Goal: Contribute content: Contribute content

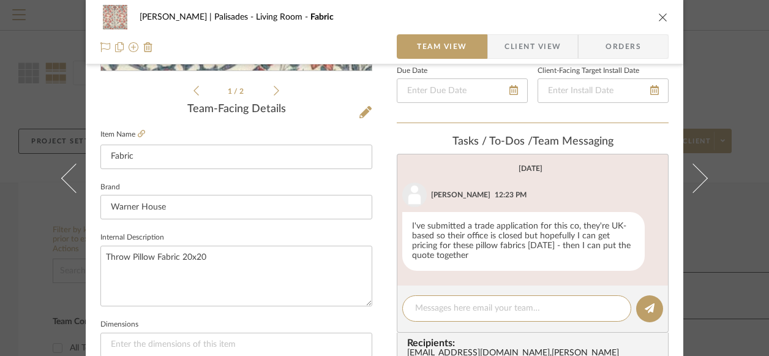
scroll to position [497, 0]
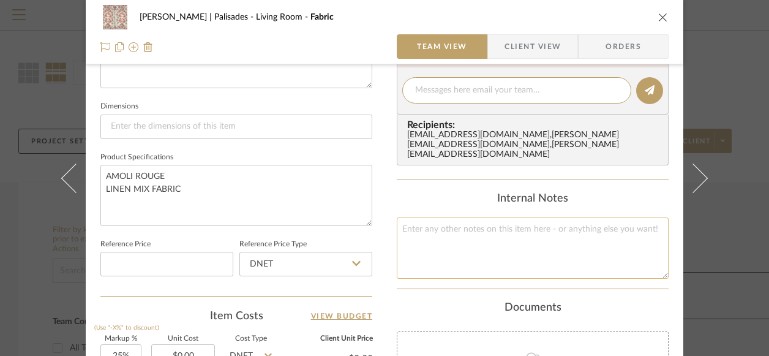
click at [473, 226] on textarea at bounding box center [533, 247] width 272 height 61
click at [490, 95] on textarea at bounding box center [516, 90] width 203 height 13
type textarea "they are rep'ed by Quintus so we order through them"
click at [646, 88] on icon at bounding box center [650, 90] width 10 height 10
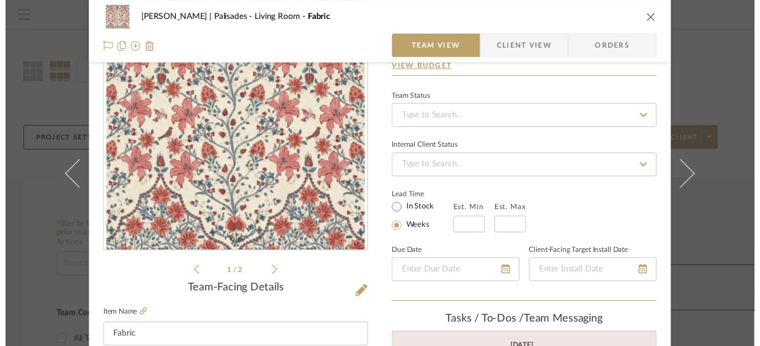
scroll to position [0, 0]
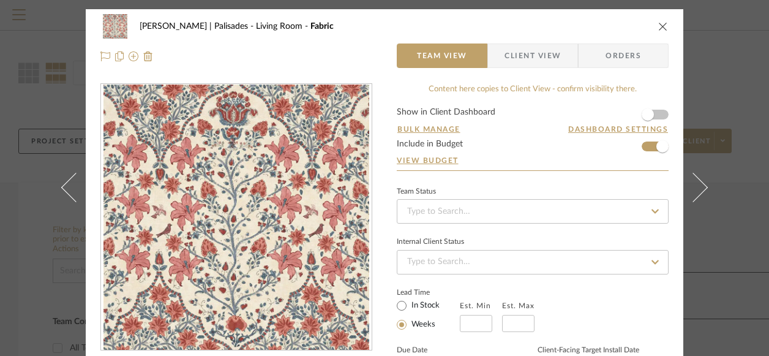
click at [661, 23] on icon "close" at bounding box center [663, 26] width 10 height 10
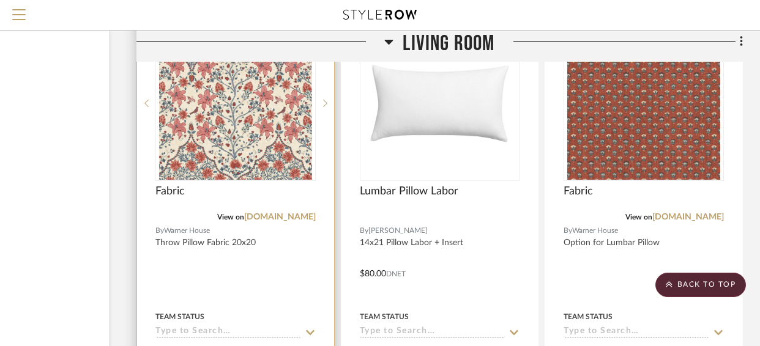
scroll to position [2581, 121]
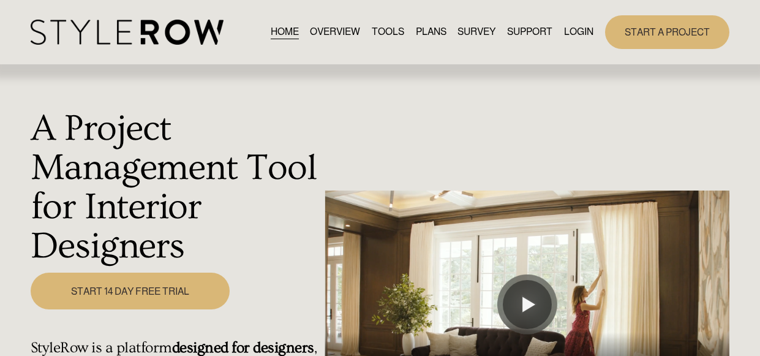
click at [575, 29] on link "LOGIN" at bounding box center [578, 32] width 29 height 17
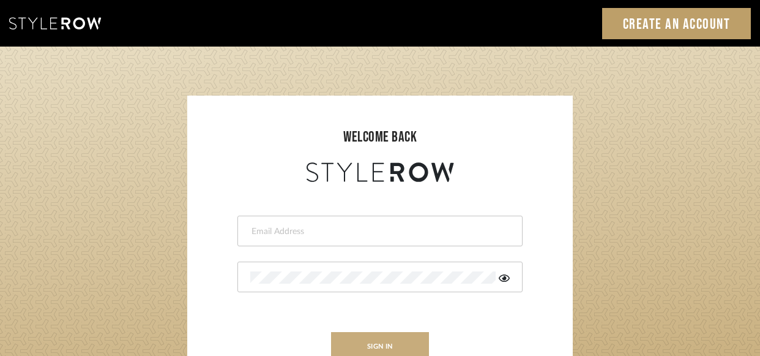
type input "[PERSON_NAME][EMAIL_ADDRESS][DOMAIN_NAME]"
click at [369, 339] on button "sign in" at bounding box center [380, 346] width 98 height 29
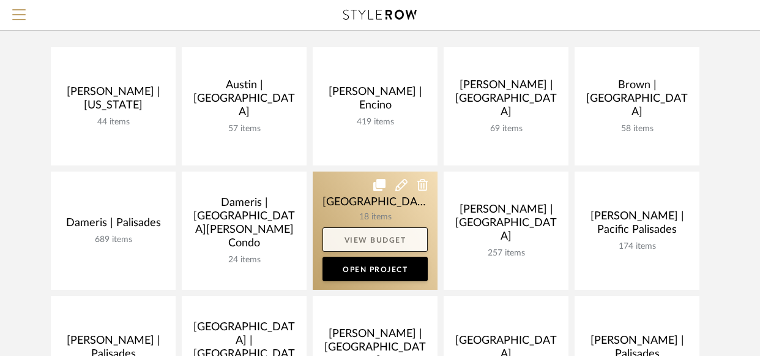
scroll to position [246, 0]
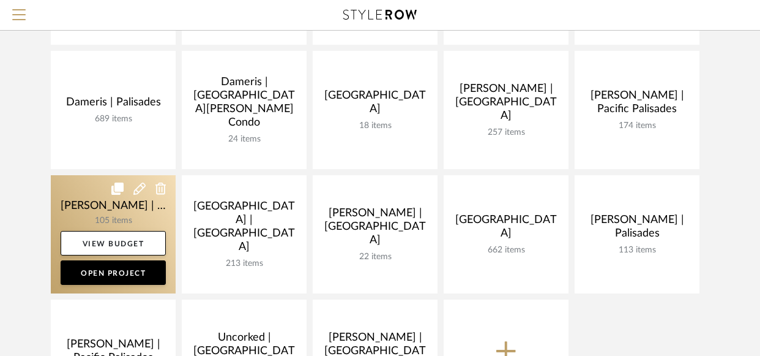
click at [74, 187] on link at bounding box center [113, 234] width 125 height 118
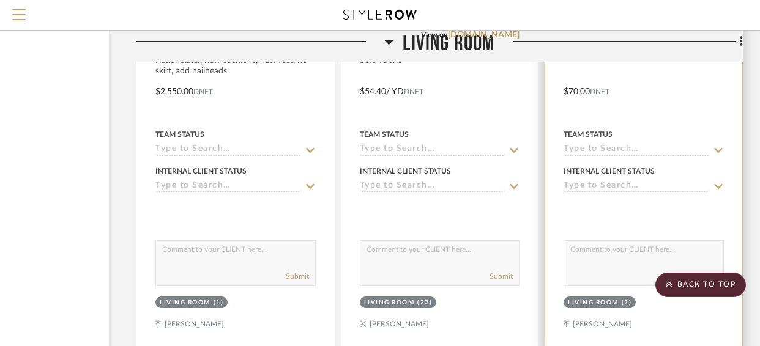
scroll to position [2323, 121]
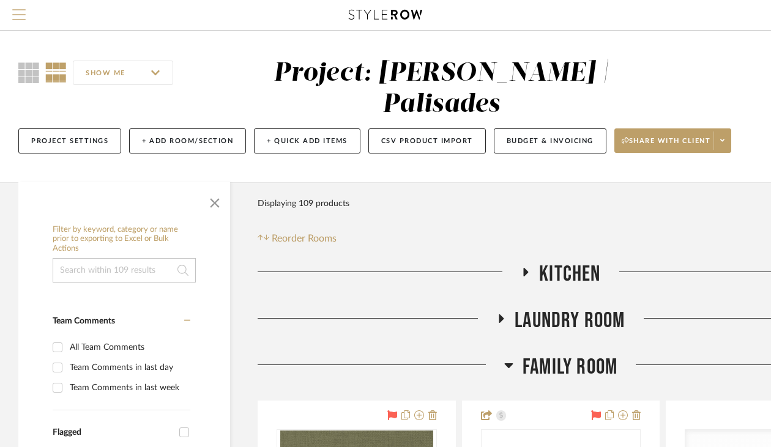
click at [21, 13] on span "Menu" at bounding box center [18, 18] width 13 height 18
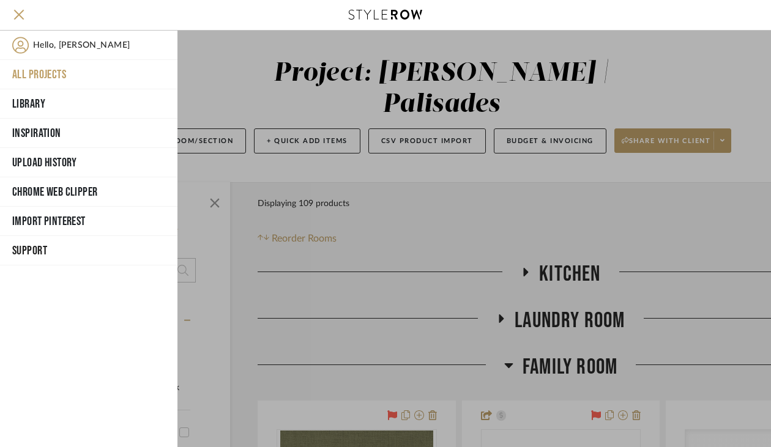
click at [35, 75] on button "All Projects" at bounding box center [89, 74] width 178 height 29
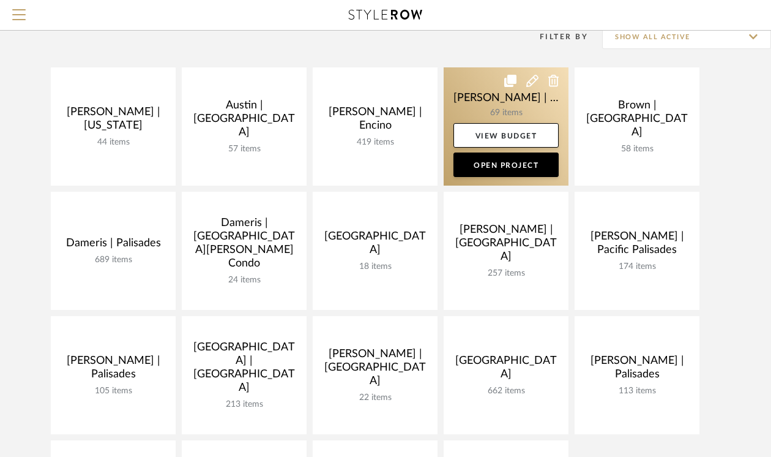
scroll to position [113, 0]
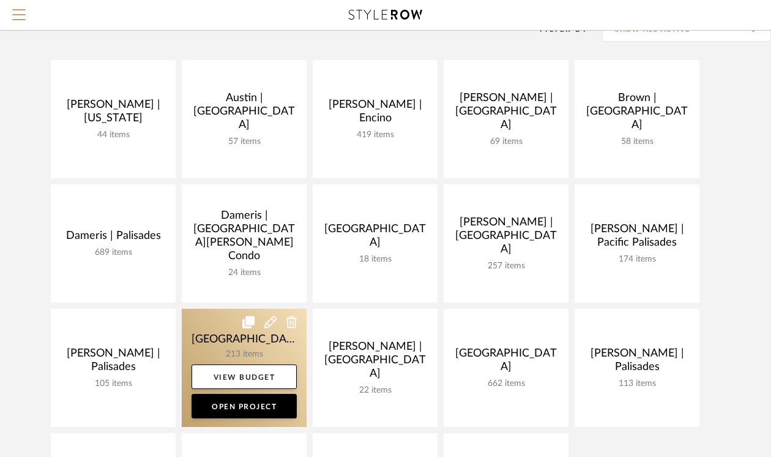
click at [214, 346] on link at bounding box center [244, 368] width 125 height 118
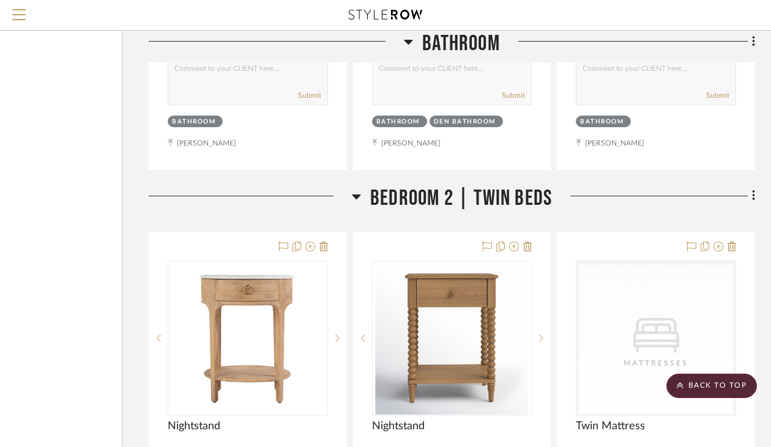
scroll to position [22199, 109]
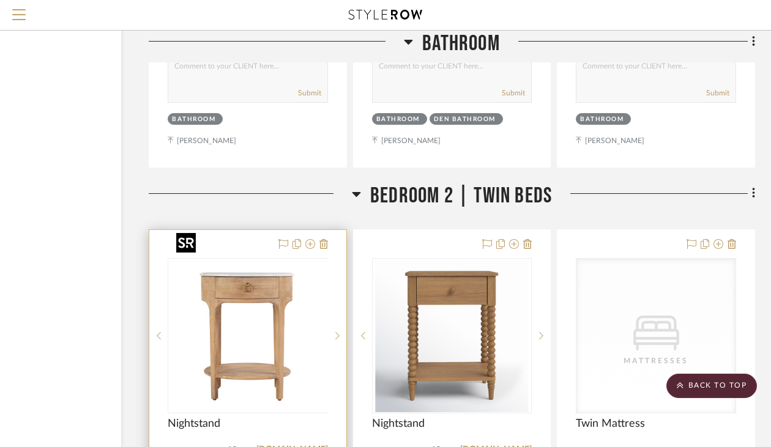
click at [276, 283] on img "0" at bounding box center [257, 336] width 153 height 153
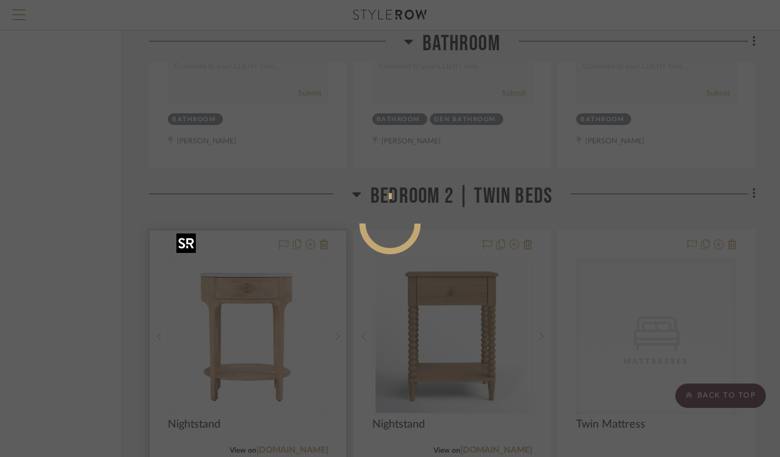
click at [276, 283] on div at bounding box center [390, 228] width 780 height 457
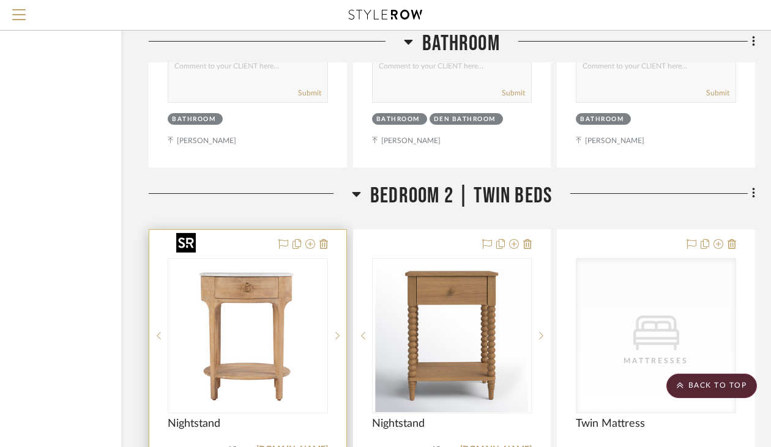
click at [276, 283] on img "0" at bounding box center [247, 336] width 153 height 153
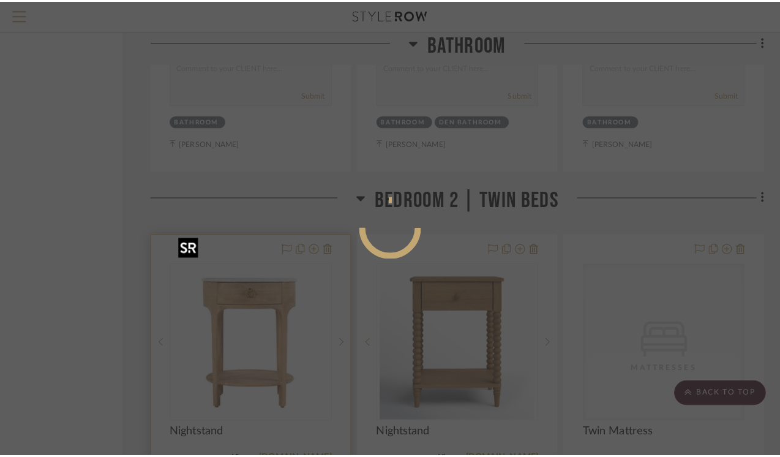
scroll to position [0, 0]
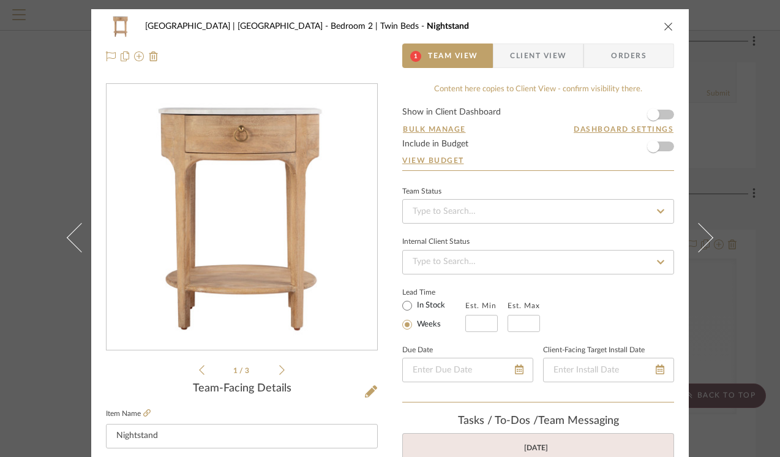
click at [268, 282] on img "0" at bounding box center [242, 217] width 266 height 266
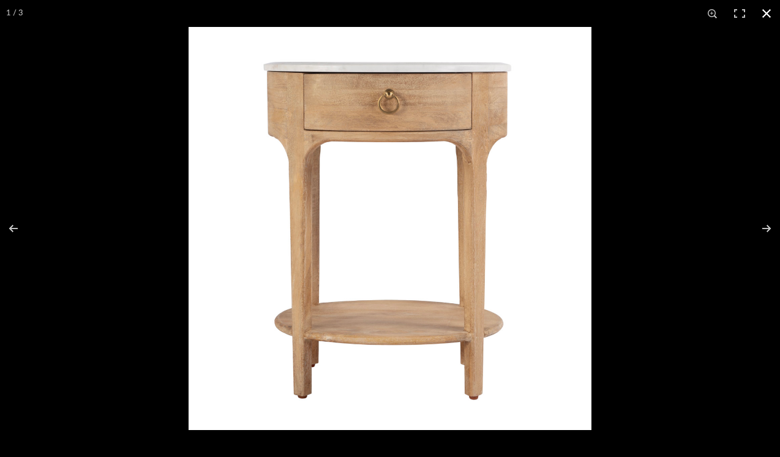
click at [766, 12] on button at bounding box center [766, 13] width 27 height 27
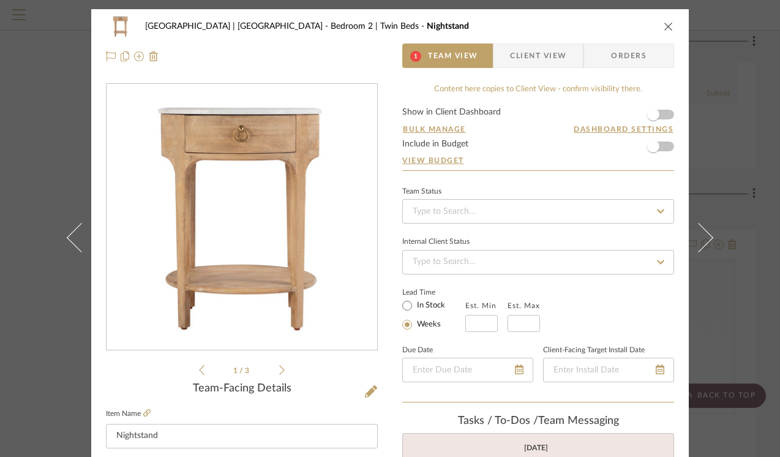
click at [279, 365] on icon at bounding box center [282, 369] width 6 height 11
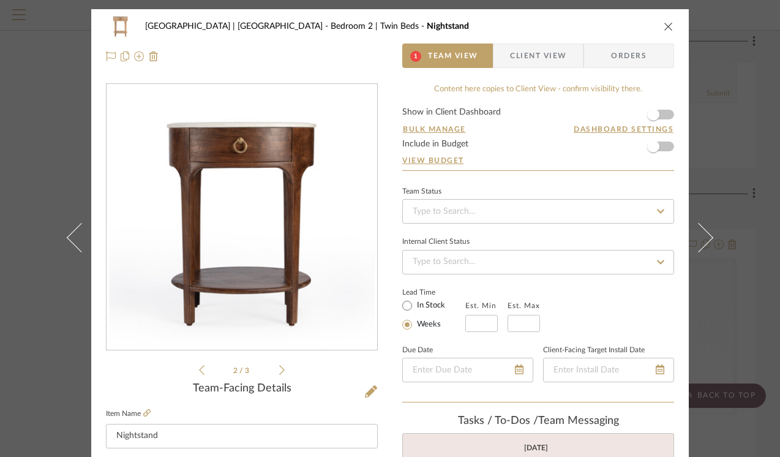
click at [279, 365] on icon at bounding box center [282, 369] width 6 height 11
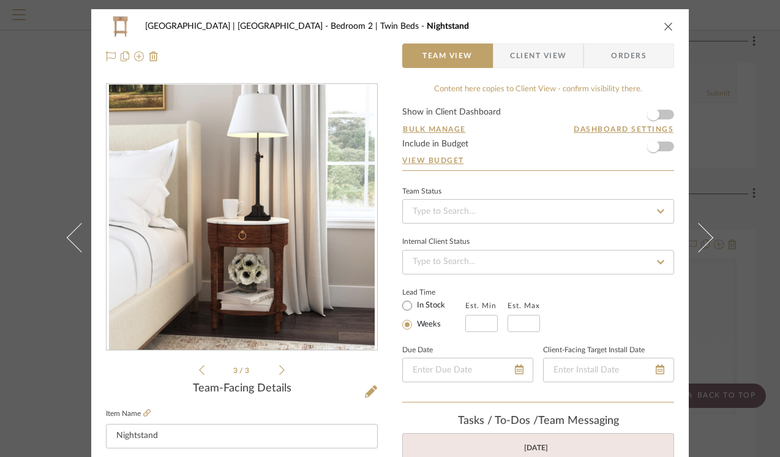
click at [279, 365] on icon at bounding box center [282, 369] width 6 height 11
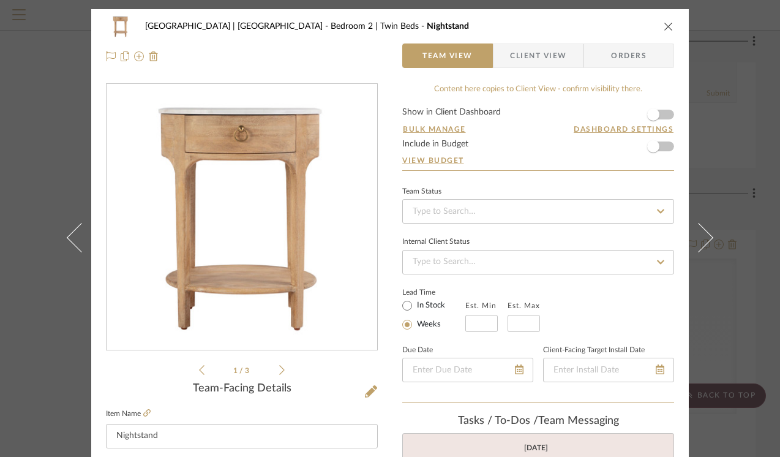
click at [664, 26] on icon "close" at bounding box center [669, 26] width 10 height 10
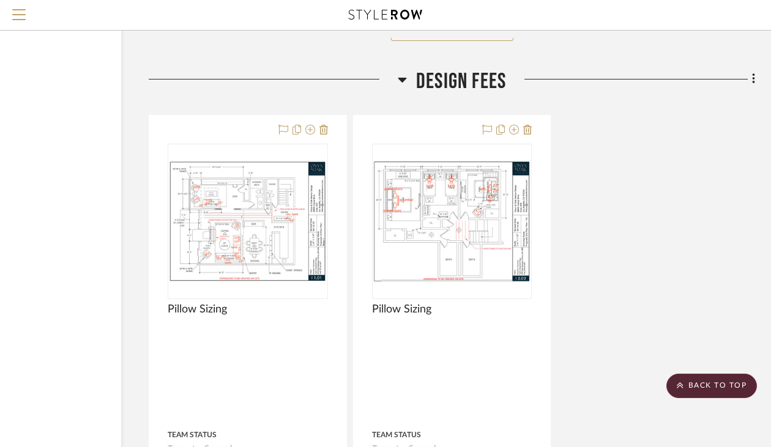
scroll to position [23921, 109]
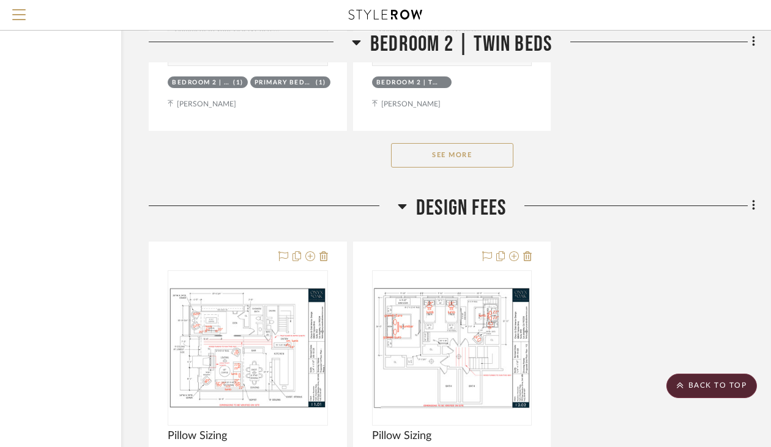
click at [436, 143] on button "See More" at bounding box center [452, 155] width 122 height 24
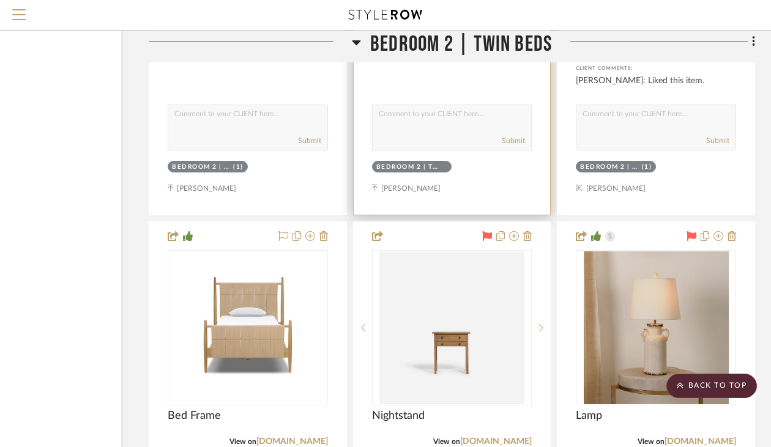
scroll to position [24380, 109]
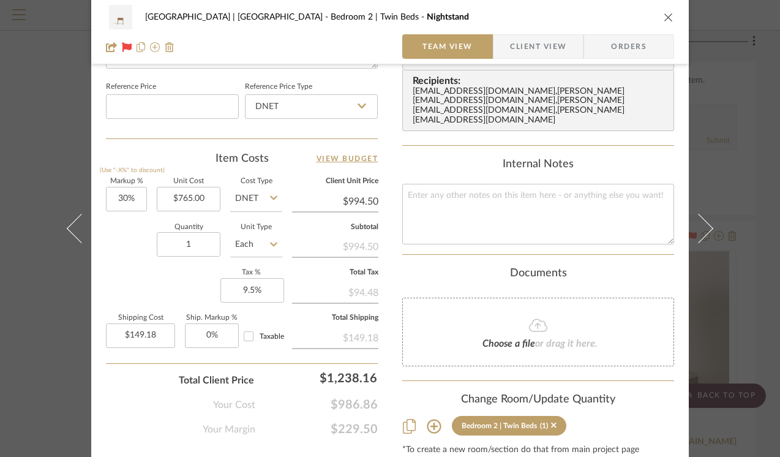
scroll to position [692, 0]
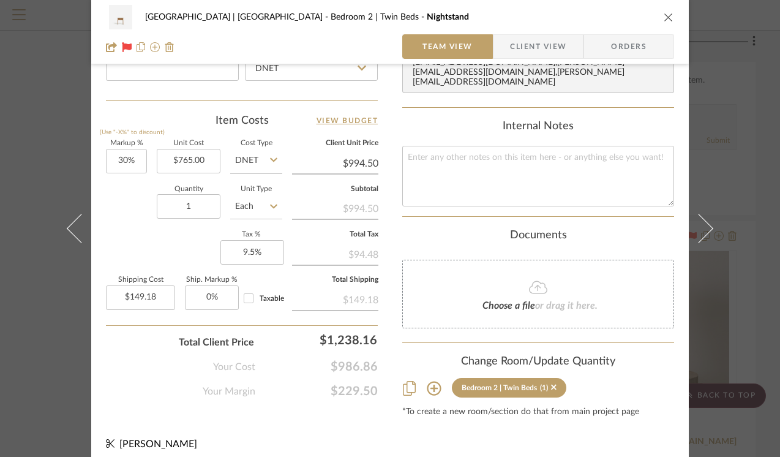
click at [432, 381] on icon at bounding box center [434, 388] width 15 height 15
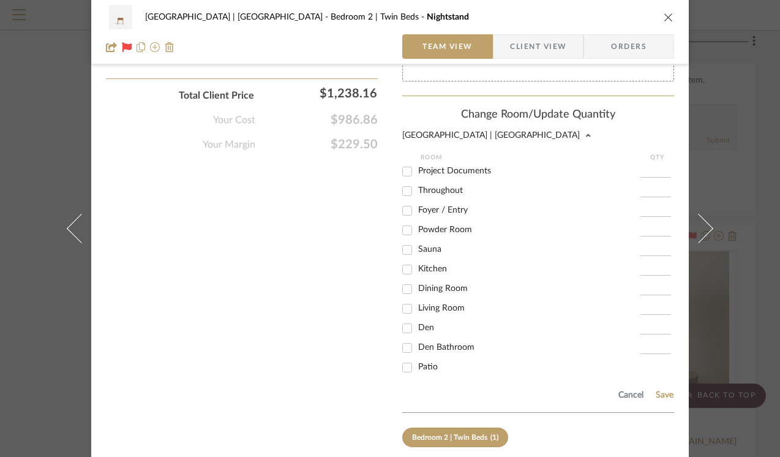
scroll to position [944, 0]
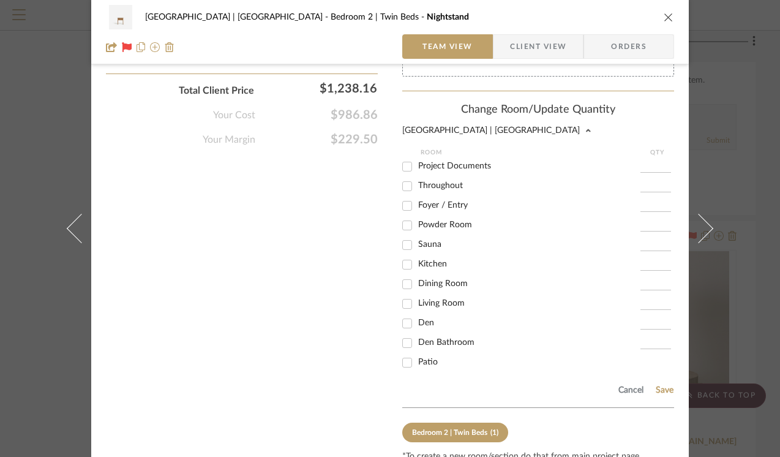
click at [405, 324] on input "Den" at bounding box center [407, 323] width 20 height 20
checkbox input "true"
type input "1"
click at [660, 385] on button "Save" at bounding box center [664, 390] width 19 height 10
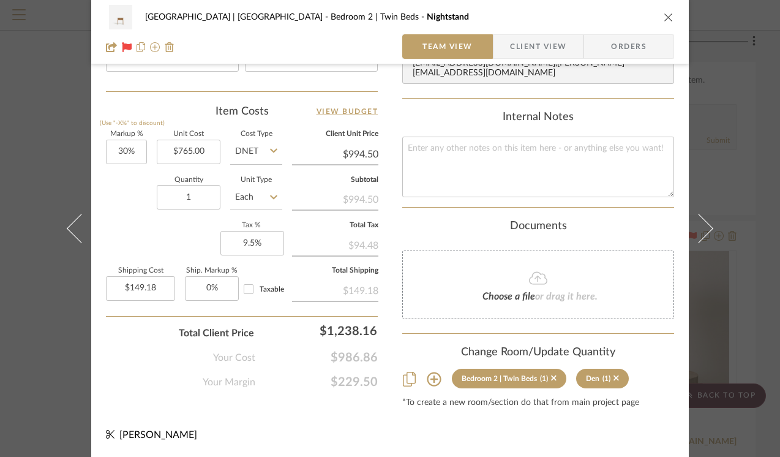
scroll to position [692, 0]
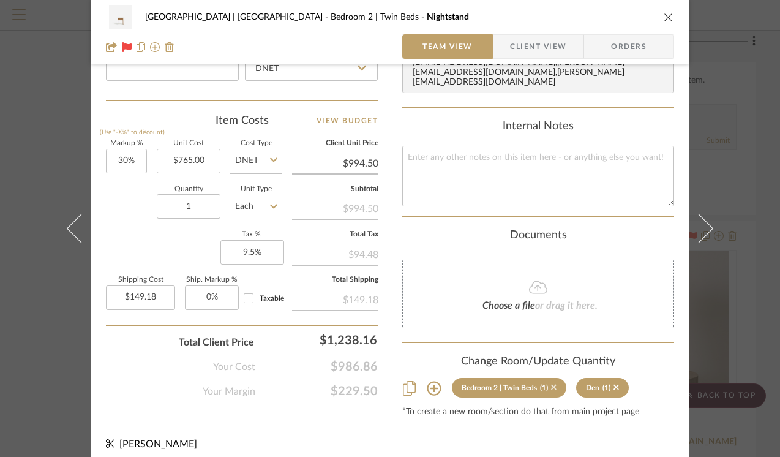
click at [551, 384] on icon at bounding box center [554, 387] width 6 height 6
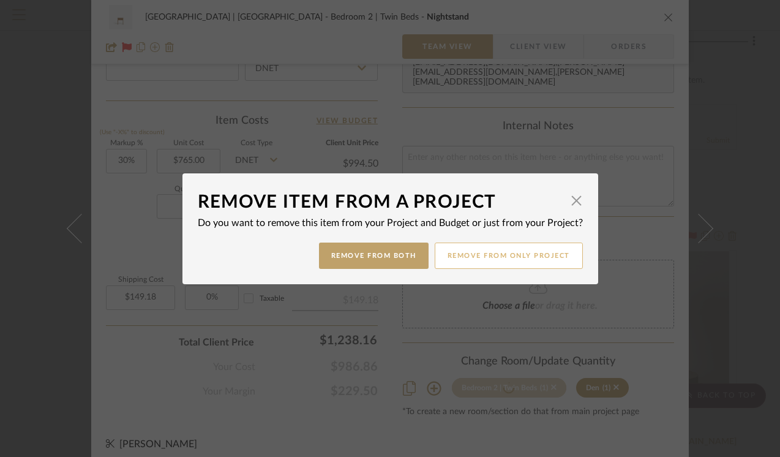
click at [489, 260] on button "Remove from only Project" at bounding box center [509, 255] width 148 height 26
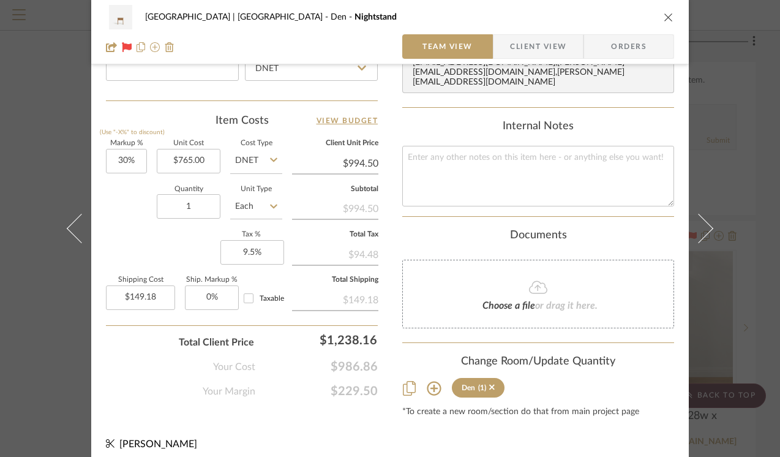
scroll to position [283, 0]
click at [664, 15] on icon "close" at bounding box center [669, 17] width 10 height 10
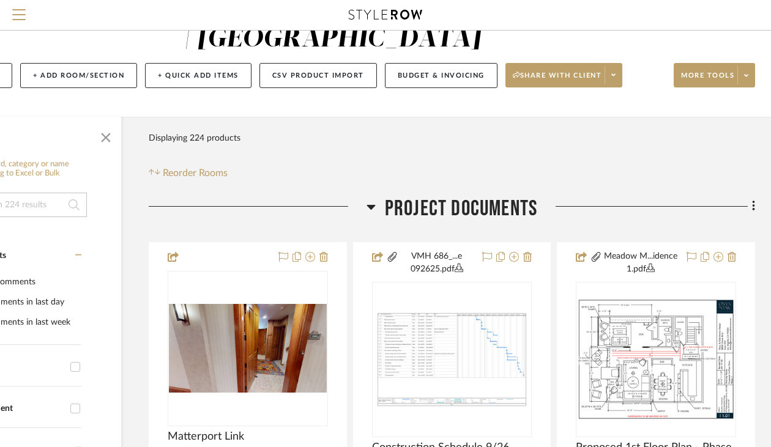
scroll to position [0, 109]
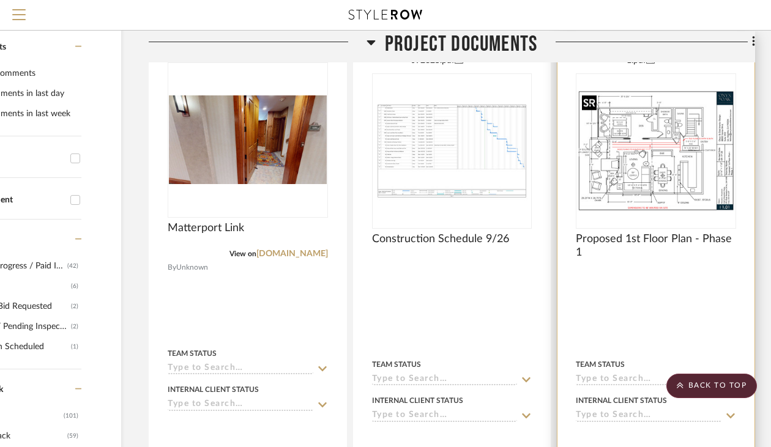
click at [0, 0] on img at bounding box center [0, 0] width 0 height 0
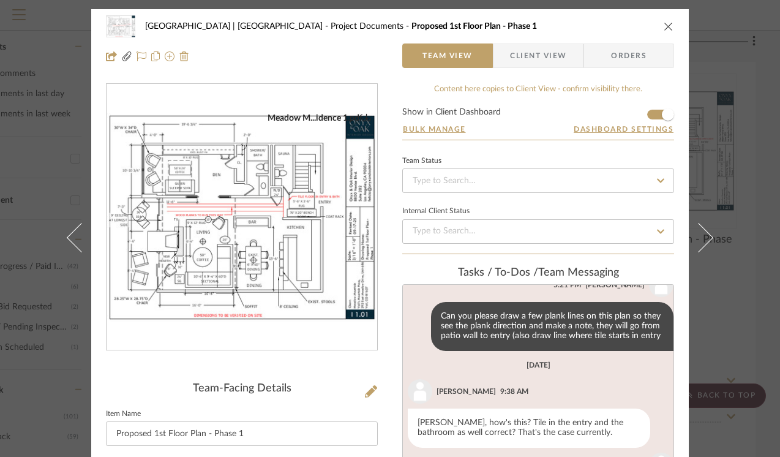
scroll to position [231, 0]
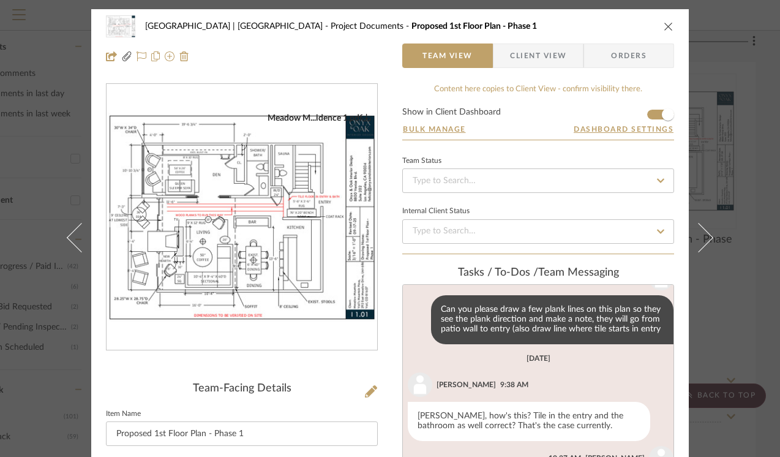
click at [278, 178] on img "0" at bounding box center [242, 217] width 271 height 209
click at [664, 25] on icon "close" at bounding box center [669, 26] width 10 height 10
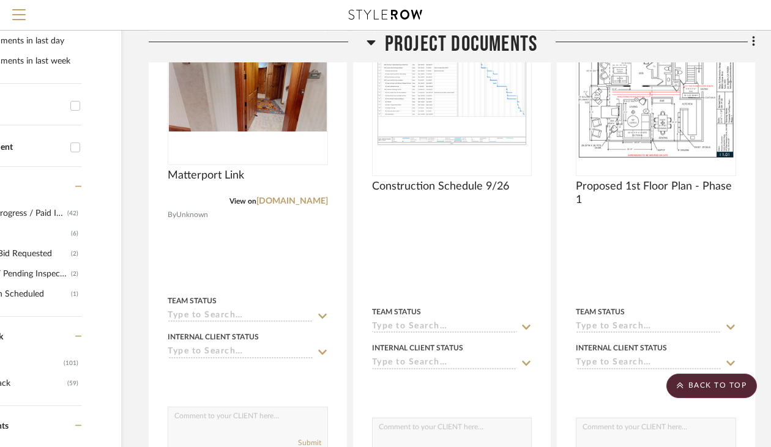
scroll to position [132, 109]
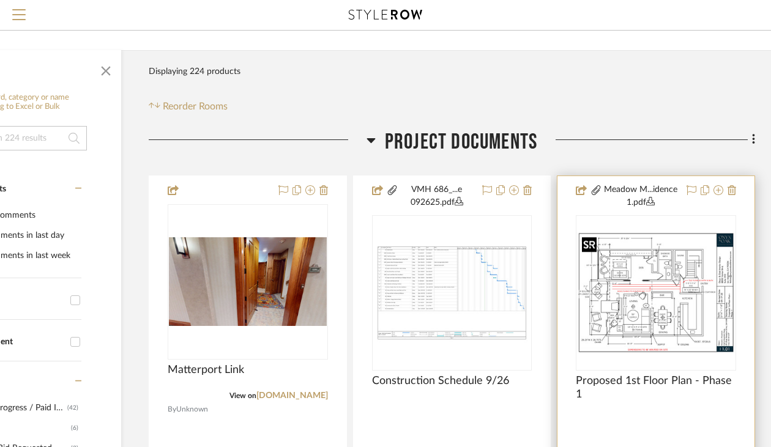
click at [622, 314] on img "0" at bounding box center [656, 293] width 158 height 122
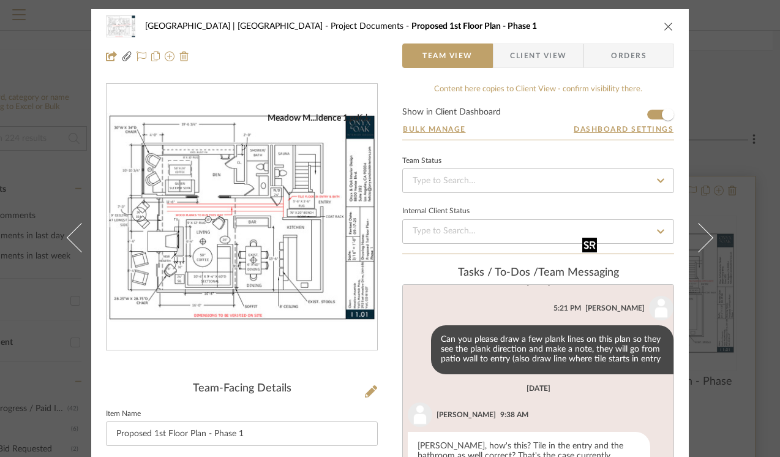
scroll to position [231, 0]
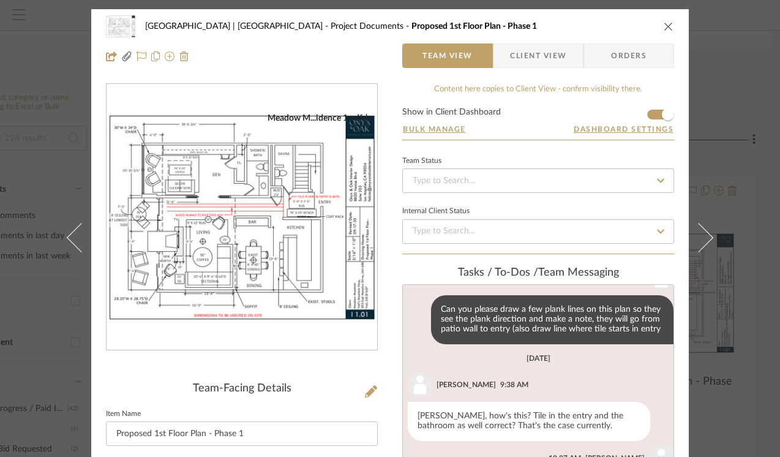
click at [664, 29] on icon "close" at bounding box center [669, 26] width 10 height 10
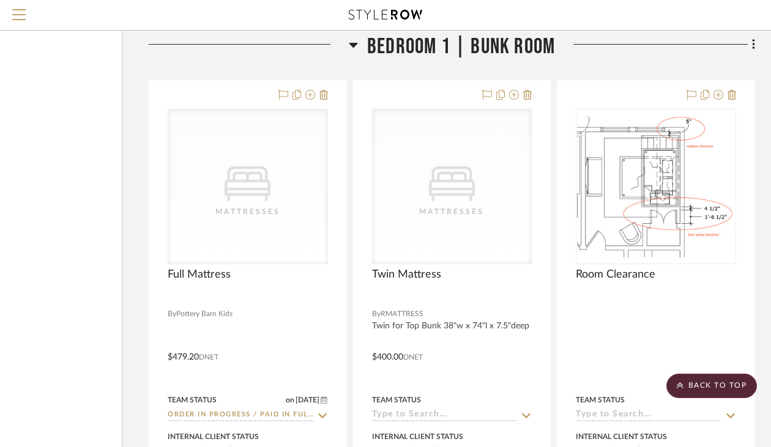
scroll to position [19469, 109]
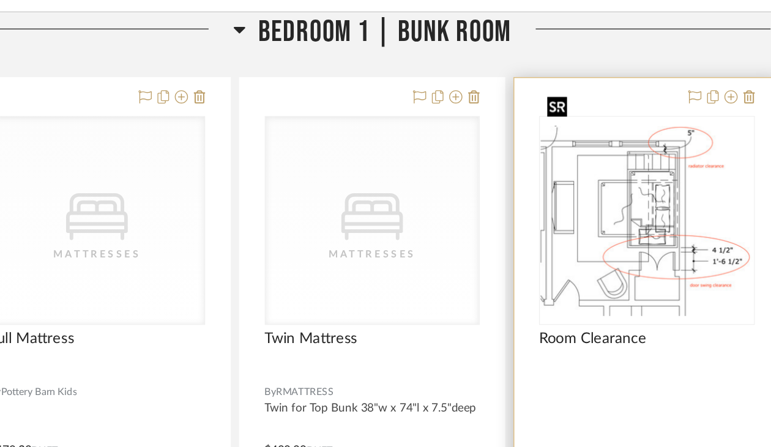
click at [659, 187] on img "0" at bounding box center [656, 185] width 158 height 141
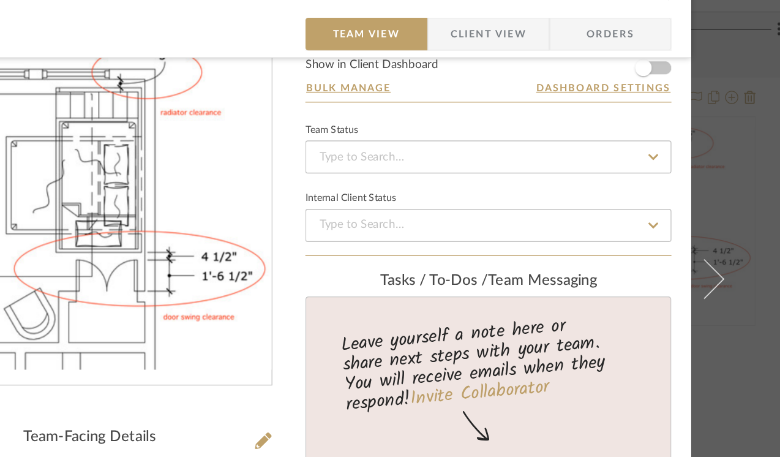
scroll to position [0, 0]
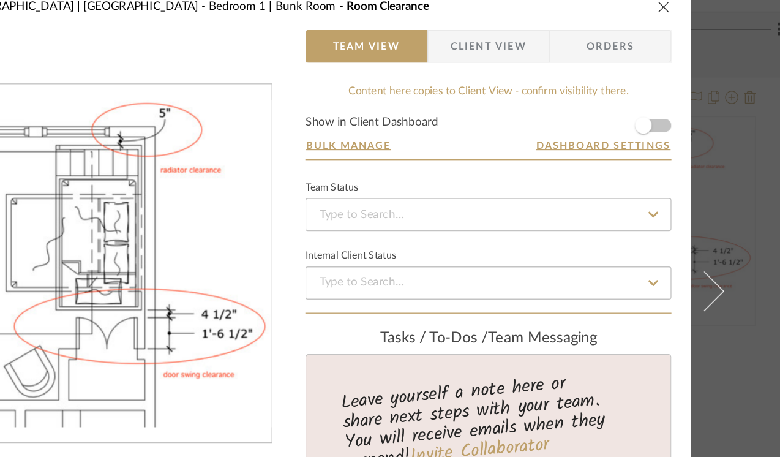
click at [531, 55] on span "Client View" at bounding box center [538, 55] width 56 height 24
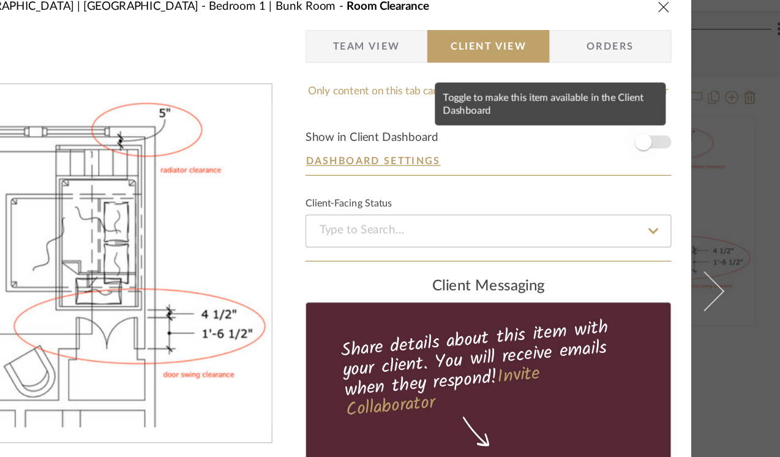
click at [648, 129] on span "button" at bounding box center [653, 127] width 12 height 12
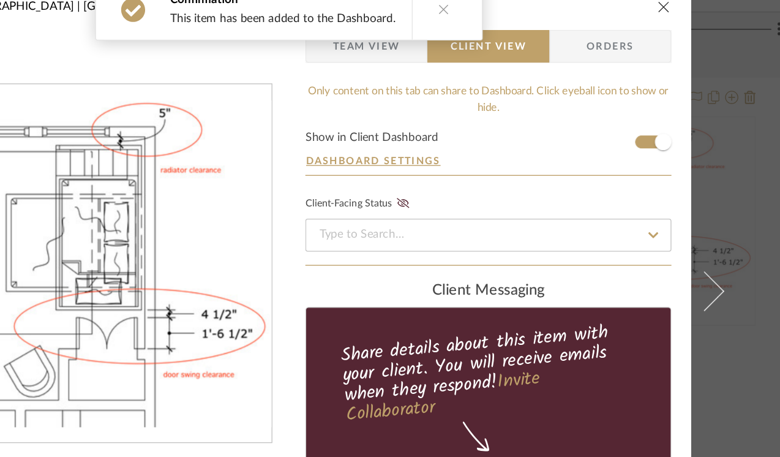
click at [664, 26] on icon "close" at bounding box center [669, 26] width 10 height 10
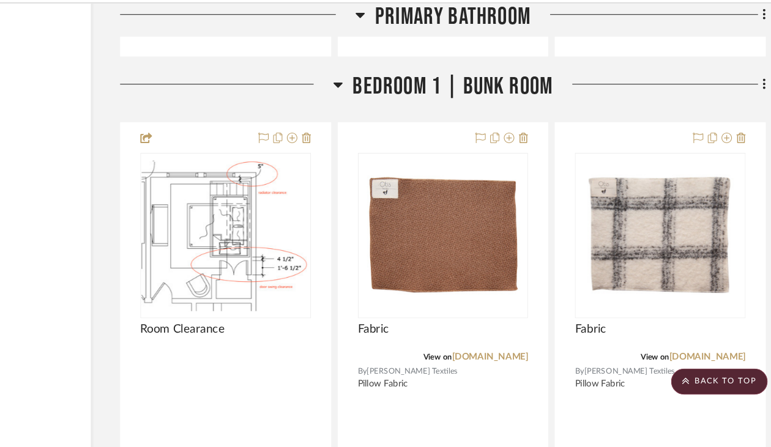
scroll to position [19406, 109]
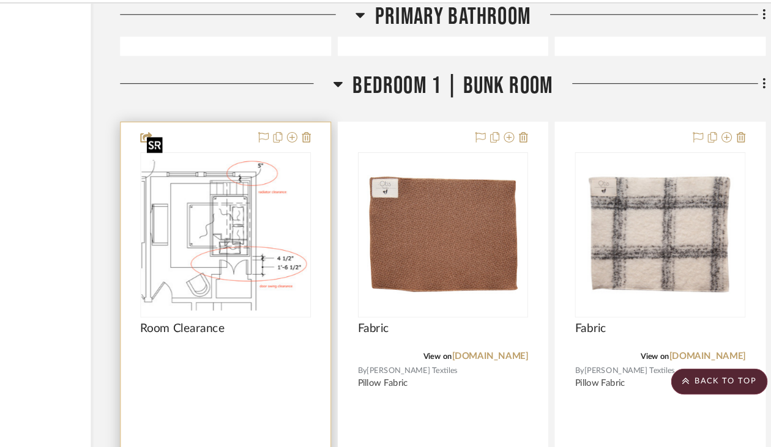
click at [254, 208] on img "0" at bounding box center [248, 248] width 158 height 141
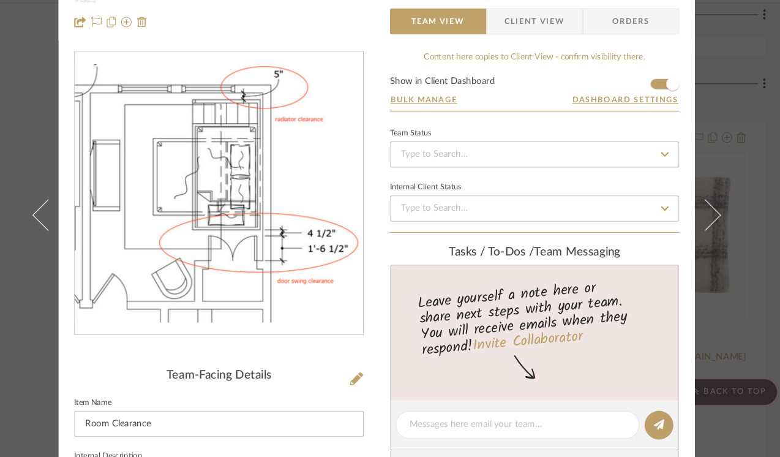
scroll to position [0, 0]
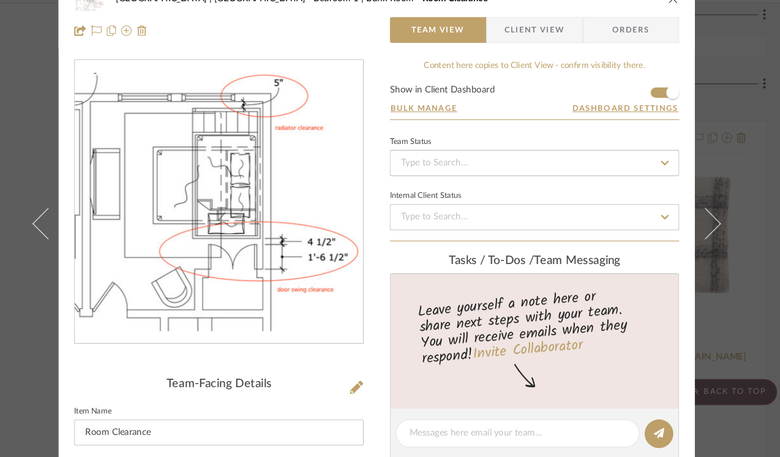
click at [664, 30] on icon "close" at bounding box center [669, 26] width 10 height 10
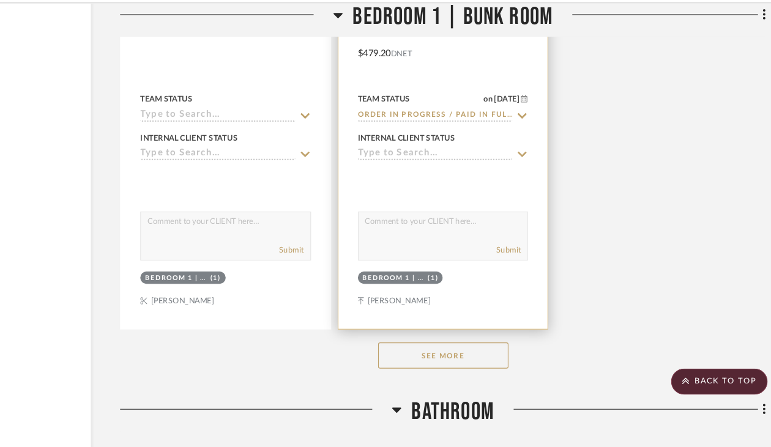
scroll to position [20854, 109]
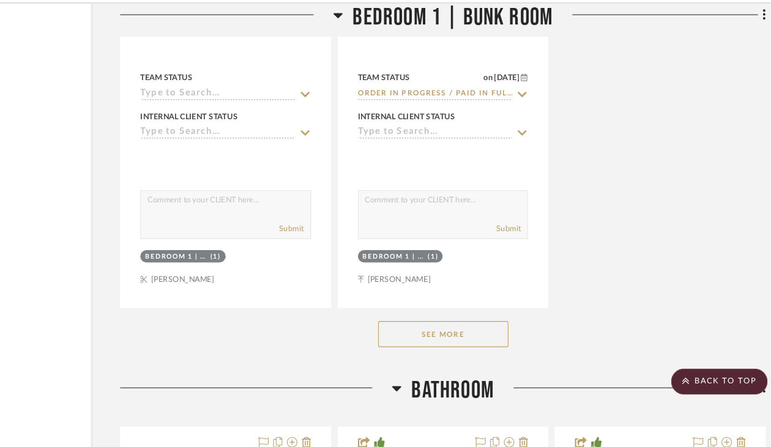
click at [478, 329] on button "See More" at bounding box center [452, 341] width 122 height 24
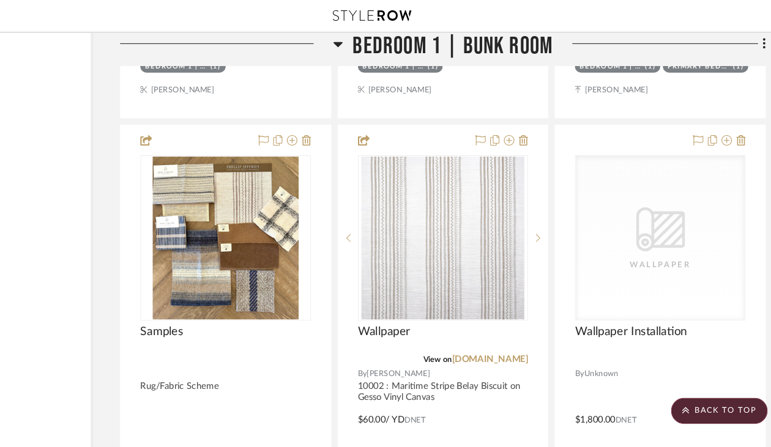
scroll to position [19848, 109]
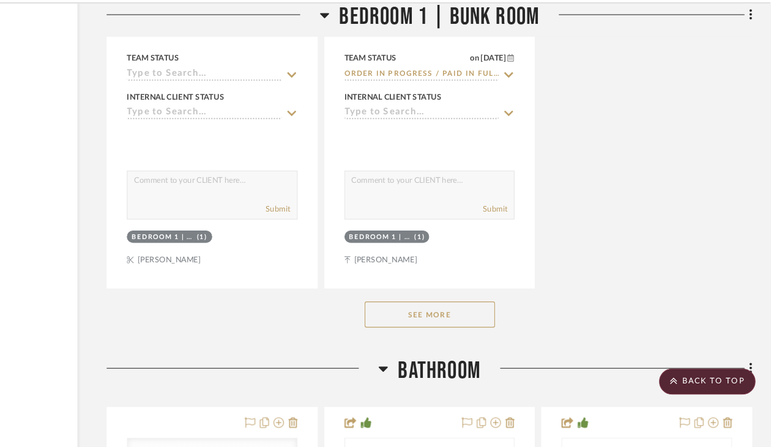
scroll to position [20873, 110]
click at [489, 310] on button "See More" at bounding box center [451, 322] width 122 height 24
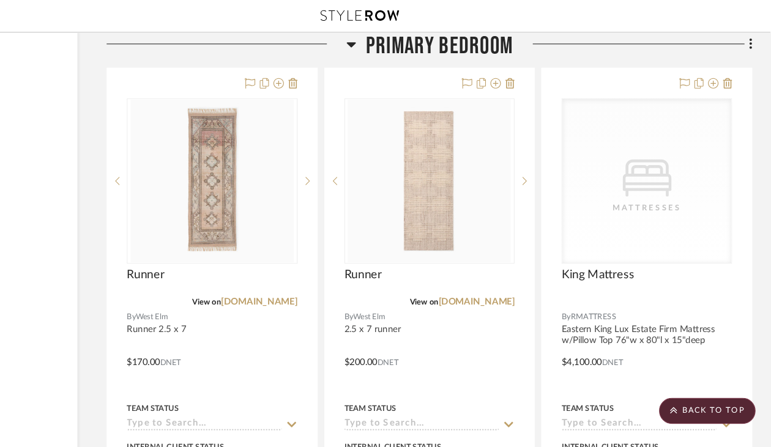
scroll to position [17130, 110]
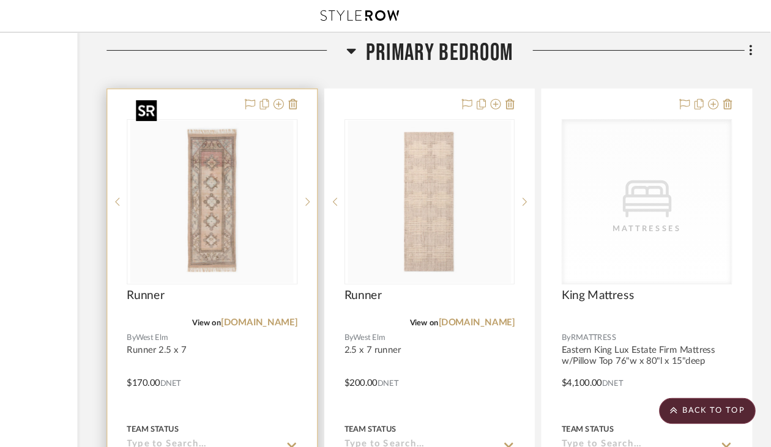
click at [269, 170] on div at bounding box center [247, 189] width 160 height 155
click at [260, 211] on img "0" at bounding box center [246, 189] width 153 height 153
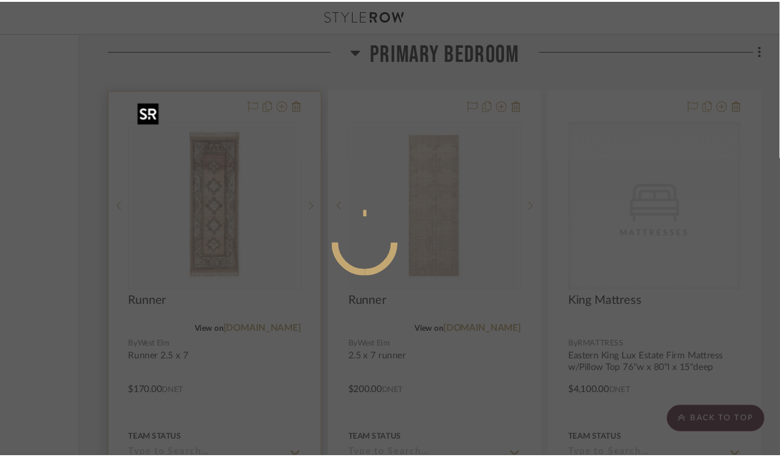
scroll to position [0, 0]
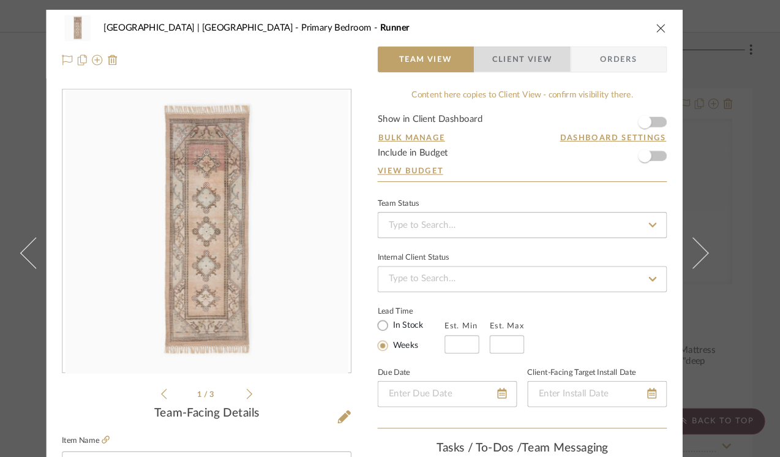
click at [542, 58] on span "Client View" at bounding box center [538, 55] width 56 height 24
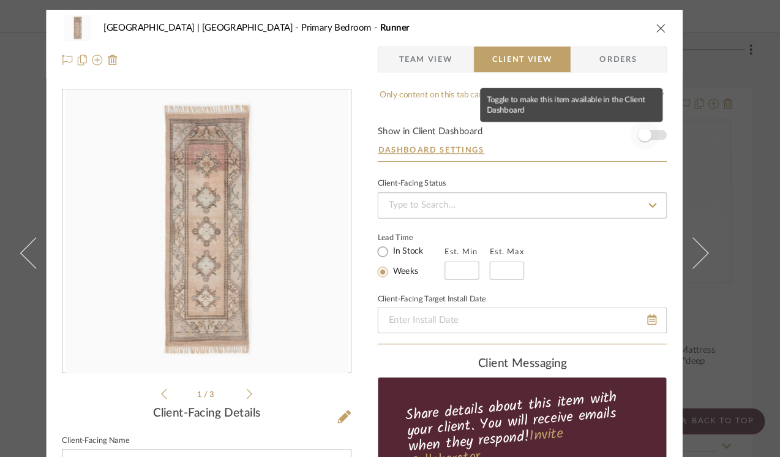
click at [652, 130] on span "button" at bounding box center [653, 127] width 12 height 12
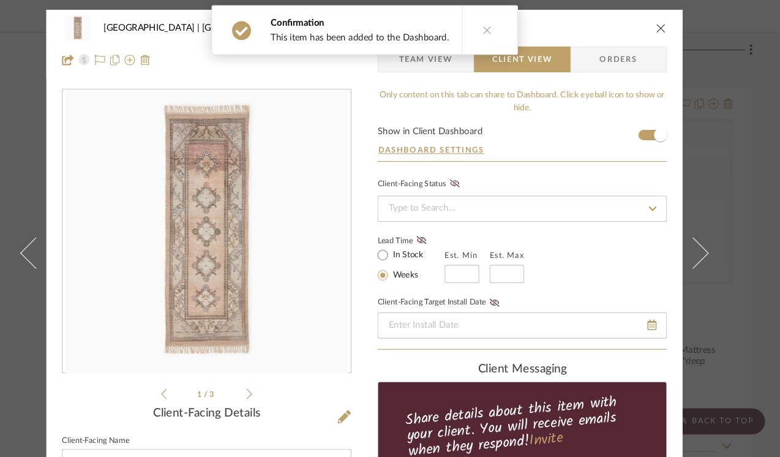
click at [664, 28] on icon "close" at bounding box center [669, 26] width 10 height 10
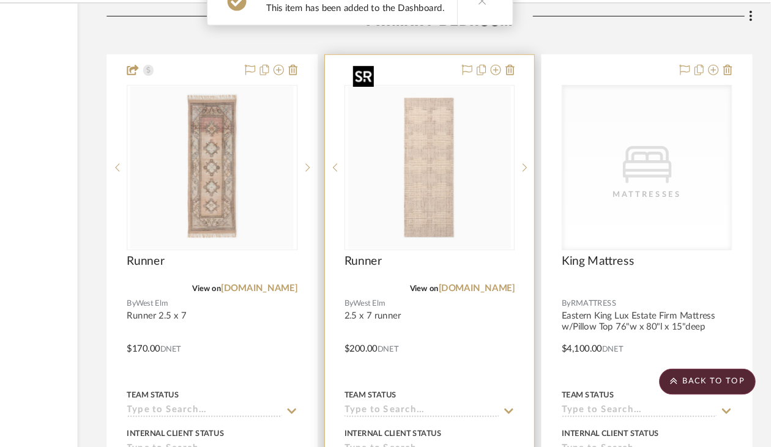
click at [487, 134] on img "0" at bounding box center [450, 184] width 153 height 153
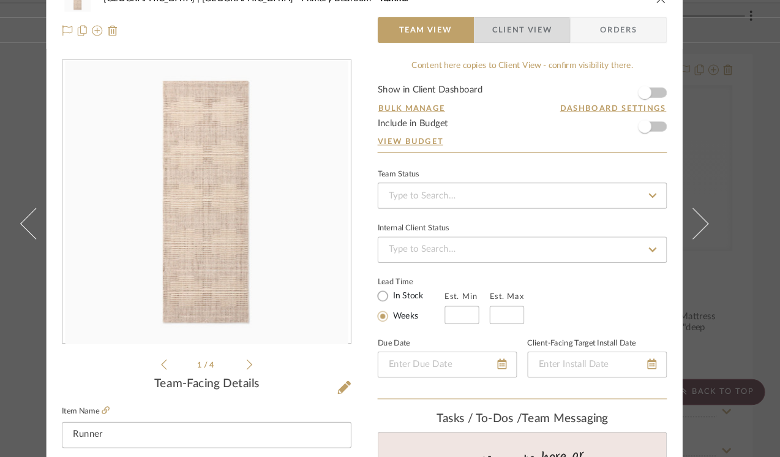
click at [527, 61] on span "Client View" at bounding box center [538, 55] width 56 height 24
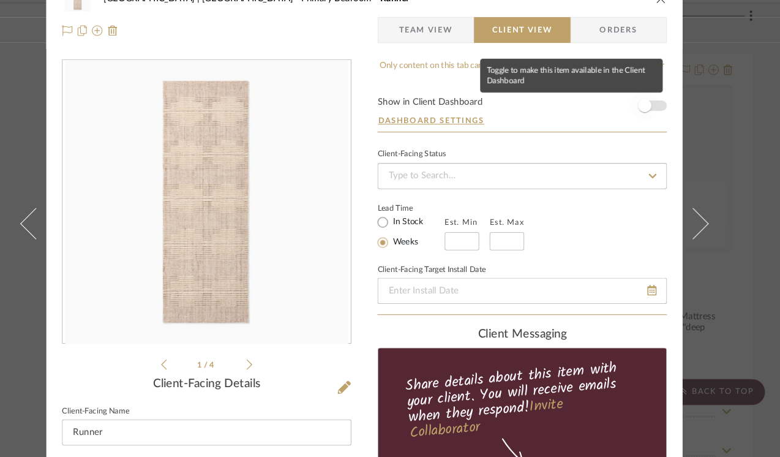
click at [652, 124] on span "button" at bounding box center [653, 127] width 12 height 12
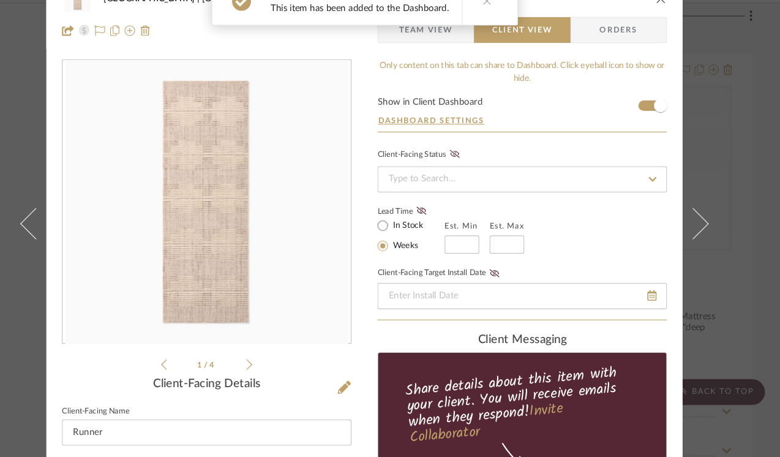
click at [664, 31] on icon "close" at bounding box center [669, 26] width 10 height 10
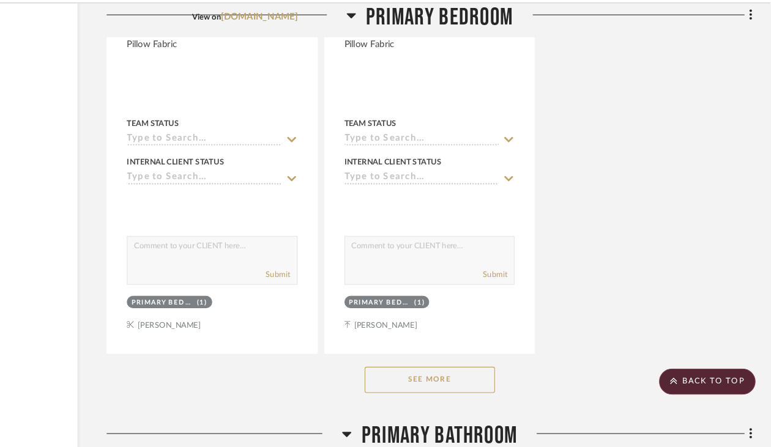
scroll to position [18495, 110]
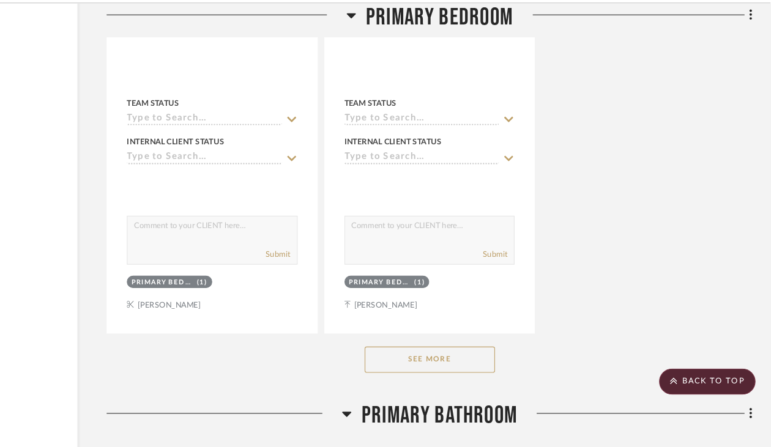
click at [462, 353] on button "See More" at bounding box center [451, 365] width 122 height 24
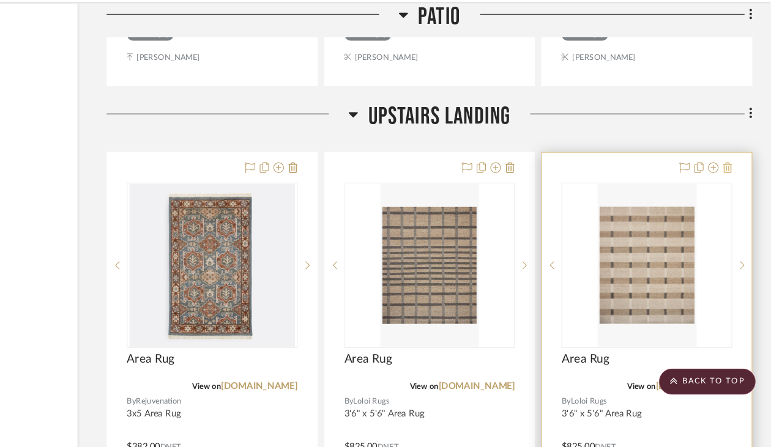
scroll to position [15927, 110]
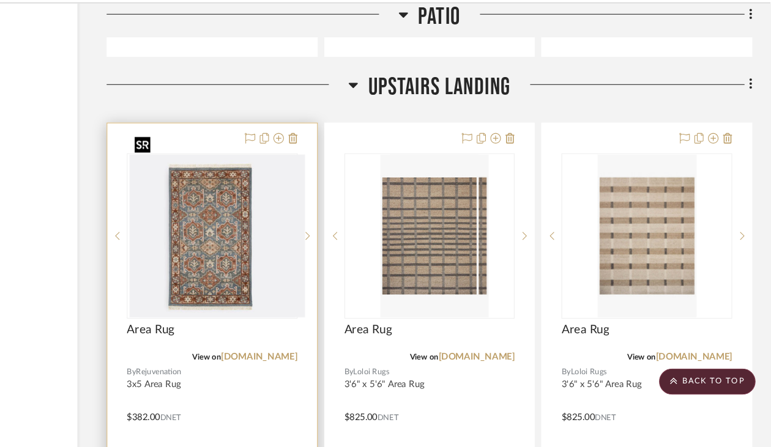
click at [225, 245] on div at bounding box center [247, 248] width 160 height 155
click at [247, 246] on img "0" at bounding box center [246, 249] width 155 height 153
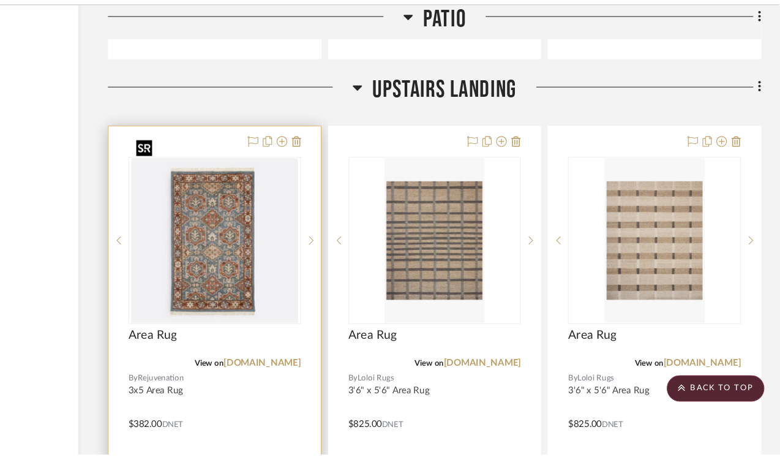
scroll to position [0, 0]
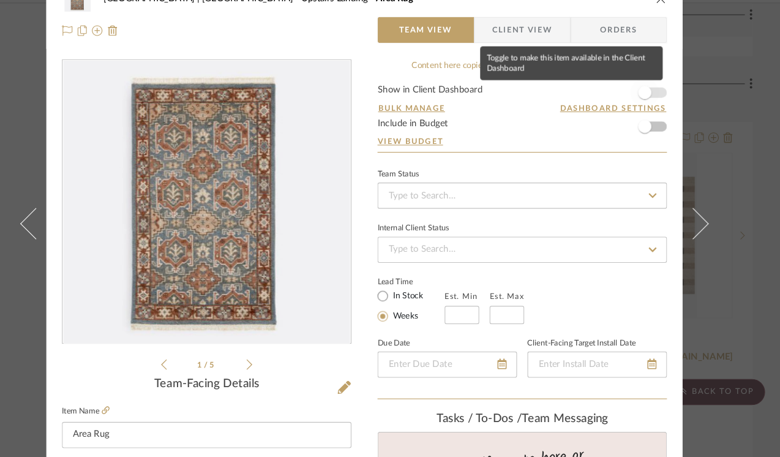
click at [651, 117] on span "button" at bounding box center [653, 114] width 12 height 12
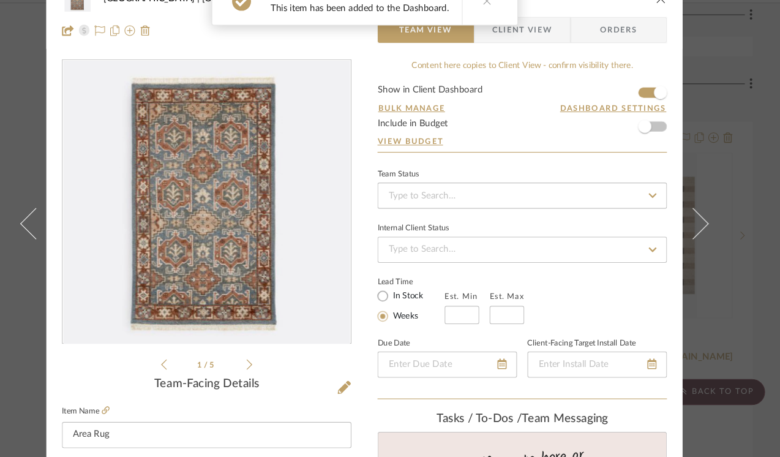
click at [664, 30] on icon "close" at bounding box center [669, 26] width 10 height 10
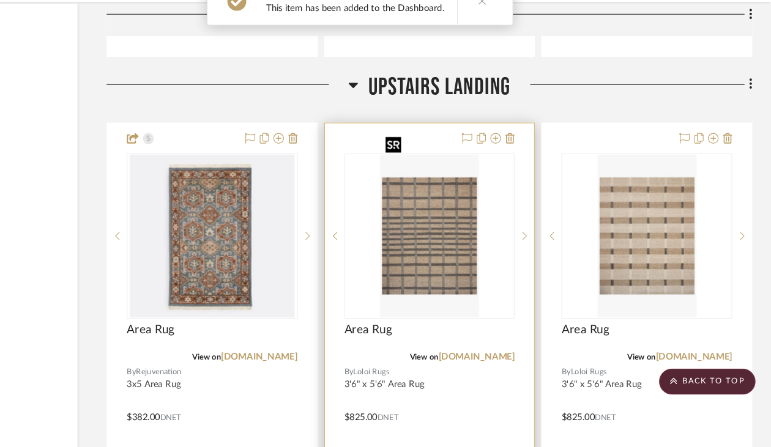
click at [476, 231] on img "0" at bounding box center [451, 249] width 92 height 153
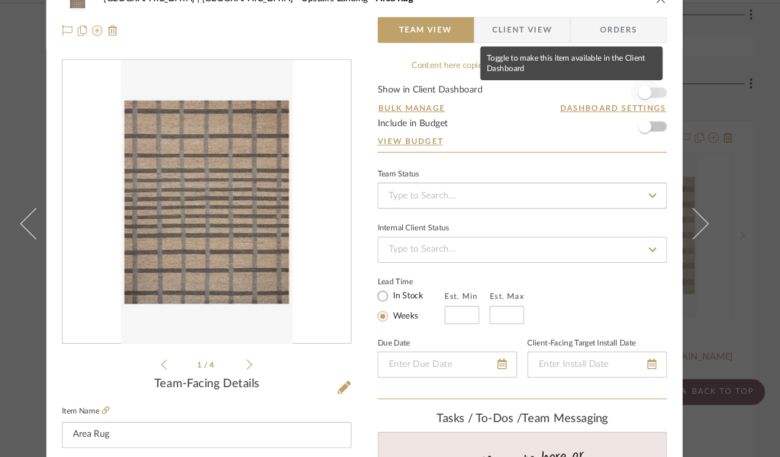
click at [651, 115] on span "button" at bounding box center [653, 114] width 12 height 12
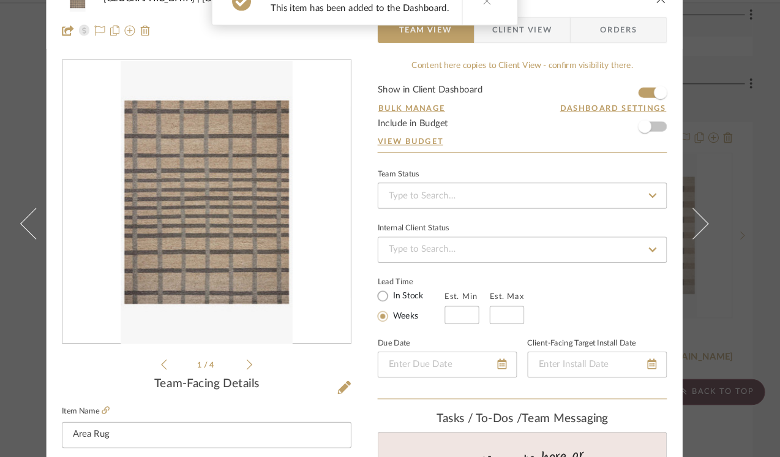
click at [664, 28] on icon "close" at bounding box center [669, 26] width 10 height 10
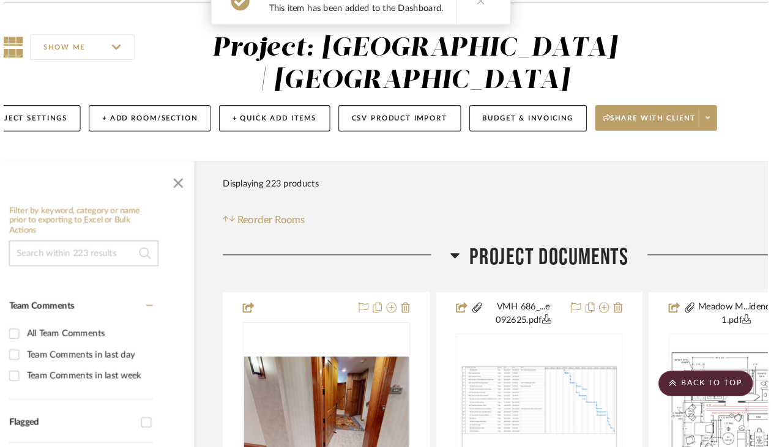
scroll to position [15927, 110]
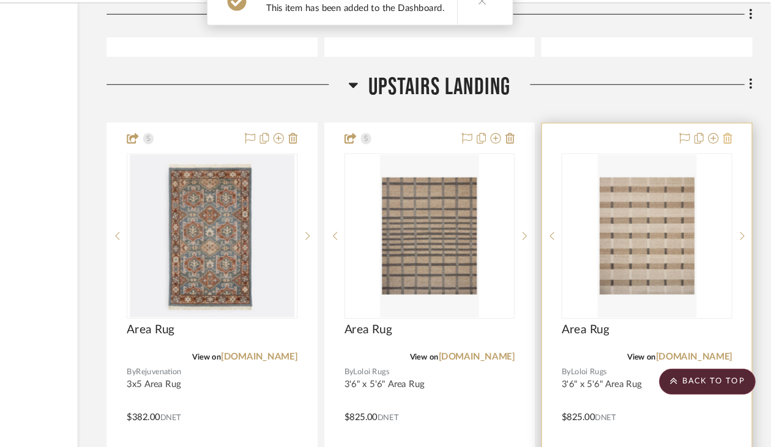
click at [732, 152] on icon at bounding box center [731, 157] width 9 height 10
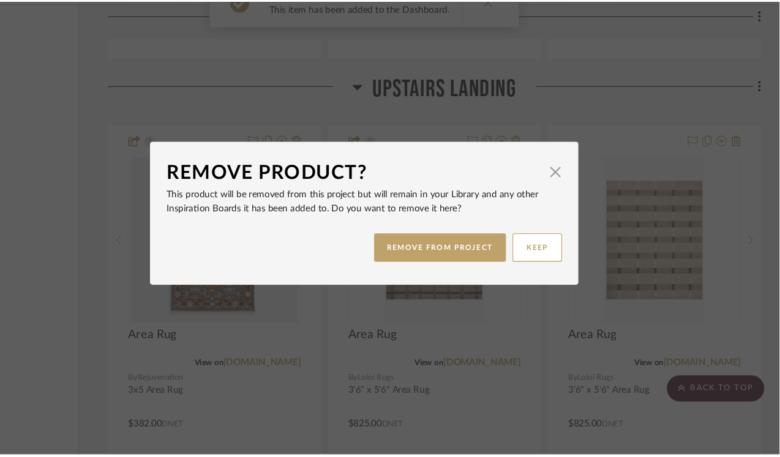
scroll to position [0, 0]
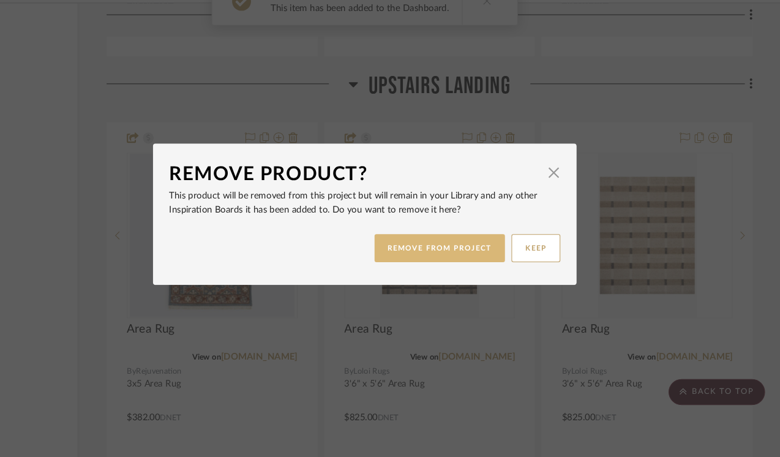
click at [477, 258] on button "REMOVE FROM PROJECT" at bounding box center [460, 260] width 123 height 26
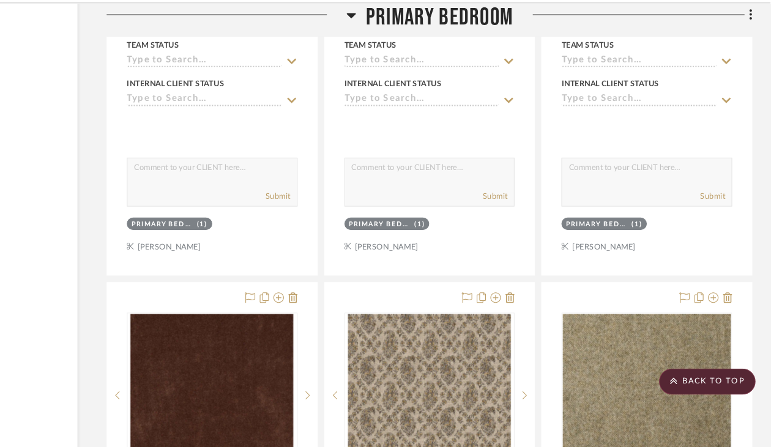
scroll to position [17478, 110]
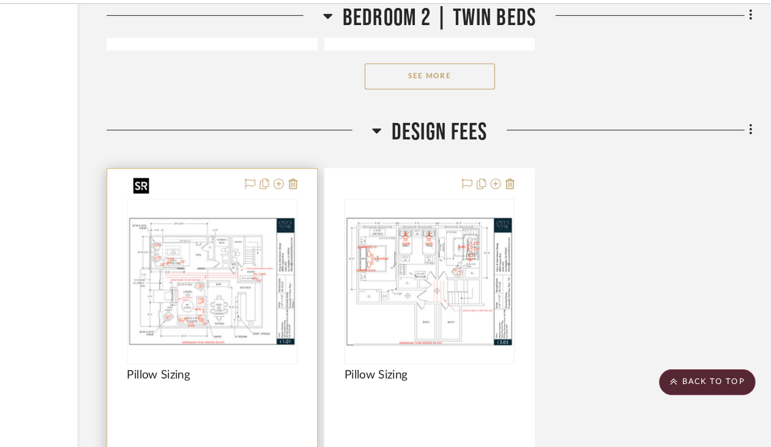
click at [0, 0] on img at bounding box center [0, 0] width 0 height 0
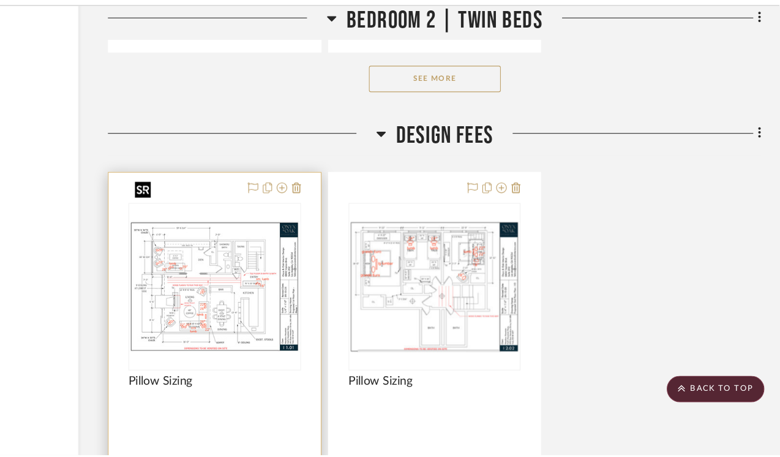
scroll to position [0, 0]
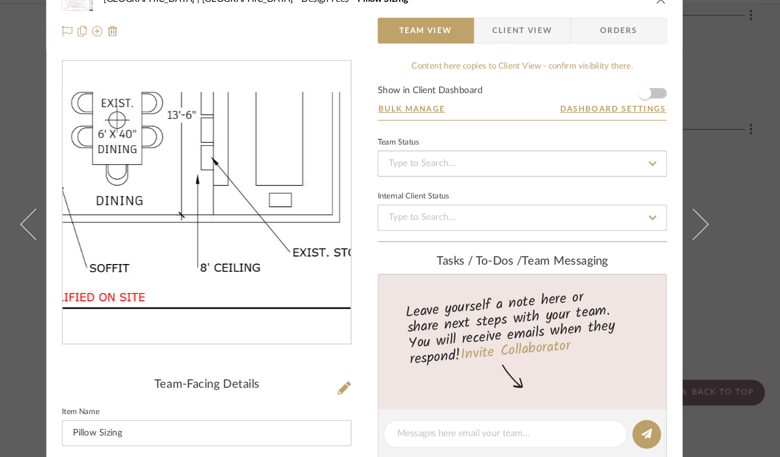
click at [277, 286] on img "0" at bounding box center [242, 217] width 271 height 208
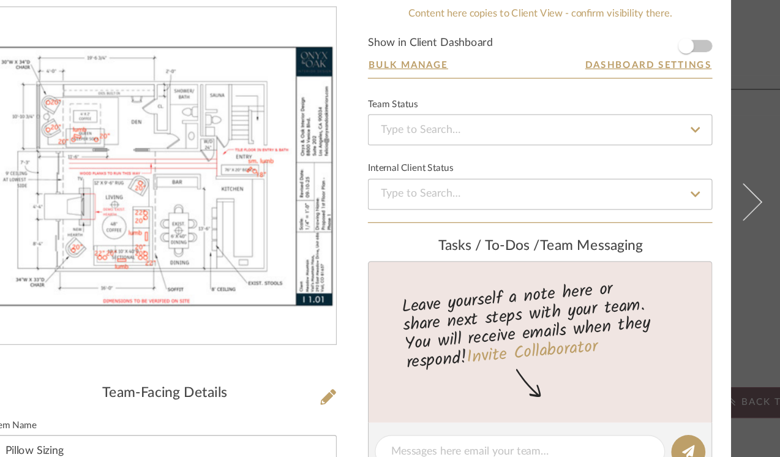
click at [226, 293] on img "0" at bounding box center [242, 217] width 271 height 208
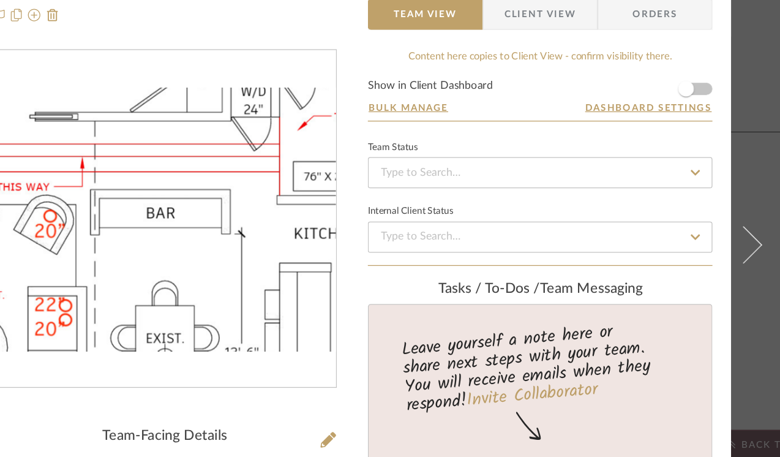
click at [249, 223] on img "0" at bounding box center [242, 217] width 271 height 208
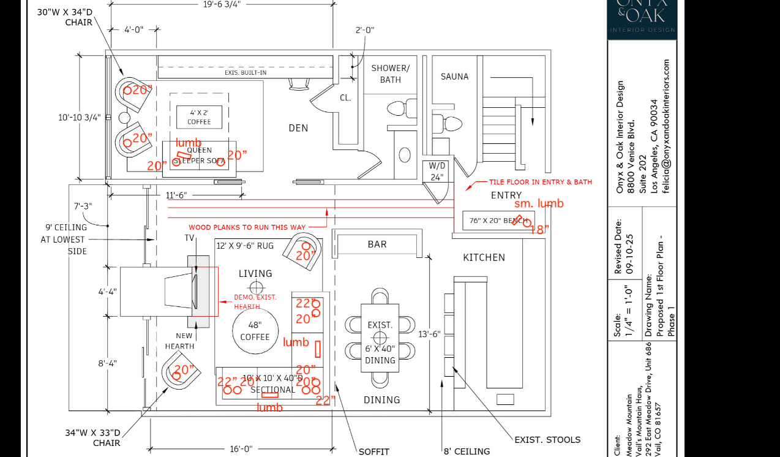
click at [548, 256] on img at bounding box center [390, 228] width 523 height 403
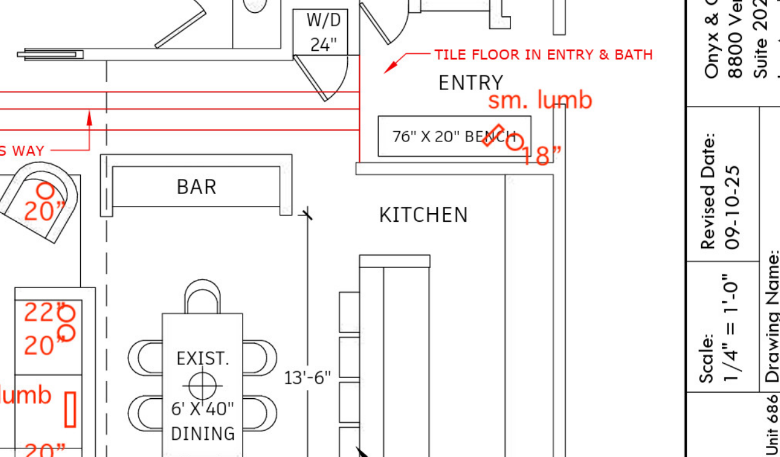
click at [548, 256] on img at bounding box center [226, 173] width 1112 height 856
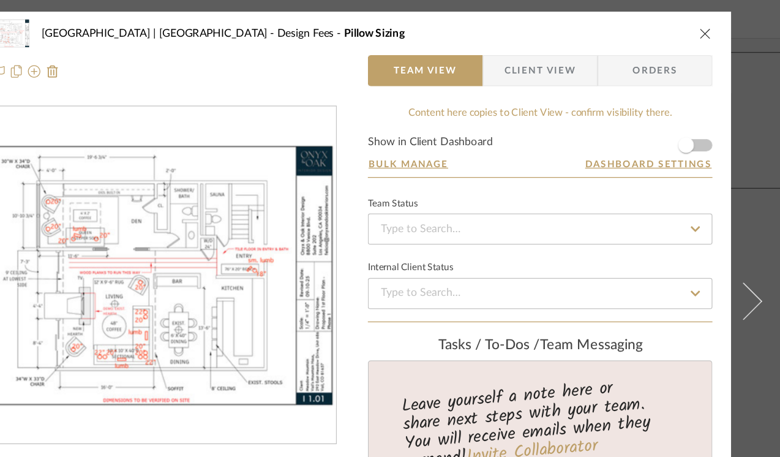
click at [664, 24] on icon "close" at bounding box center [669, 26] width 10 height 10
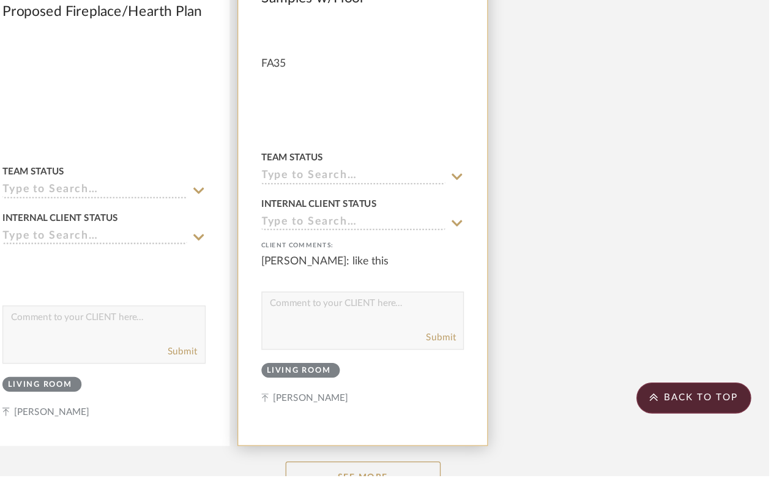
scroll to position [11553, 110]
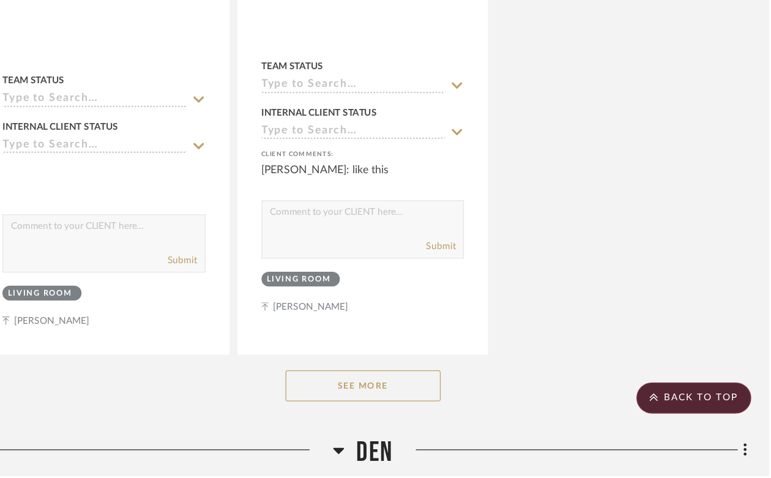
click at [487, 395] on button "See More" at bounding box center [451, 407] width 122 height 24
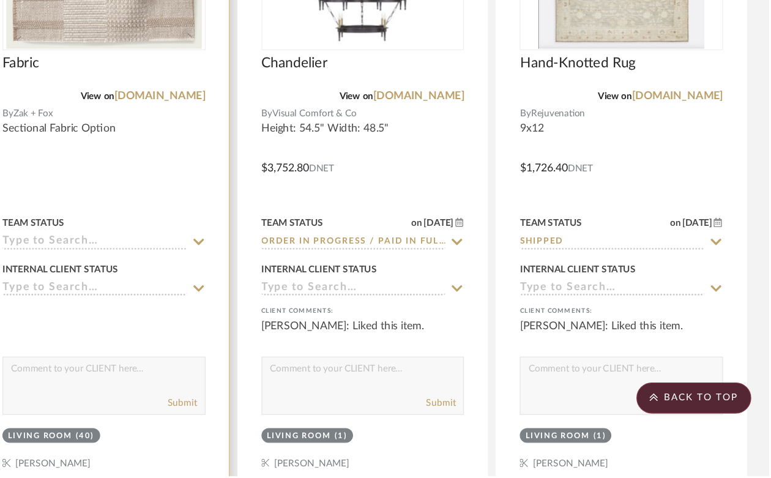
scroll to position [13668, 110]
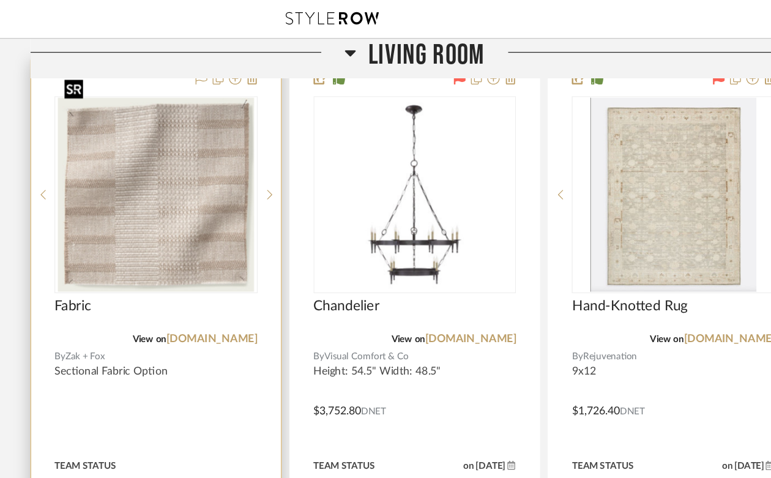
click at [0, 0] on img at bounding box center [0, 0] width 0 height 0
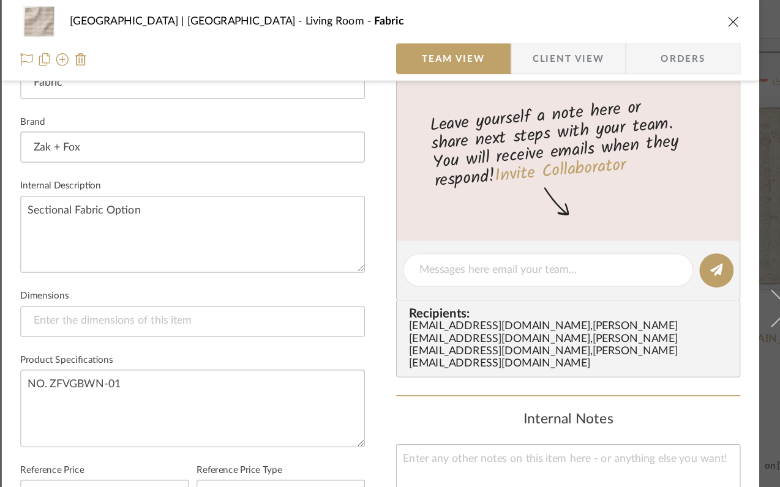
scroll to position [564, 0]
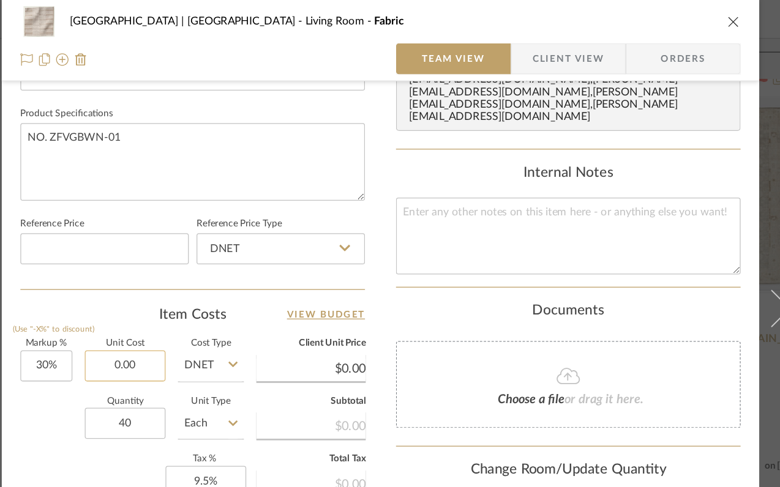
click at [190, 287] on input "0.00" at bounding box center [189, 289] width 64 height 24
click at [203, 290] on input "0.00" at bounding box center [189, 289] width 64 height 24
drag, startPoint x: 203, startPoint y: 290, endPoint x: 149, endPoint y: 290, distance: 53.9
click at [149, 290] on div "Markup % (Use "-X%" to discount) 30% Unit Cost 0.00 Cost Type DNET Client Unit …" at bounding box center [242, 357] width 272 height 179
type input "$246.00"
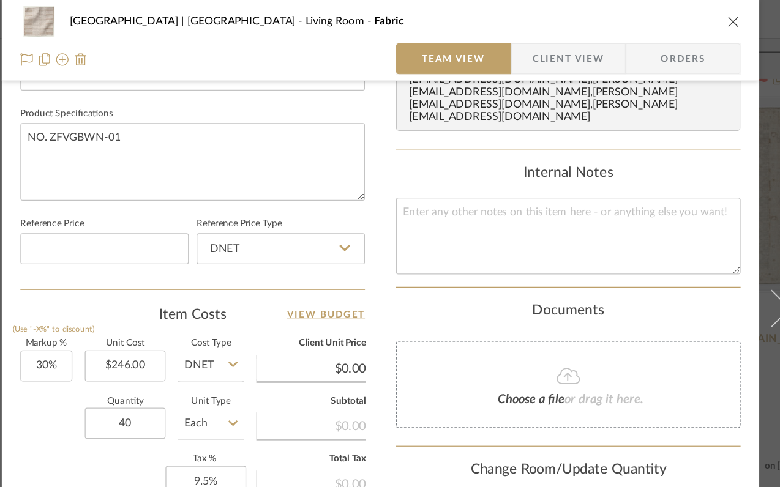
click at [118, 320] on div "Quantity 40 Unit Type Each" at bounding box center [194, 335] width 176 height 43
type input "$319.80"
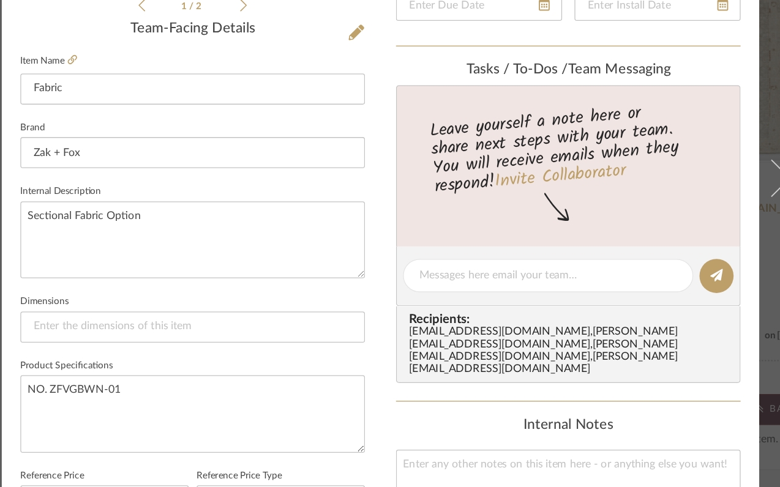
scroll to position [0, 0]
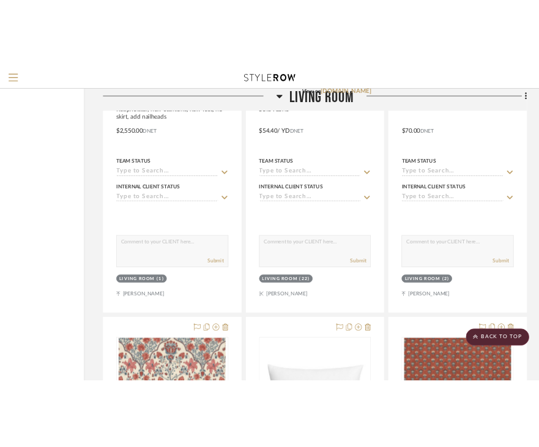
scroll to position [2321, 110]
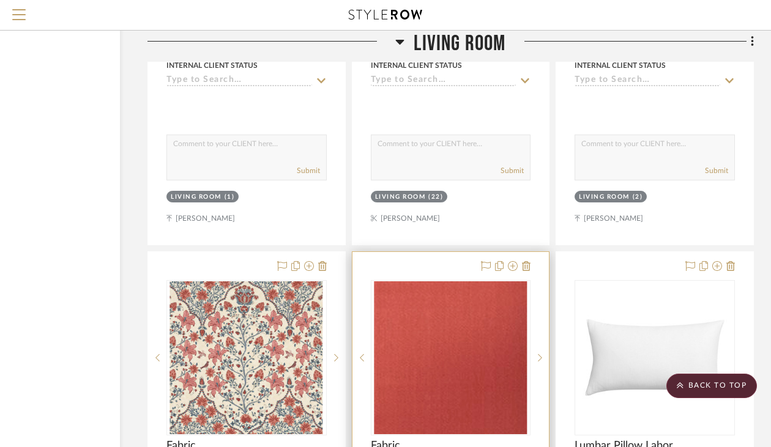
scroll to position [2477, 110]
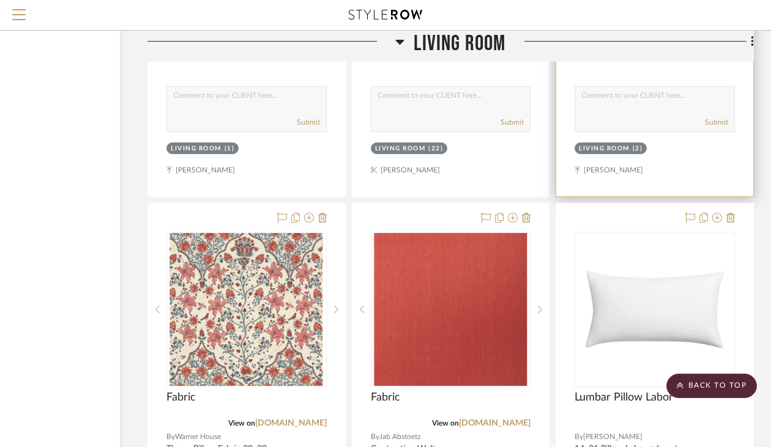
drag, startPoint x: 621, startPoint y: 153, endPoint x: 635, endPoint y: 255, distance: 103.1
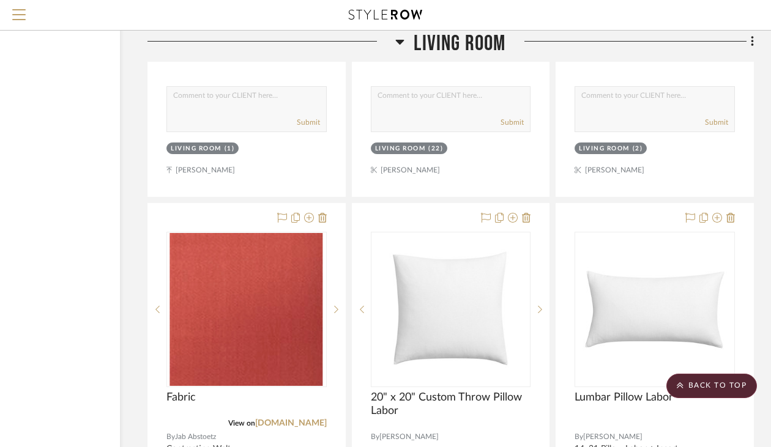
drag, startPoint x: 593, startPoint y: 182, endPoint x: 434, endPoint y: 183, distance: 159.2
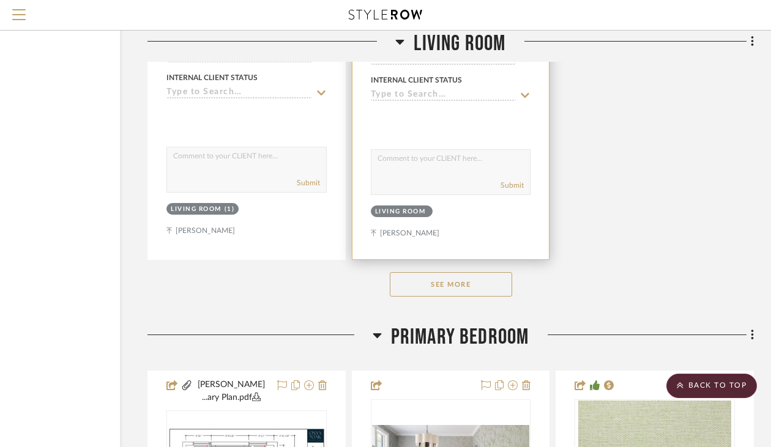
scroll to position [3507, 110]
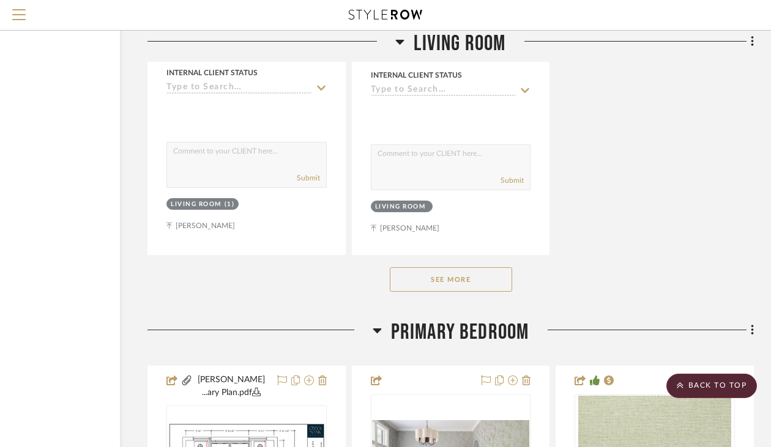
click at [451, 268] on button "See More" at bounding box center [451, 280] width 122 height 24
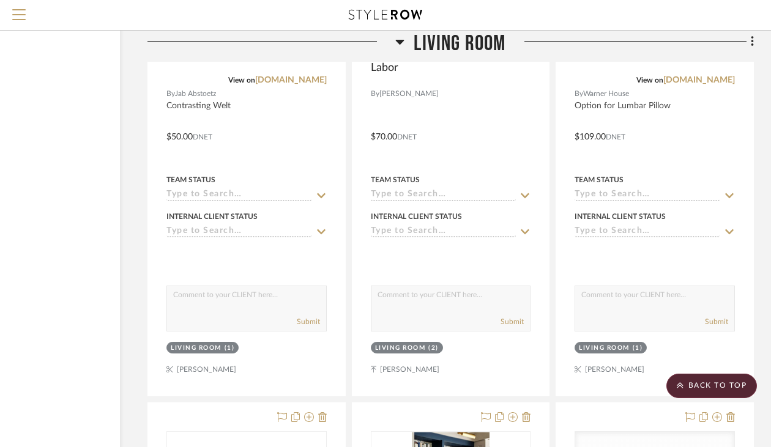
scroll to position [2774, 110]
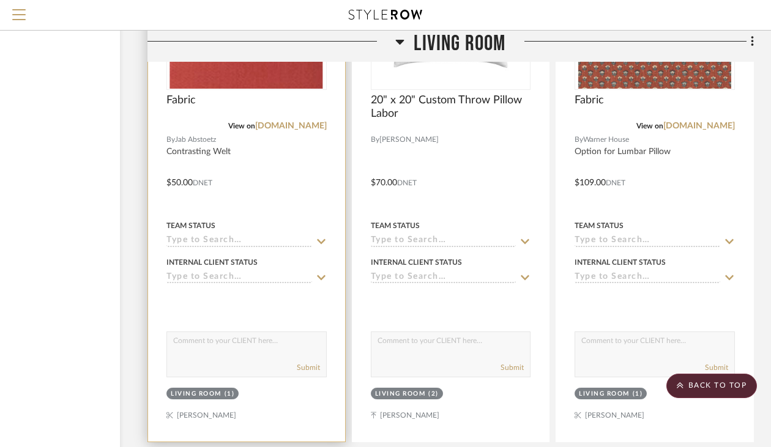
click at [195, 390] on div "Living Room" at bounding box center [196, 394] width 51 height 9
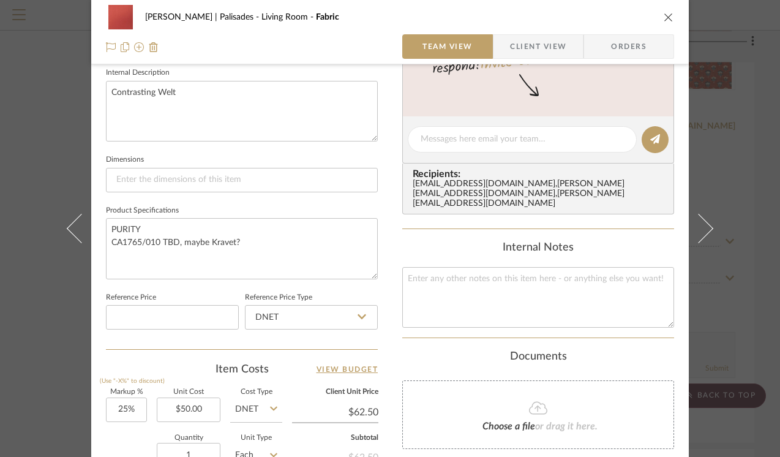
scroll to position [503, 0]
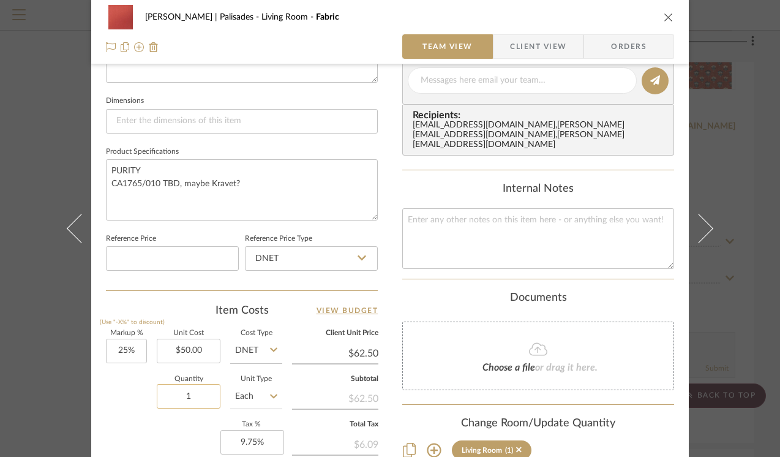
click at [187, 397] on input "1" at bounding box center [189, 396] width 64 height 24
type input "2"
click at [125, 424] on div "Markup % (Use "-X%" to discount) 25% Unit Cost $50.00 Cost Type DNET Client Uni…" at bounding box center [242, 419] width 272 height 179
type input "$15.00"
click at [664, 20] on icon "close" at bounding box center [669, 17] width 10 height 10
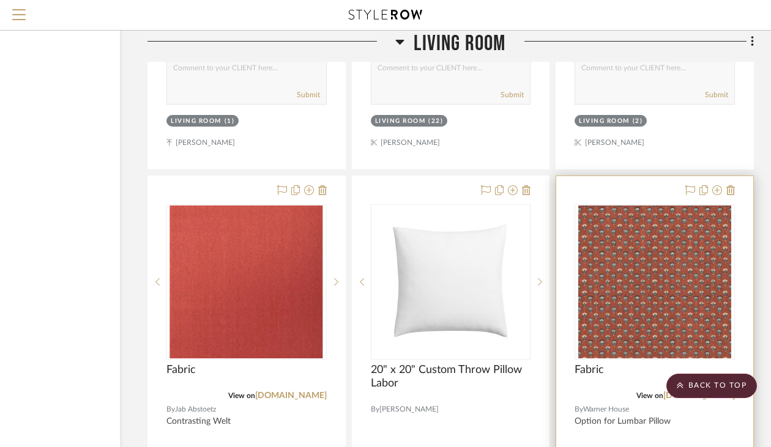
scroll to position [2557, 110]
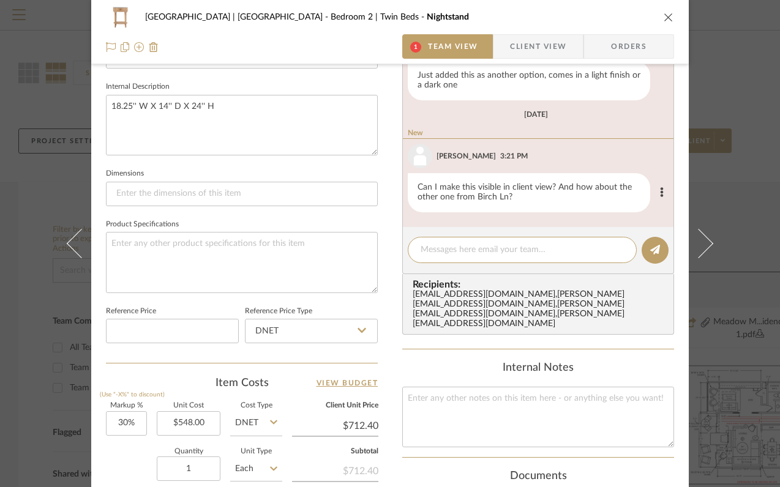
scroll to position [436, 0]
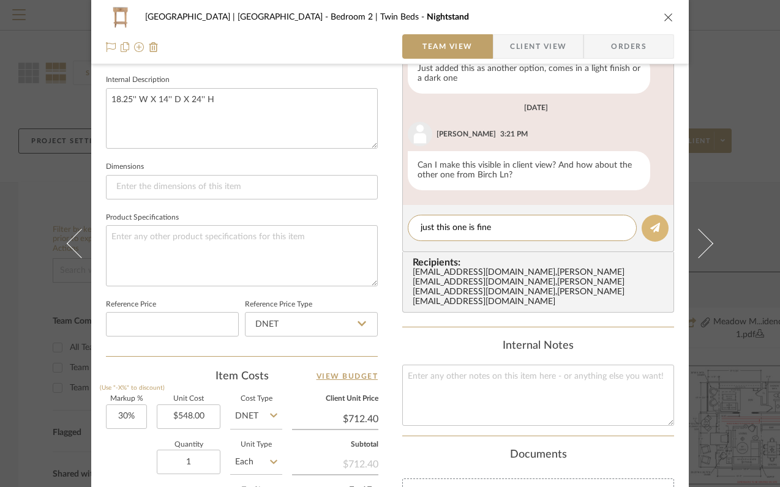
type textarea "just this one is fine"
click at [655, 231] on icon at bounding box center [655, 228] width 10 height 10
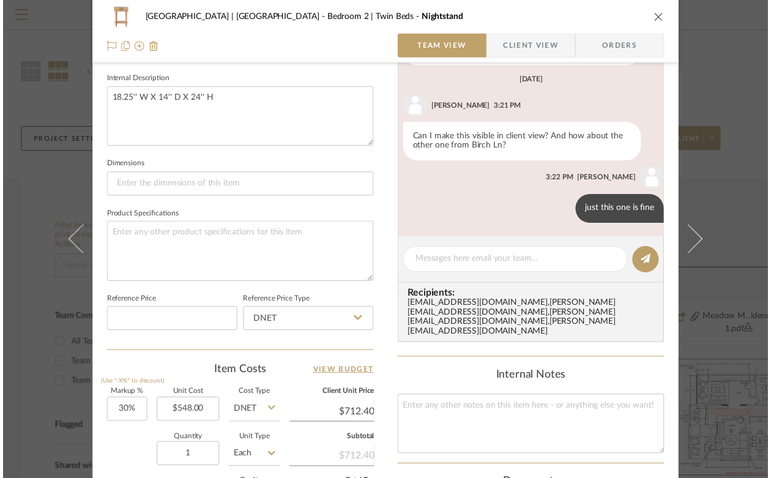
scroll to position [28, 0]
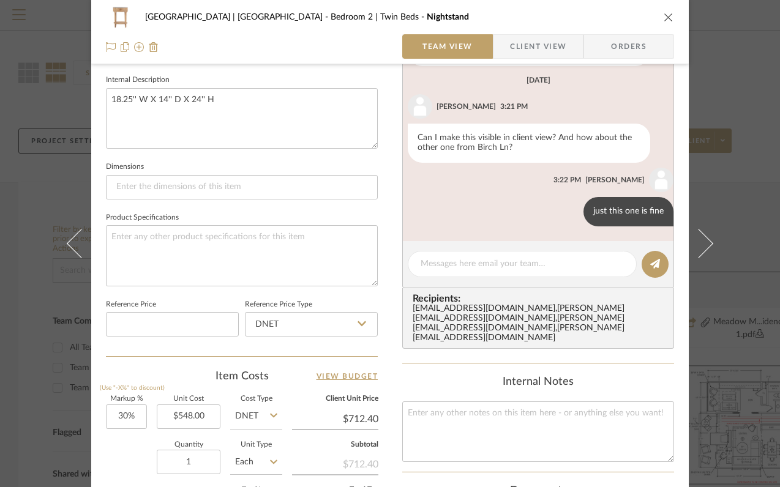
click at [665, 14] on icon "close" at bounding box center [669, 17] width 10 height 10
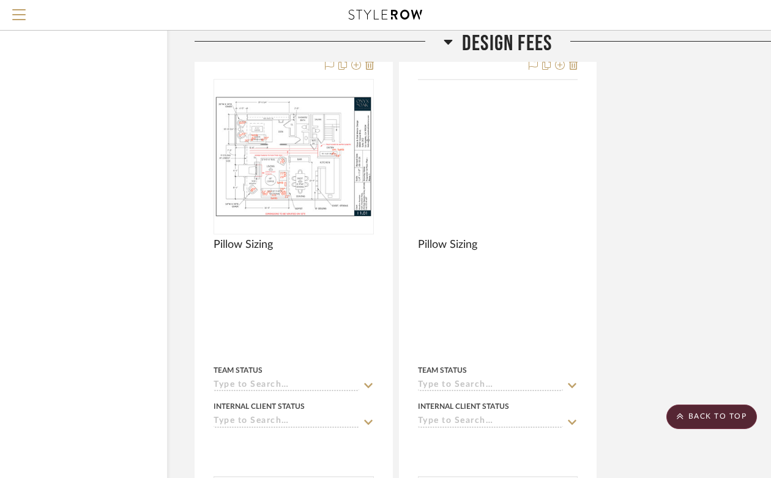
scroll to position [26812, 63]
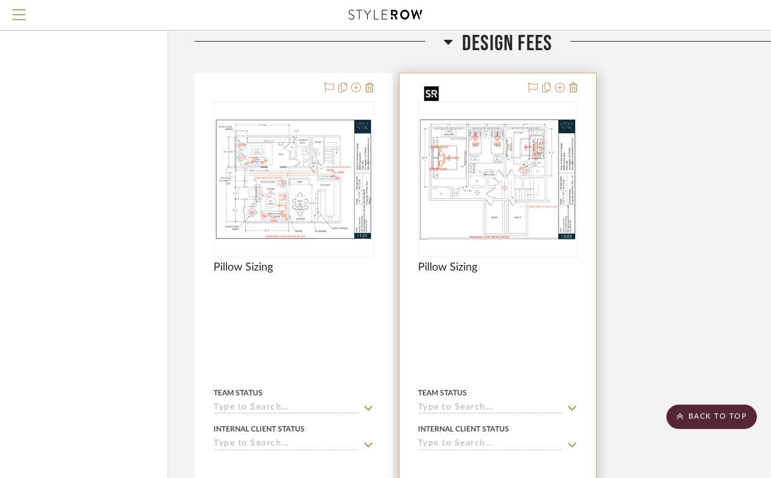
click at [508, 118] on img "0" at bounding box center [498, 179] width 158 height 122
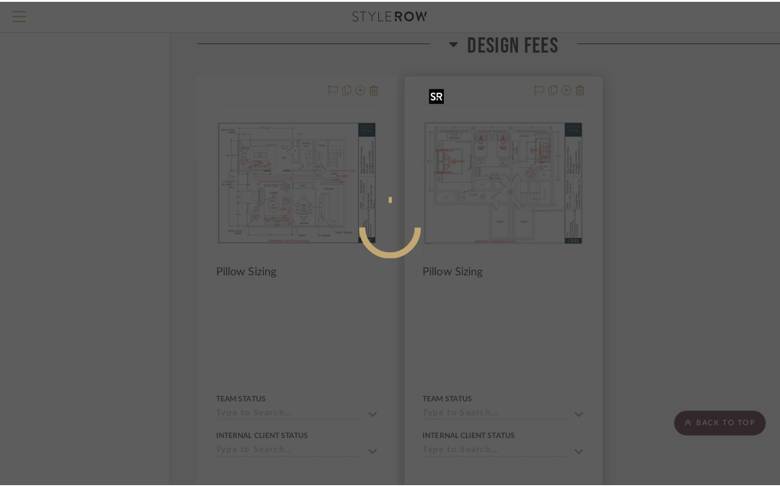
scroll to position [0, 0]
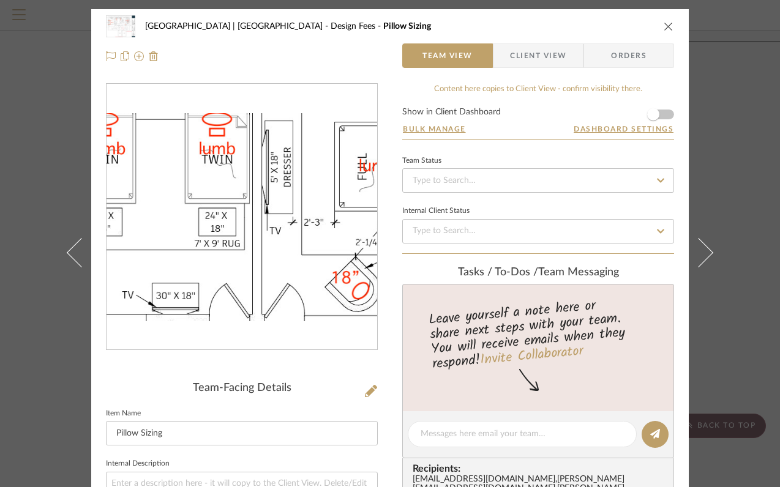
click at [245, 179] on img "0" at bounding box center [242, 217] width 271 height 209
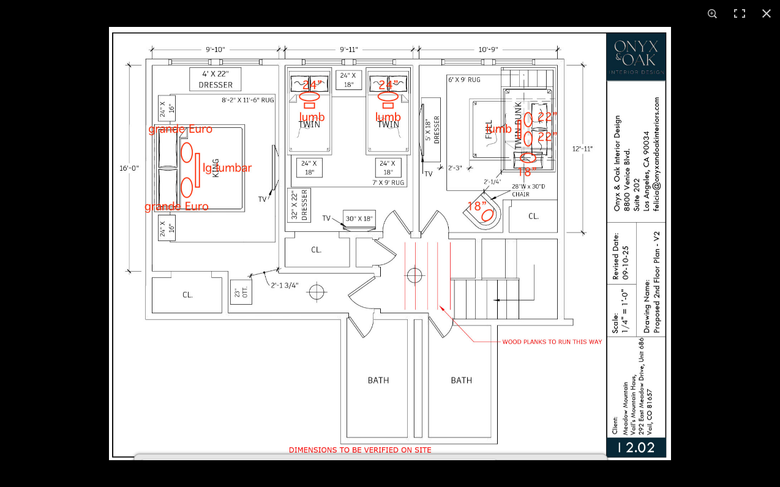
click at [409, 236] on img at bounding box center [390, 243] width 562 height 433
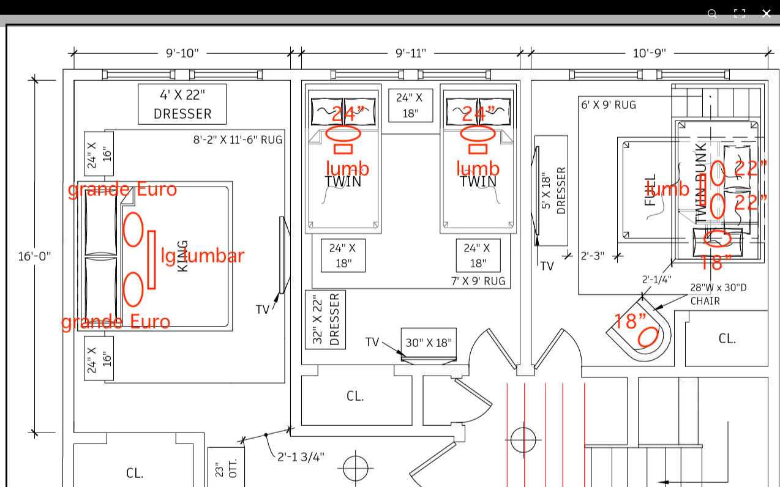
click at [766, 14] on button at bounding box center [766, 13] width 27 height 27
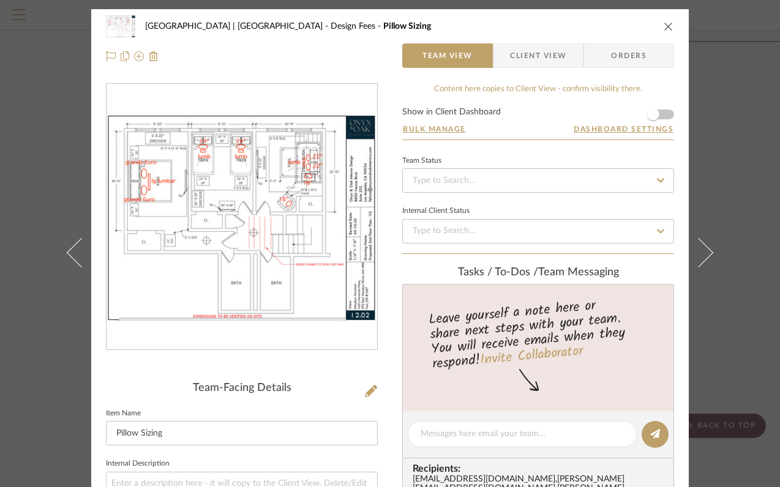
click at [665, 25] on icon "close" at bounding box center [669, 26] width 10 height 10
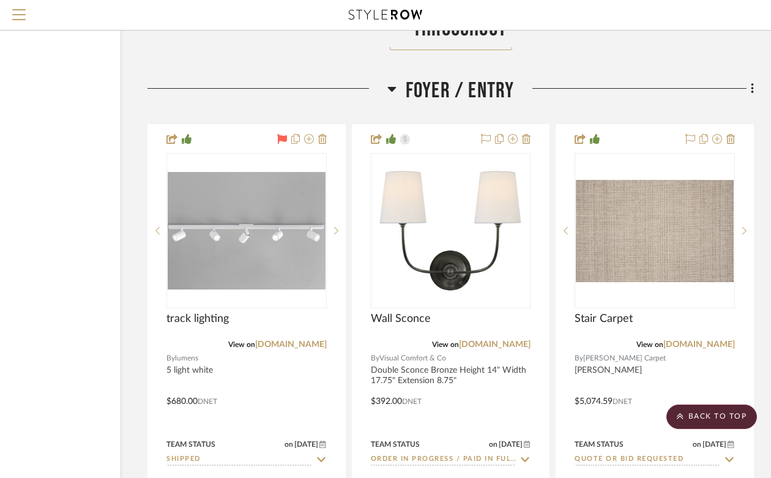
scroll to position [3690, 110]
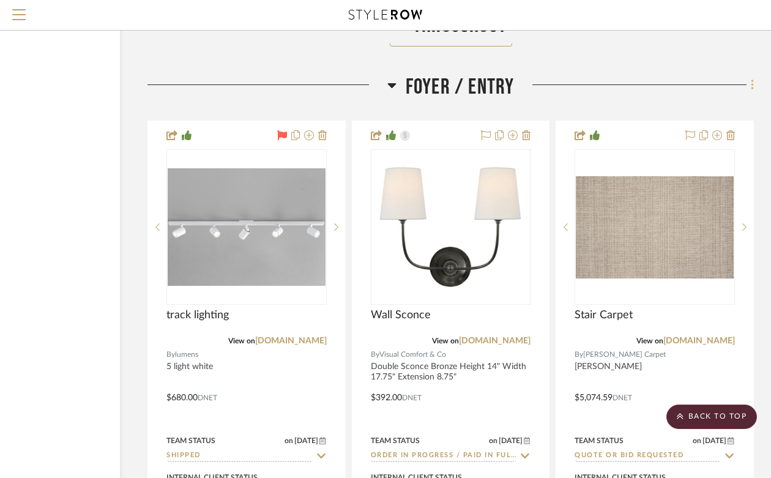
click at [750, 80] on fa-icon at bounding box center [751, 86] width 8 height 20
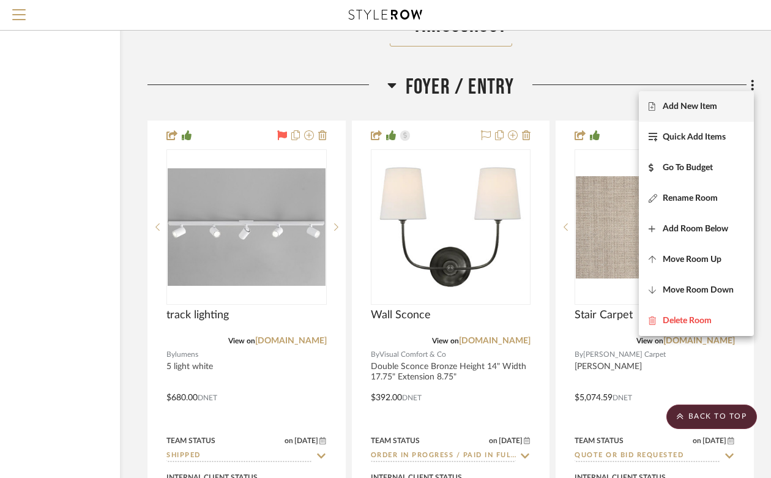
click at [706, 110] on span "Add New Item" at bounding box center [690, 107] width 54 height 10
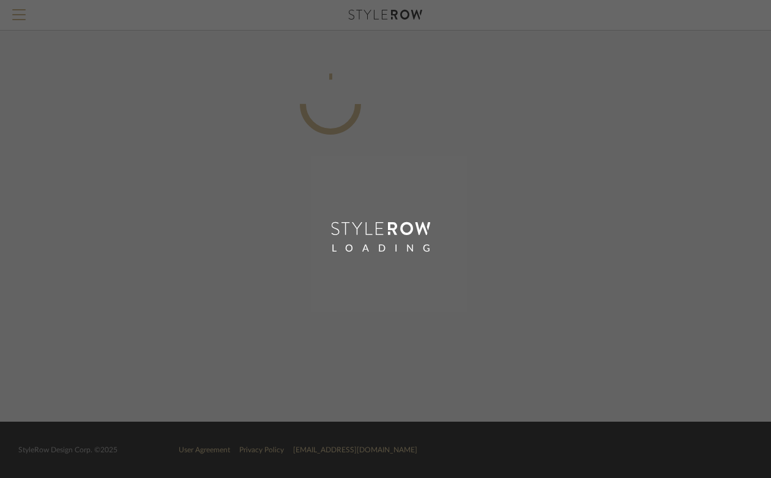
scroll to position [0, 102]
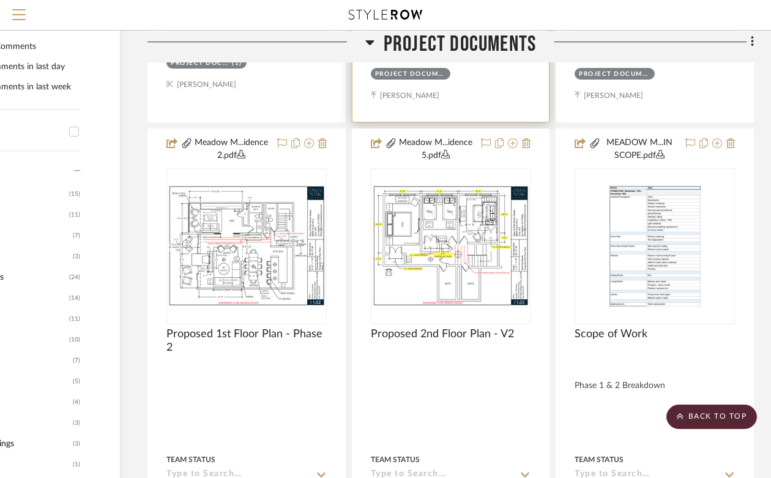
scroll to position [740, 110]
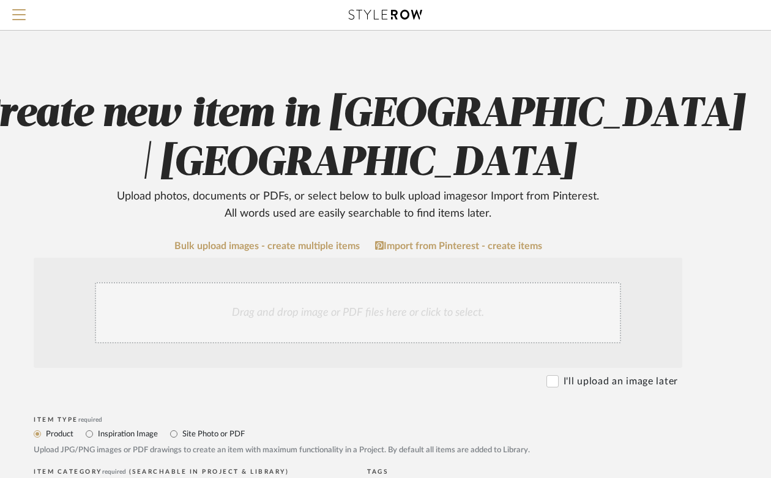
scroll to position [0, 110]
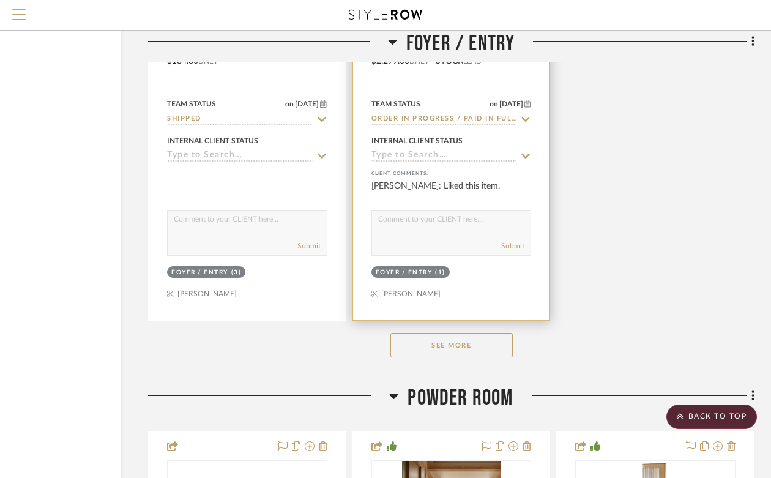
scroll to position [5199, 110]
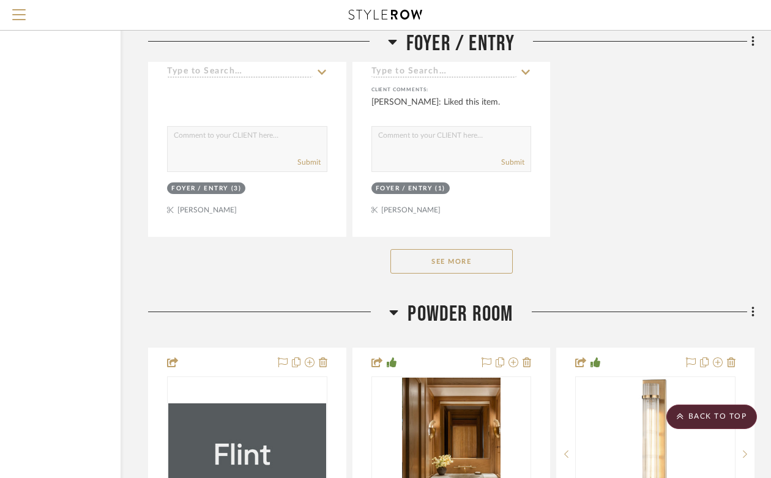
click at [487, 253] on button "See More" at bounding box center [452, 261] width 122 height 24
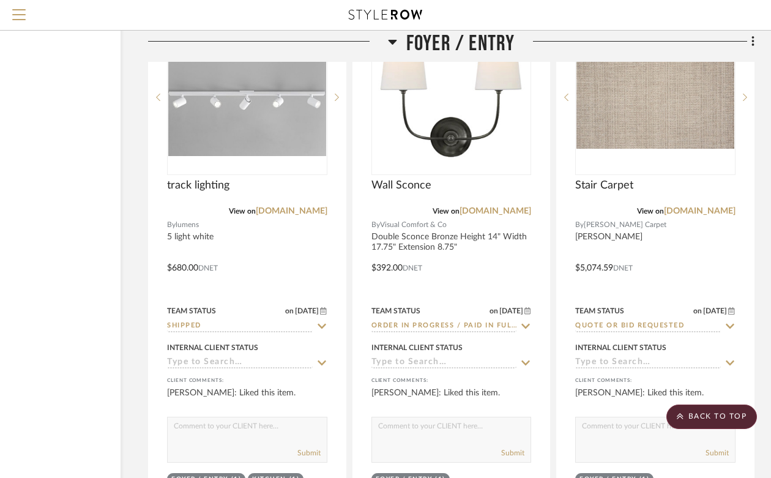
scroll to position [3686, 110]
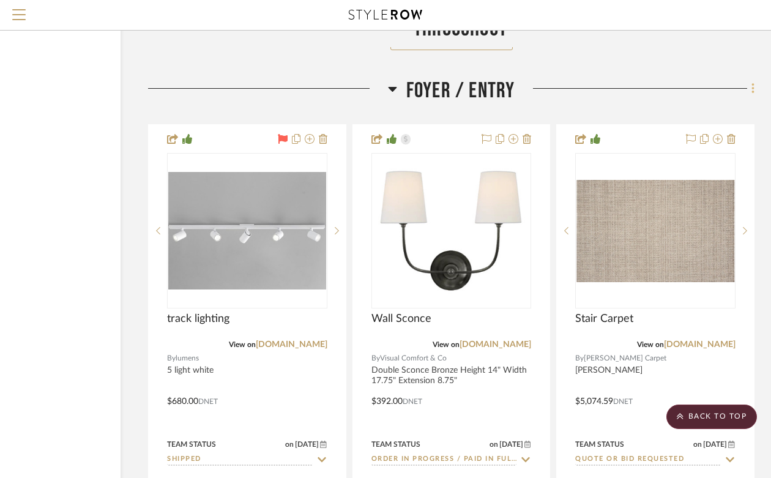
click at [752, 86] on icon at bounding box center [754, 88] width 4 height 13
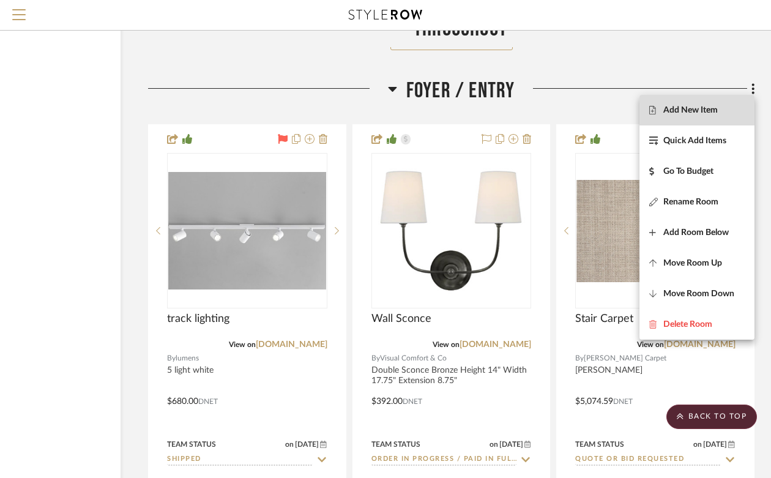
click at [722, 109] on span "Add New Item" at bounding box center [697, 110] width 95 height 10
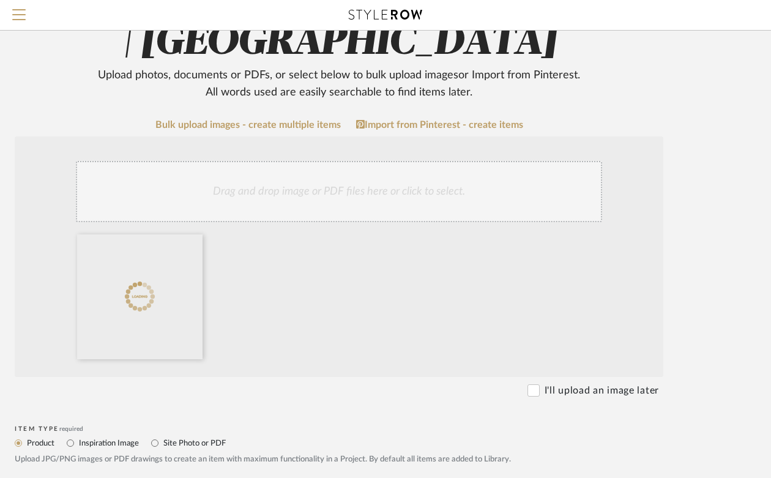
scroll to position [219, 102]
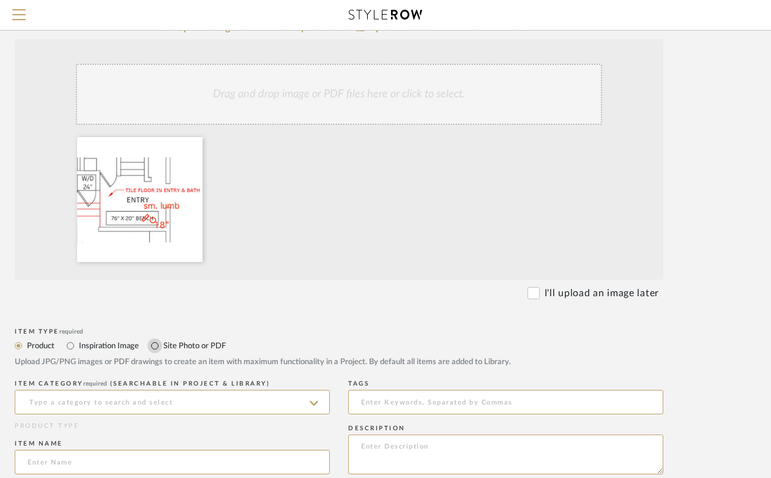
click at [155, 346] on input "Site Photo or PDF" at bounding box center [155, 346] width 15 height 15
radio input "true"
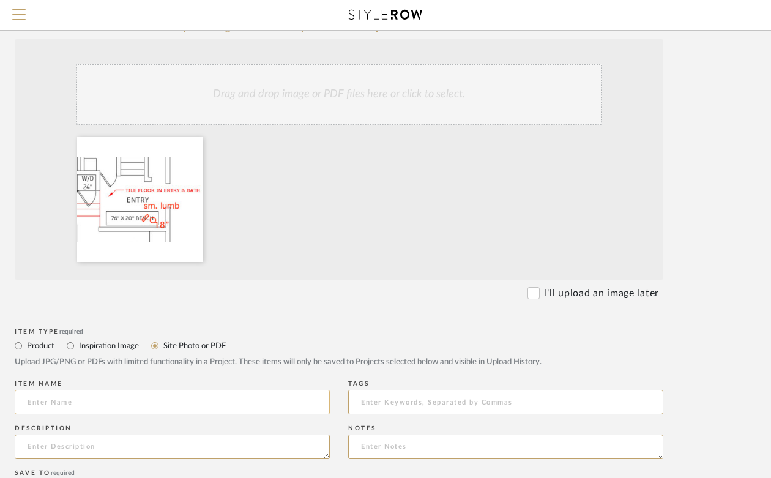
click at [155, 406] on input at bounding box center [172, 402] width 315 height 24
type input "{"
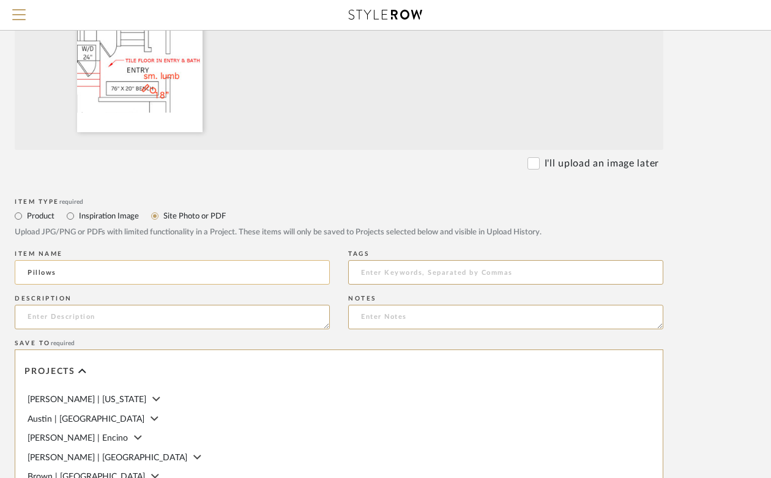
scroll to position [361, 102]
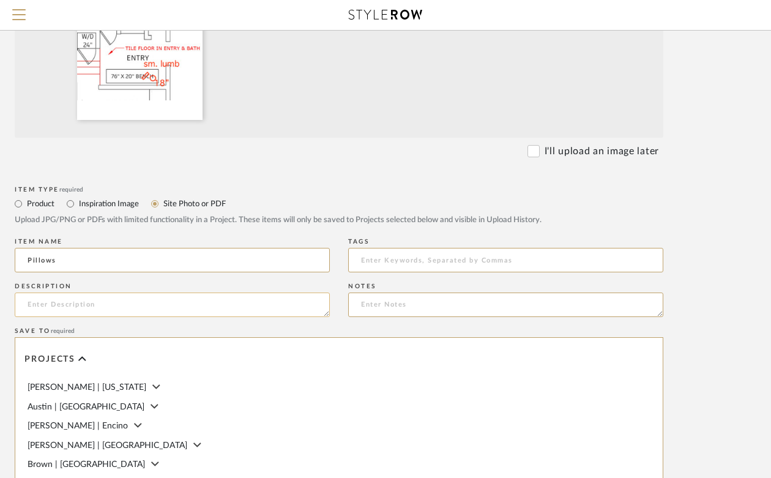
type input "Pillows"
click at [136, 315] on textarea at bounding box center [172, 305] width 315 height 24
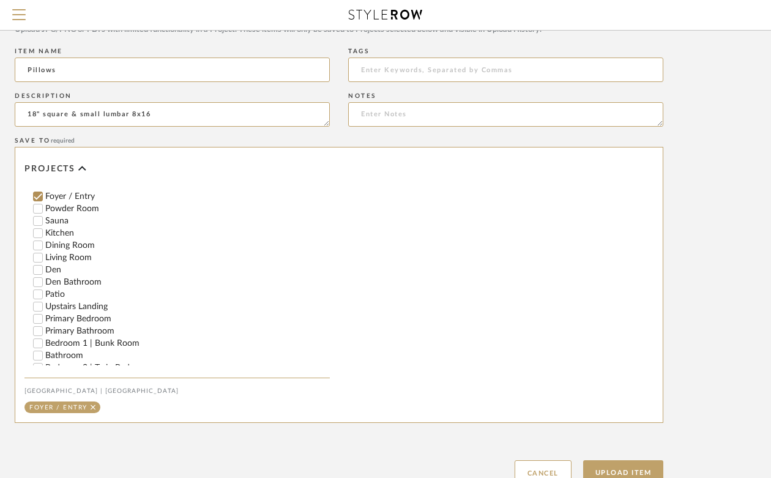
scroll to position [305, 0]
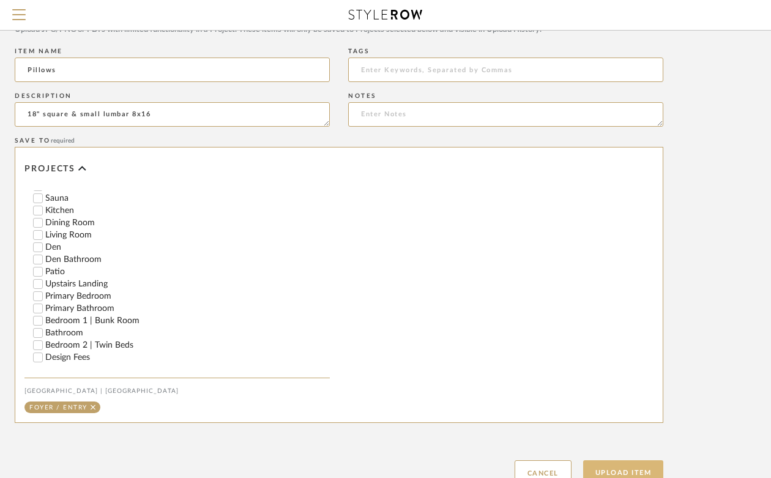
type textarea "18" square & small lumbar 8x16"
click at [650, 466] on button "Upload Item" at bounding box center [623, 472] width 81 height 25
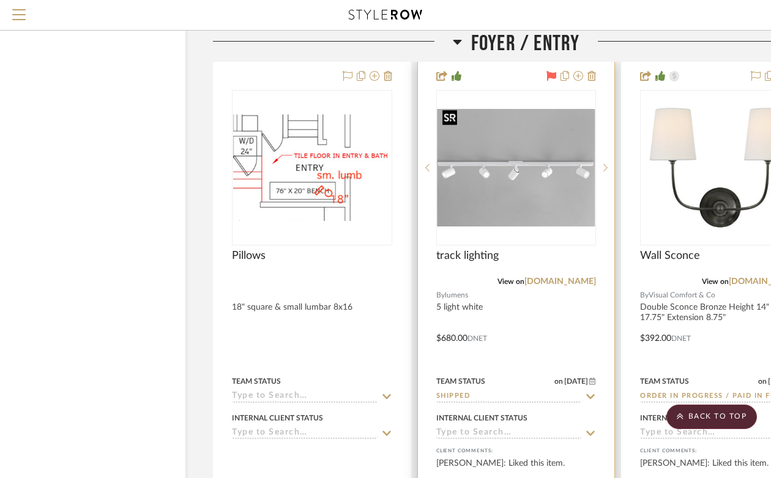
scroll to position [3749, 110]
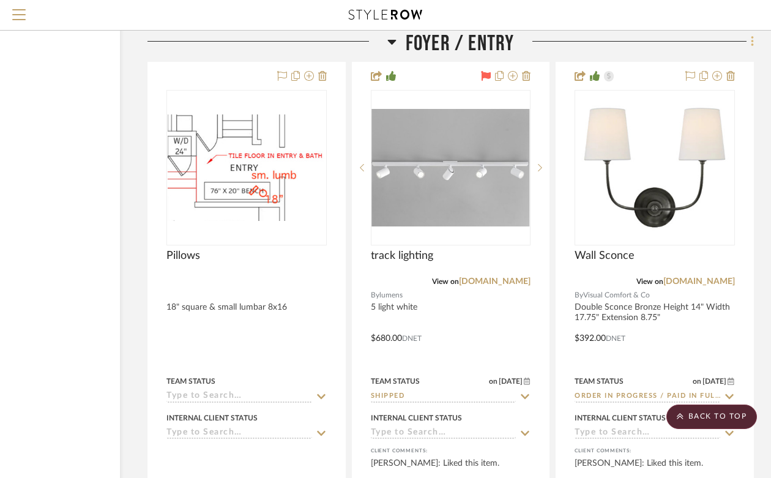
click at [751, 43] on icon at bounding box center [753, 41] width 4 height 13
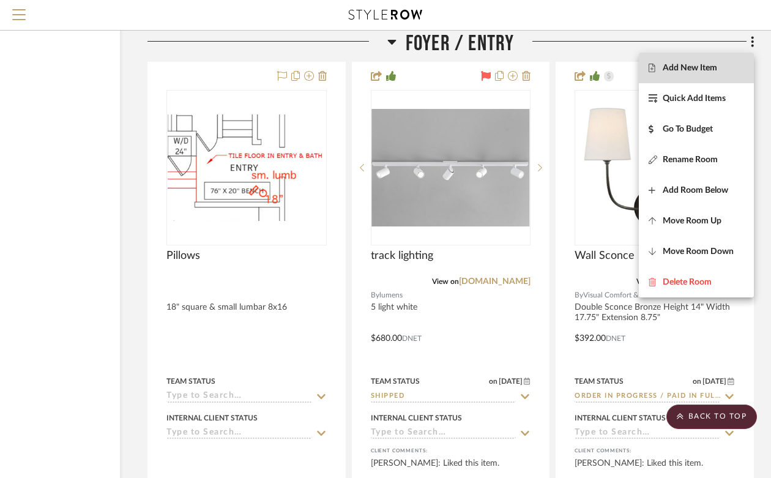
click at [708, 68] on span "Add New Item" at bounding box center [690, 68] width 54 height 10
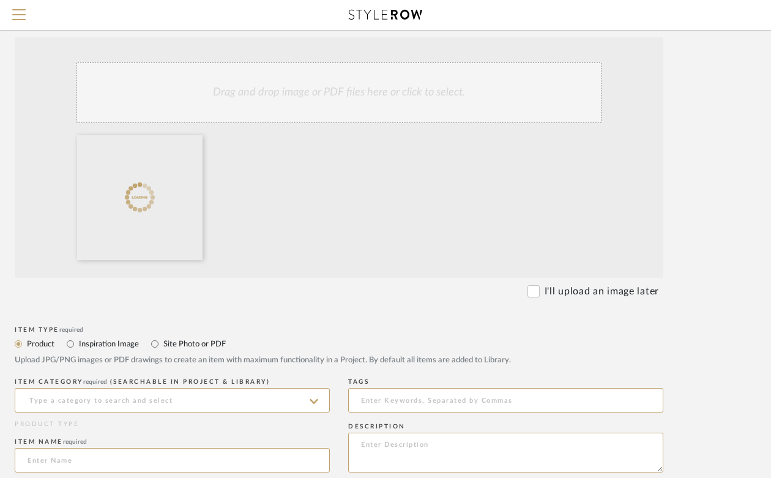
scroll to position [300, 102]
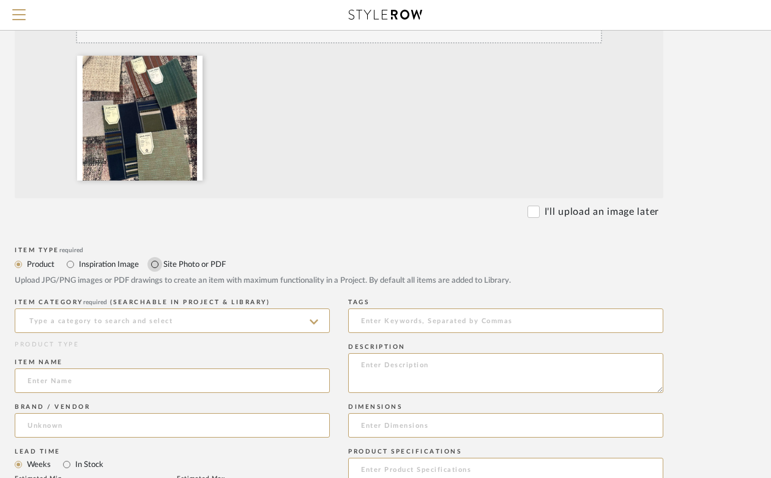
click at [156, 264] on input "Site Photo or PDF" at bounding box center [155, 264] width 15 height 15
radio input "true"
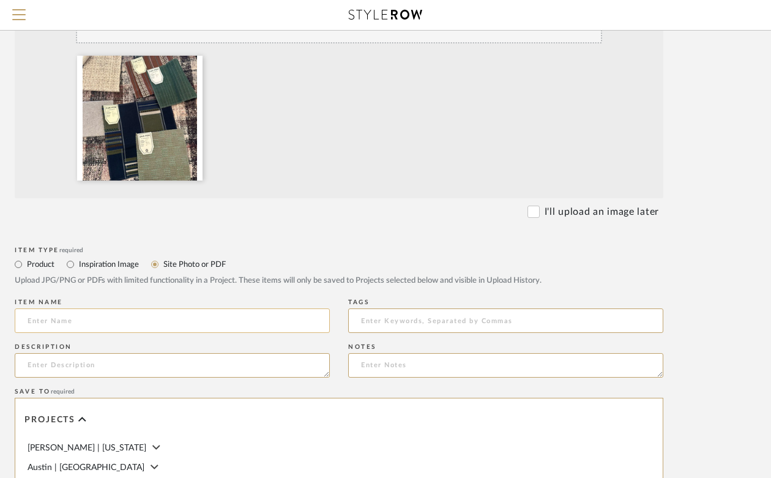
click at [118, 317] on input at bounding box center [172, 321] width 315 height 24
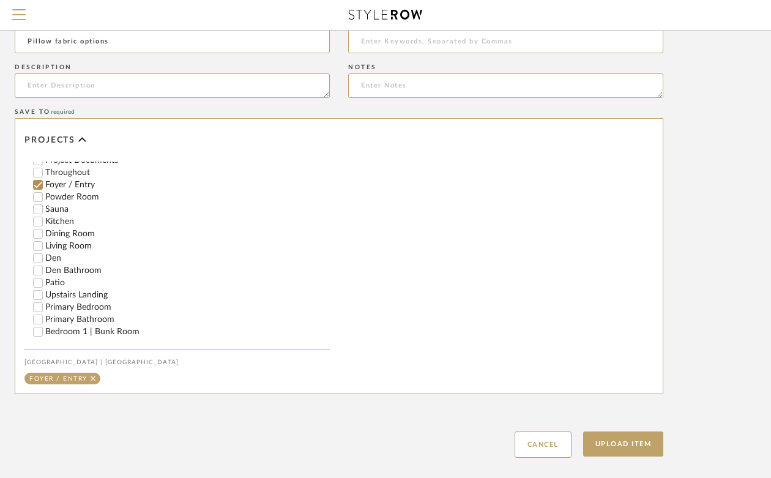
scroll to position [646, 102]
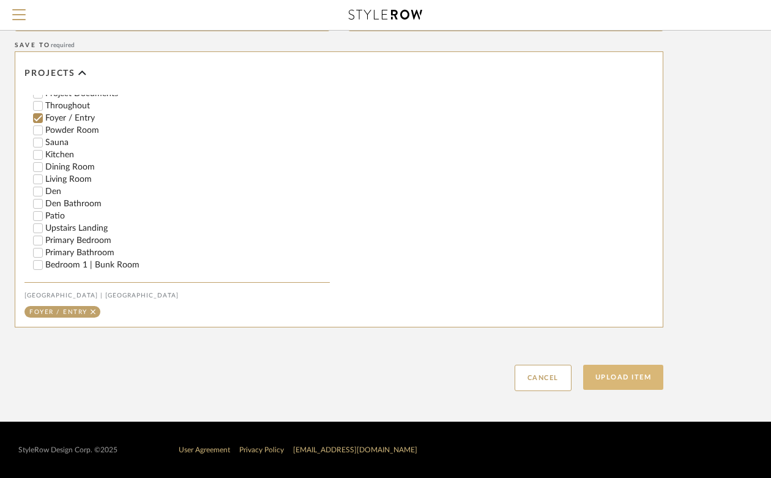
type input "Pillow fabric options"
click at [637, 376] on button "Upload Item" at bounding box center [623, 377] width 81 height 25
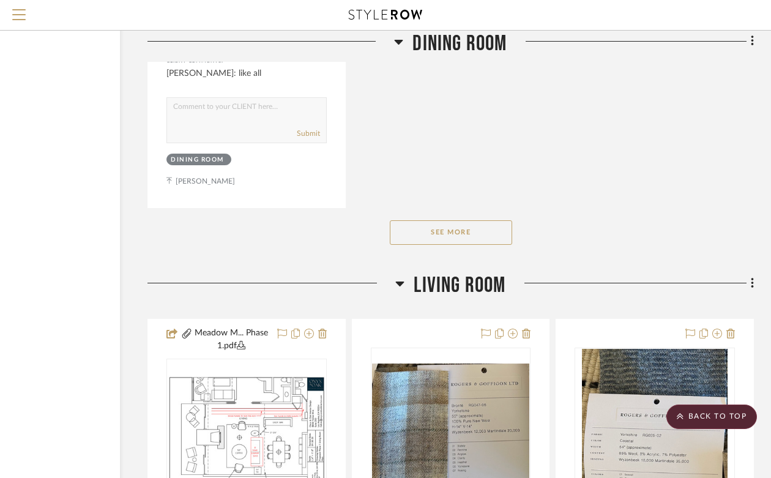
scroll to position [11165, 110]
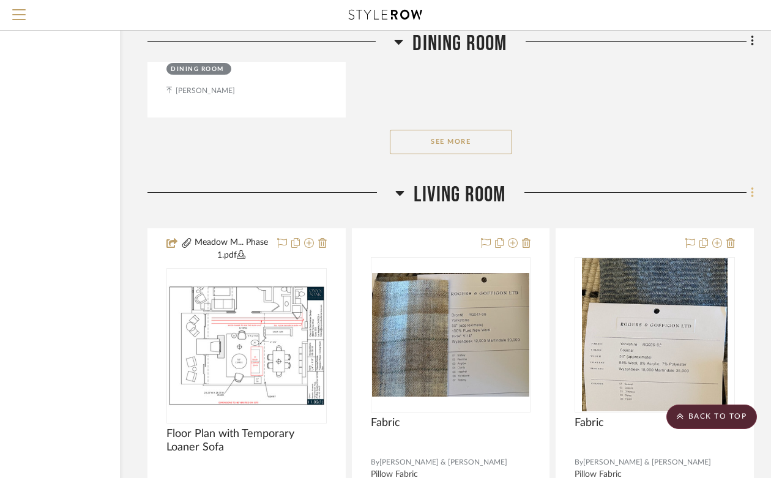
click at [753, 187] on icon at bounding box center [752, 192] width 2 height 10
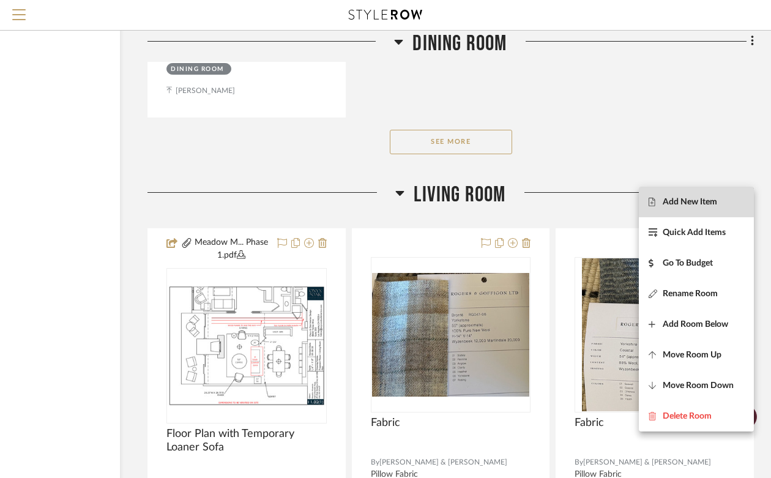
click at [691, 201] on span "Add New Item" at bounding box center [690, 202] width 54 height 10
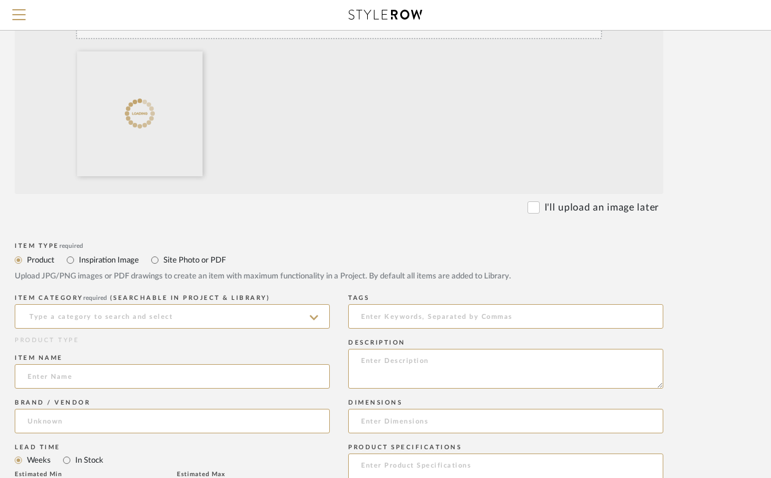
scroll to position [340, 102]
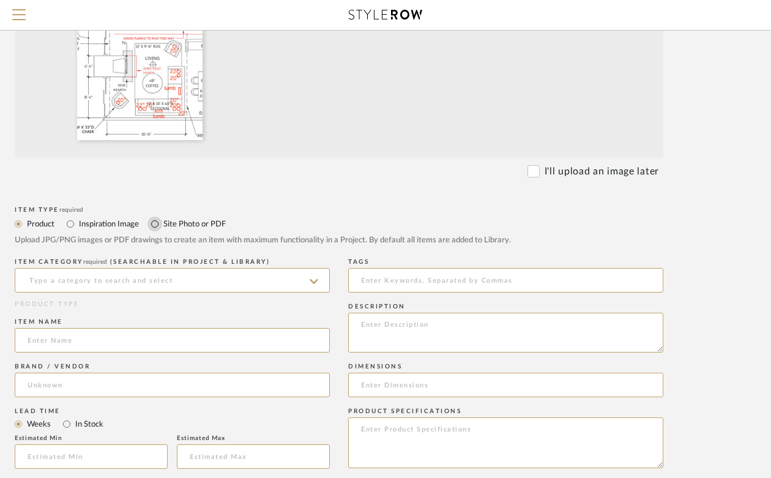
click at [157, 223] on input "Site Photo or PDF" at bounding box center [155, 224] width 15 height 15
radio input "true"
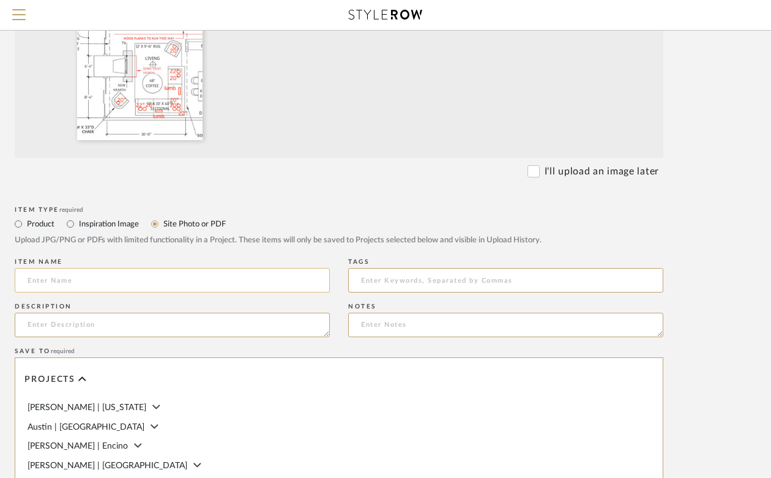
click at [153, 283] on input at bounding box center [172, 280] width 315 height 24
type input "Pillow Sizes"
type textarea "3-22", 3-20", 2 lumbar, 2-20""
click at [440, 323] on textarea at bounding box center [505, 325] width 315 height 24
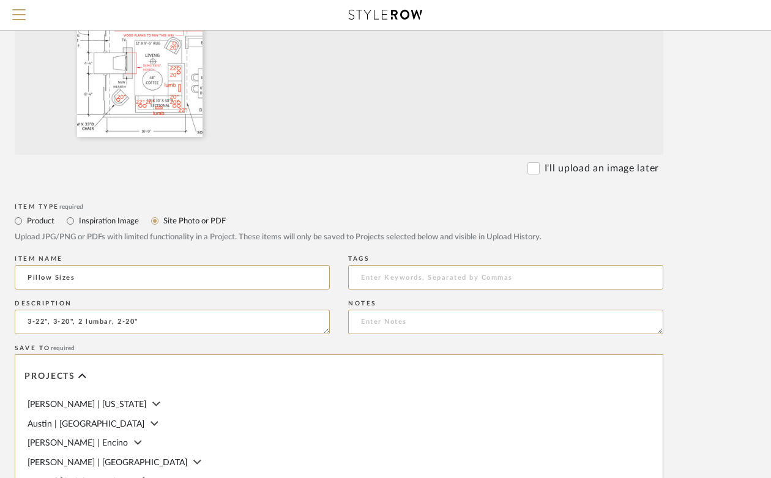
scroll to position [413, 102]
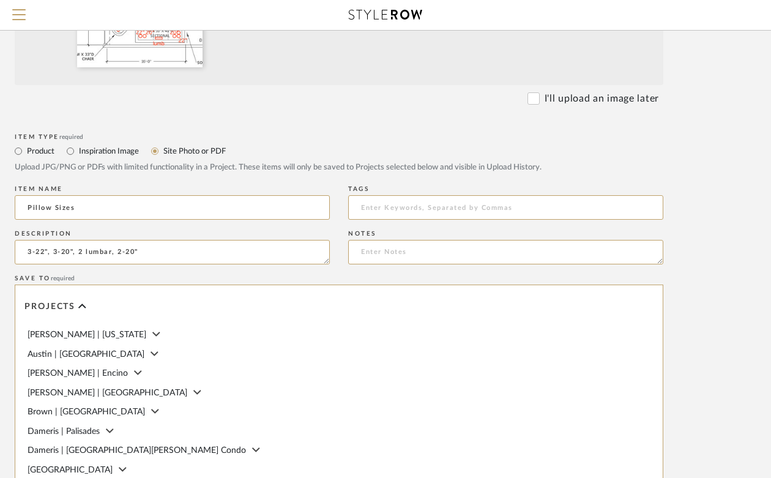
click at [632, 130] on div "Item Type required Product Inspiration Image Site Photo or PDF Upload JPG/PNG o…" at bounding box center [339, 156] width 649 height 52
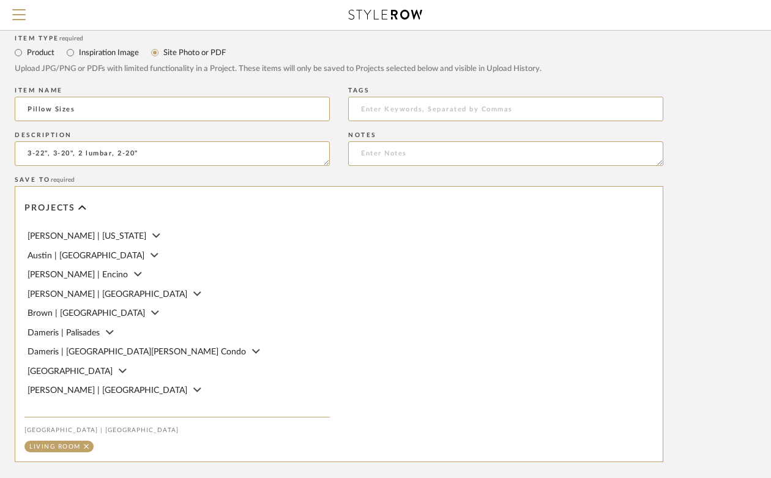
scroll to position [646, 102]
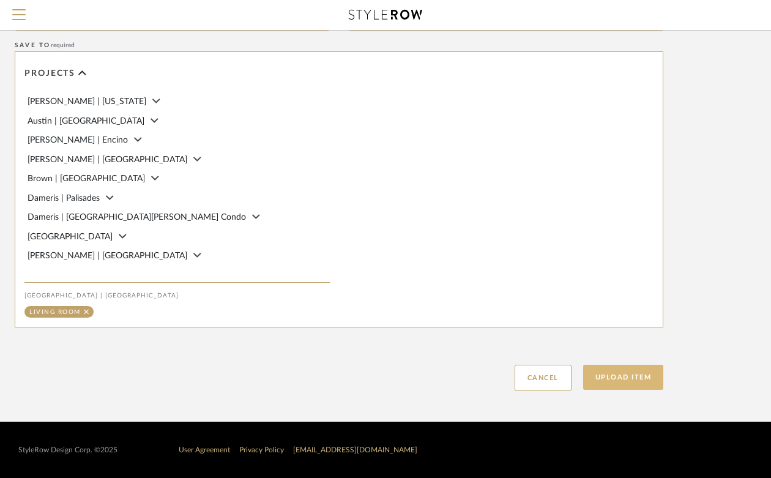
click at [620, 381] on button "Upload Item" at bounding box center [623, 377] width 81 height 25
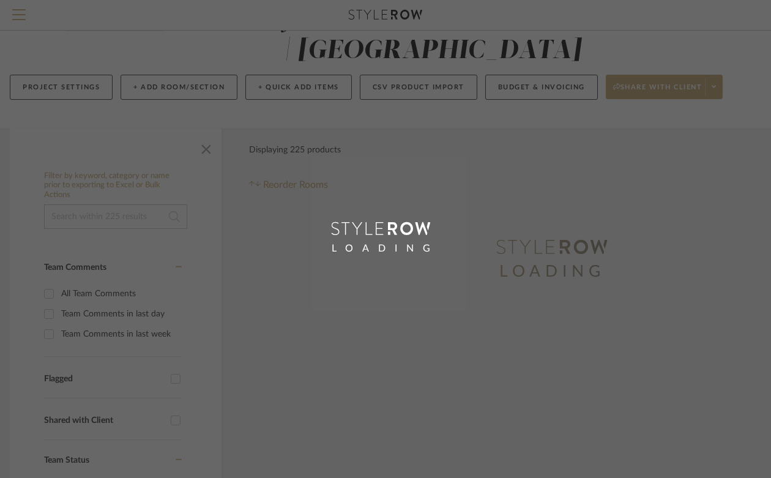
scroll to position [2, 0]
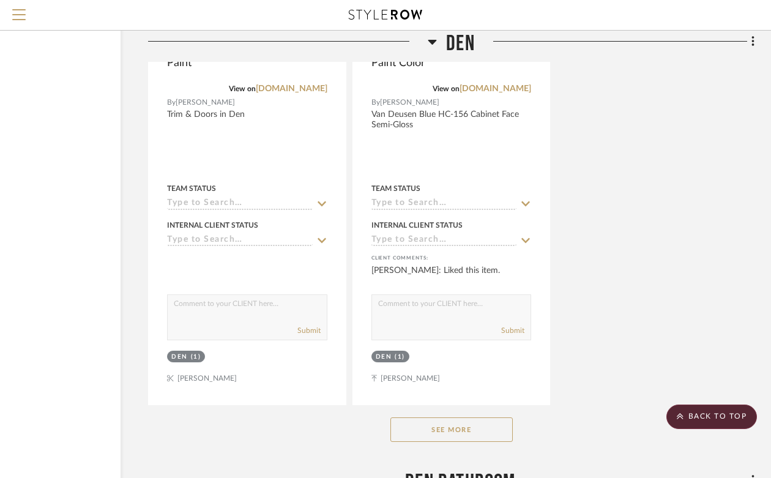
scroll to position [18870, 110]
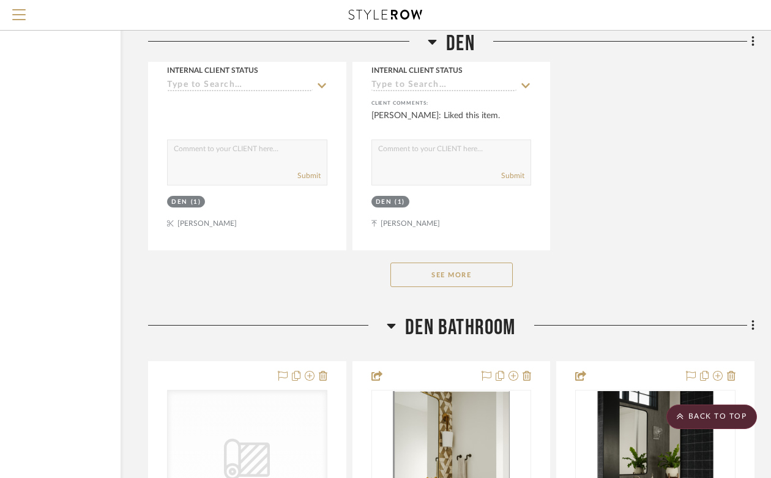
click at [476, 263] on button "See More" at bounding box center [452, 275] width 122 height 24
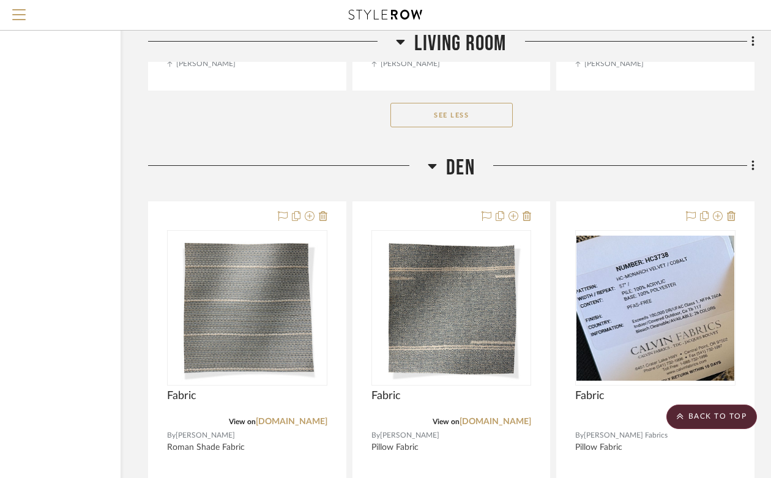
scroll to position [17299, 110]
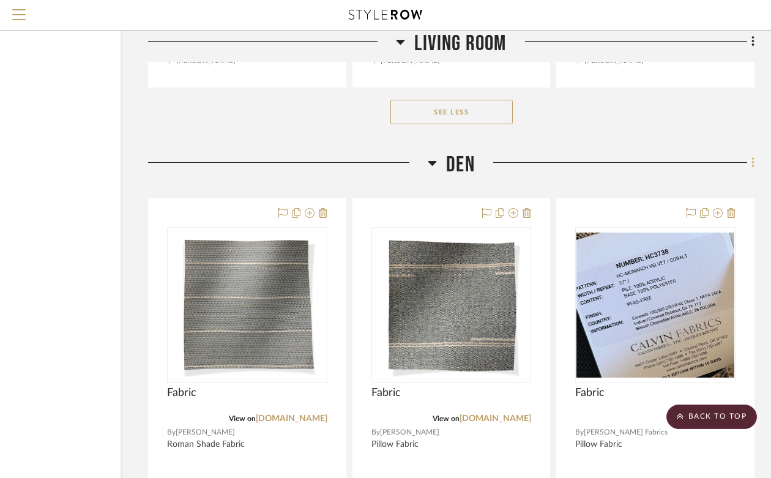
click at [752, 157] on icon at bounding box center [753, 162] width 2 height 10
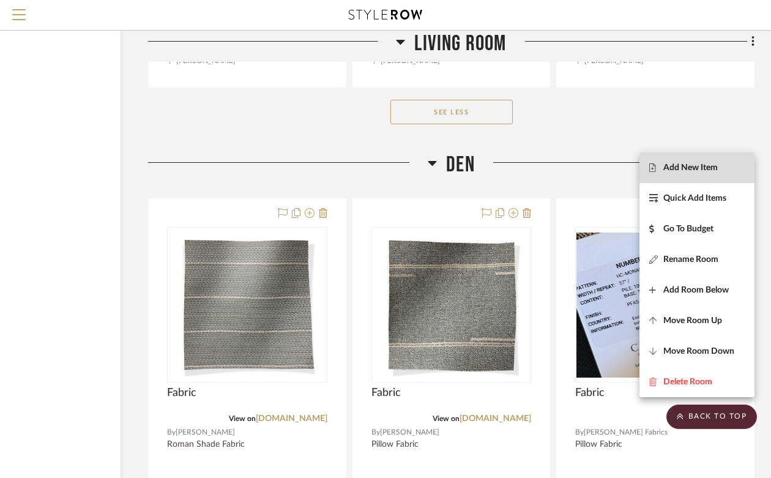
click at [716, 168] on span "Add New Item" at bounding box center [691, 168] width 54 height 10
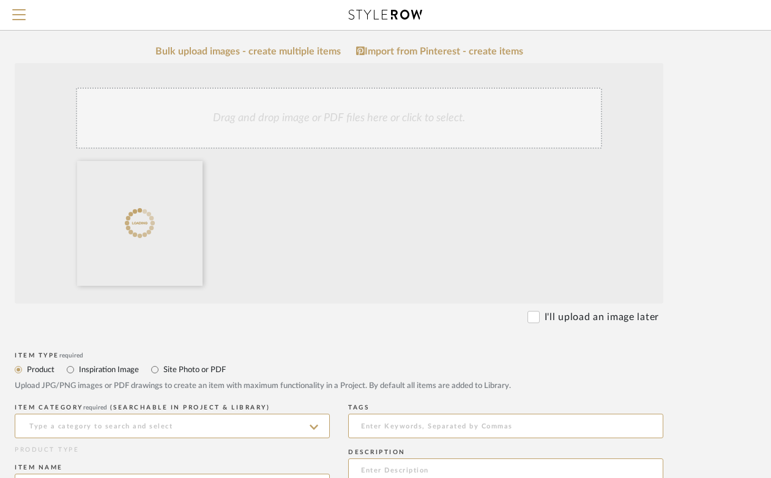
scroll to position [198, 102]
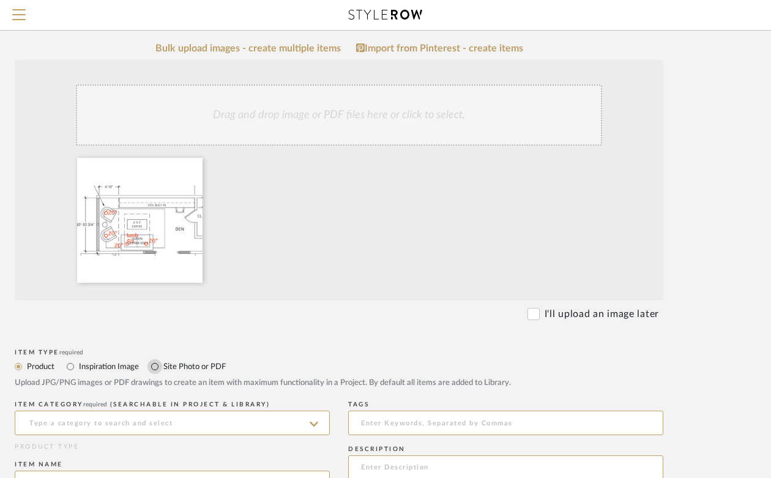
click at [154, 368] on input "Site Photo or PDF" at bounding box center [155, 366] width 15 height 15
radio input "true"
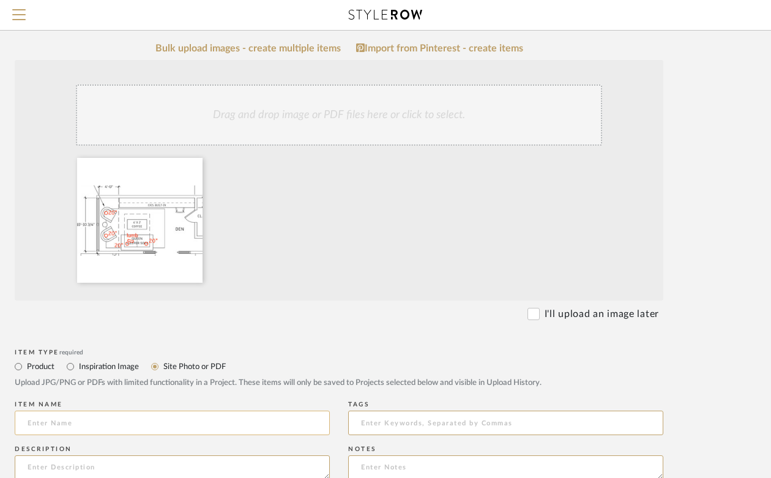
click at [141, 427] on input at bounding box center [172, 423] width 315 height 24
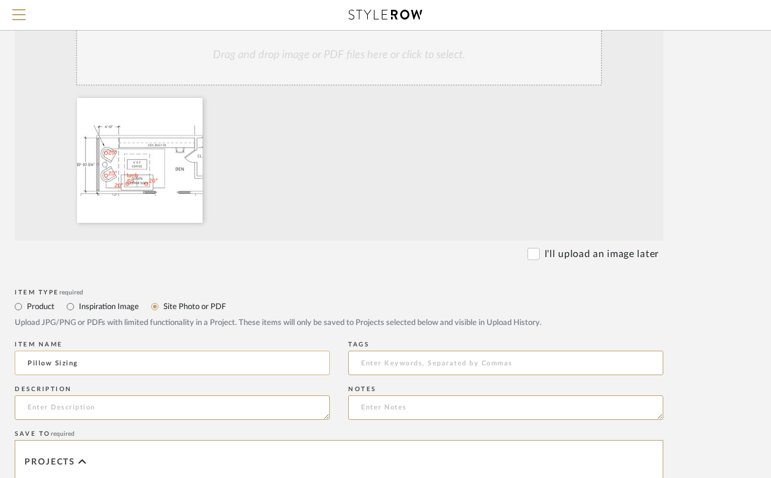
scroll to position [260, 102]
type input "Pillow Sizing"
click at [125, 407] on textarea at bounding box center [172, 406] width 315 height 24
type textarea "2-20", 2-20", 1 lumbar"
click at [702, 311] on form "Bulk upload images - create multiple items Import from Pinterest - create items…" at bounding box center [339, 379] width 780 height 797
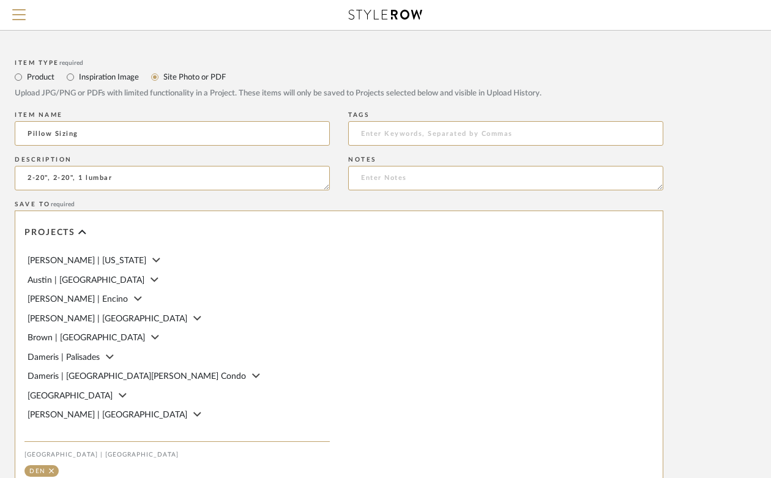
scroll to position [646, 102]
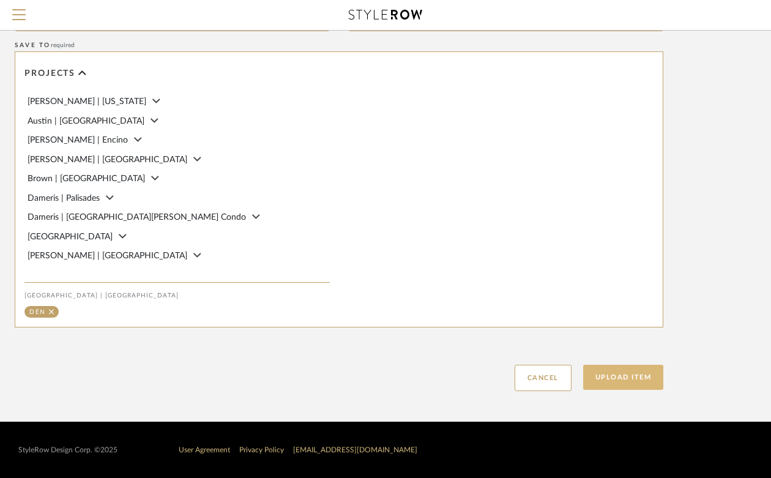
click at [627, 376] on button "Upload Item" at bounding box center [623, 377] width 81 height 25
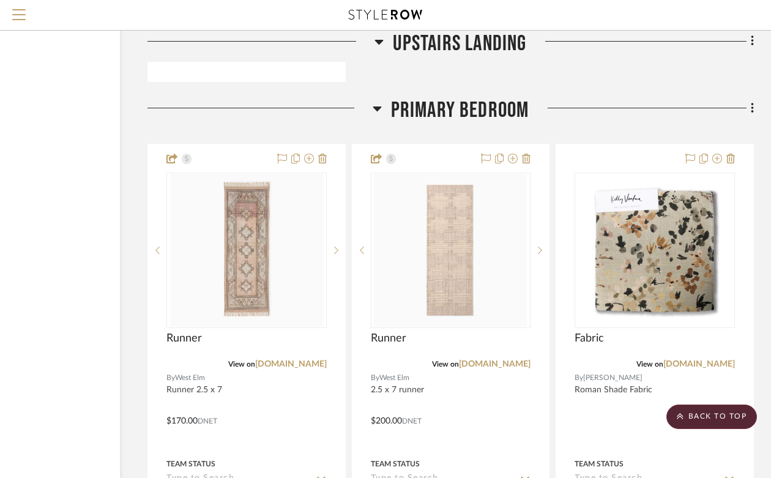
scroll to position [20307, 110]
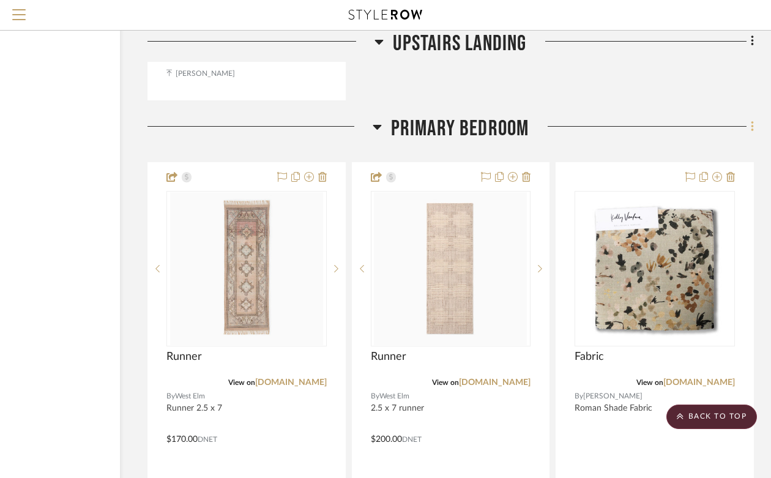
click at [751, 121] on icon at bounding box center [752, 126] width 2 height 10
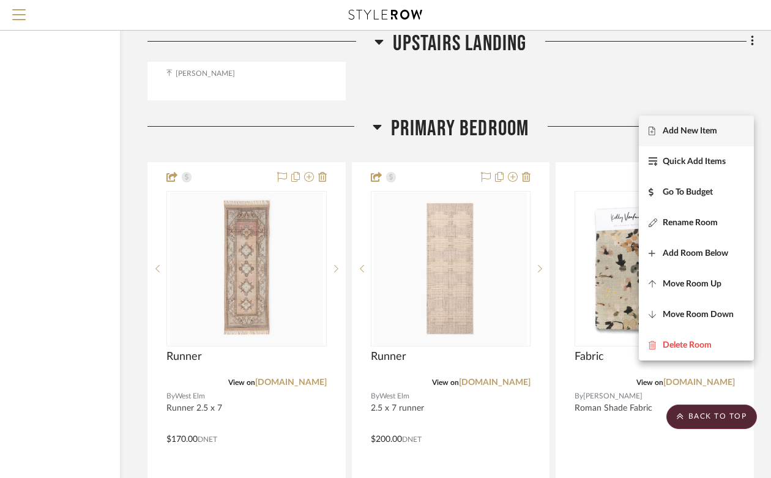
click at [679, 137] on button "Add New Item" at bounding box center [696, 131] width 115 height 31
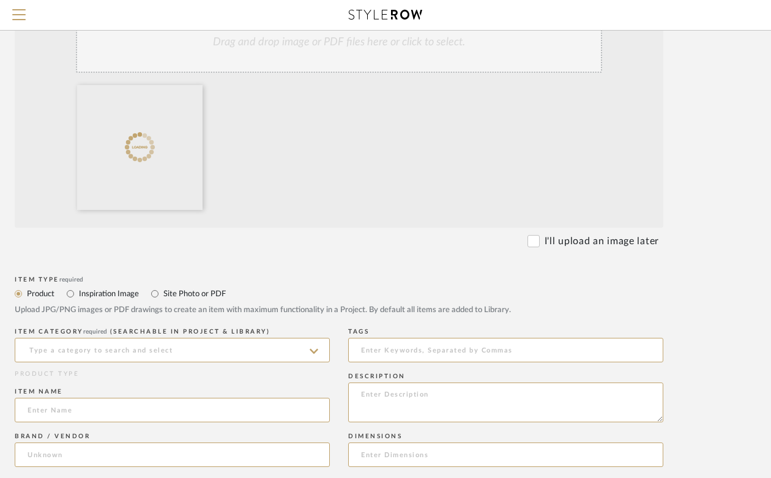
scroll to position [290, 102]
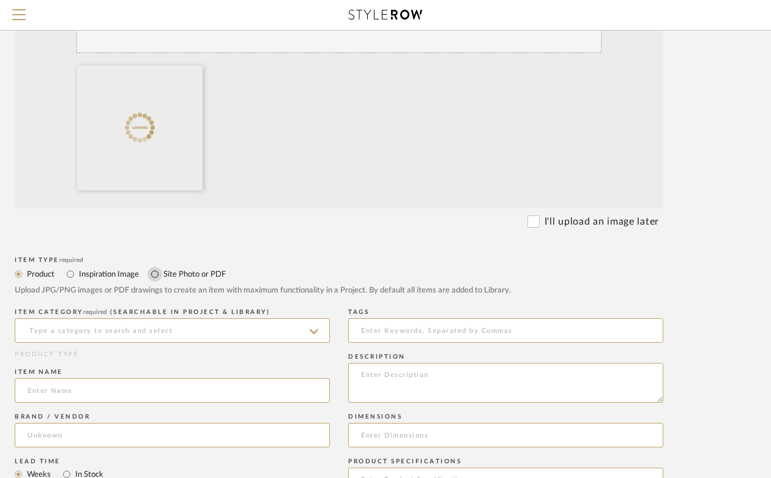
click at [155, 274] on input "Site Photo or PDF" at bounding box center [155, 274] width 15 height 15
radio input "true"
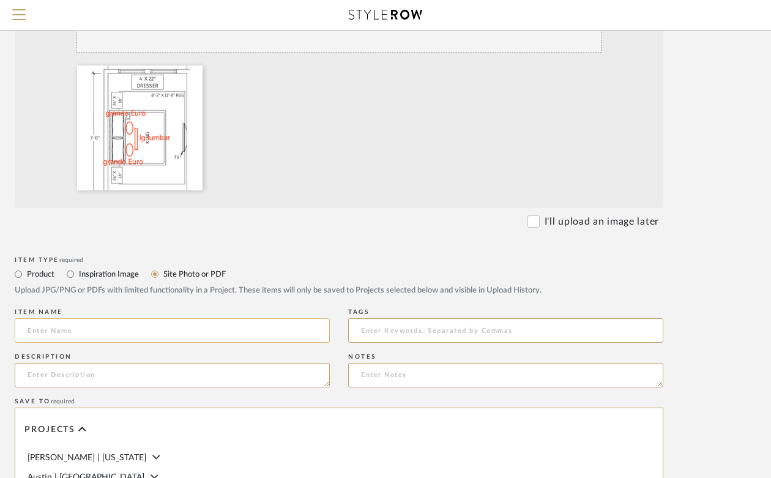
click at [152, 320] on input at bounding box center [172, 330] width 315 height 24
type input "Pillow Sizing"
click at [144, 376] on textarea at bounding box center [172, 375] width 315 height 24
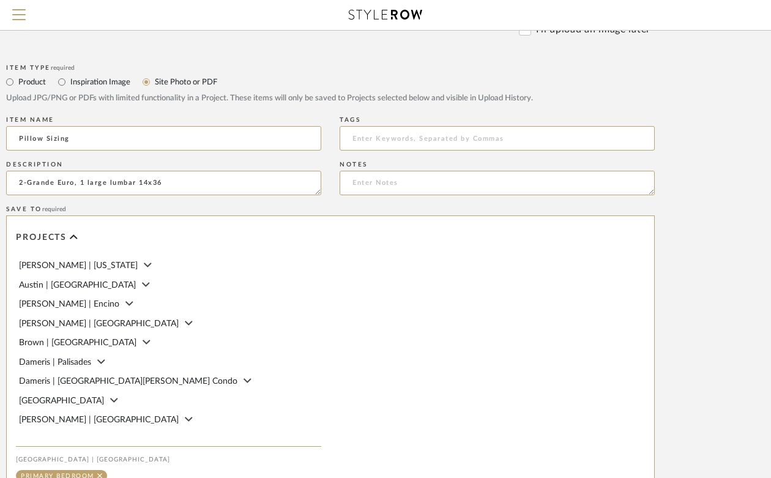
scroll to position [646, 110]
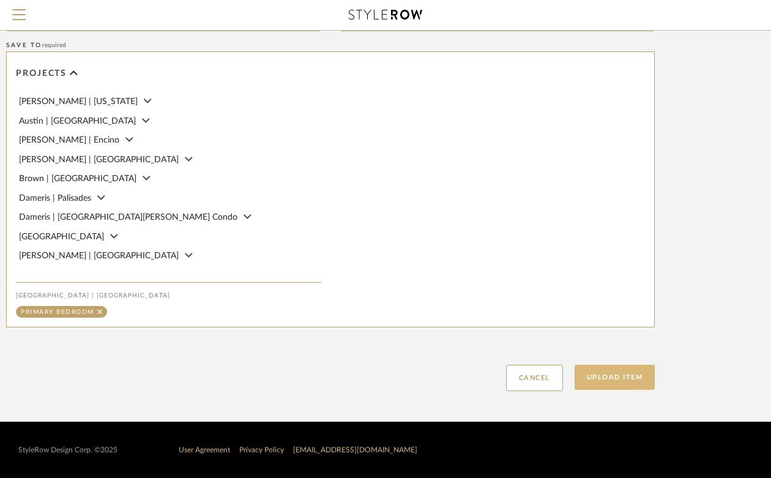
type textarea "2-Grande Euro, 1 large lumbar 14x36"
click at [636, 378] on button "Upload Item" at bounding box center [615, 377] width 81 height 25
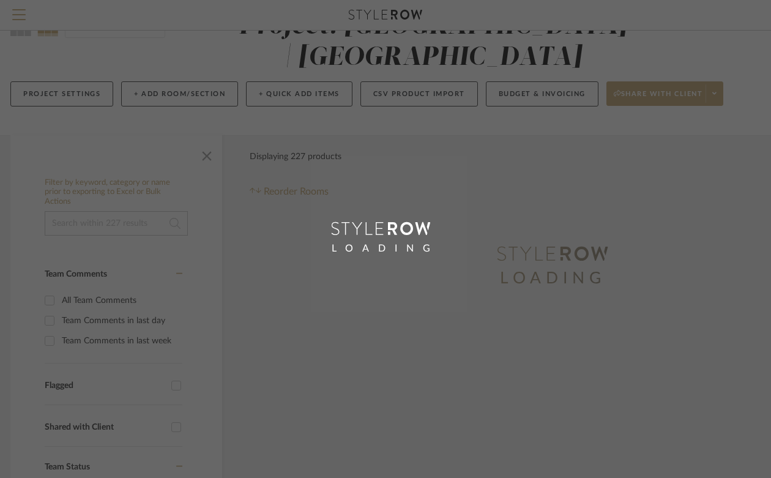
scroll to position [2, 0]
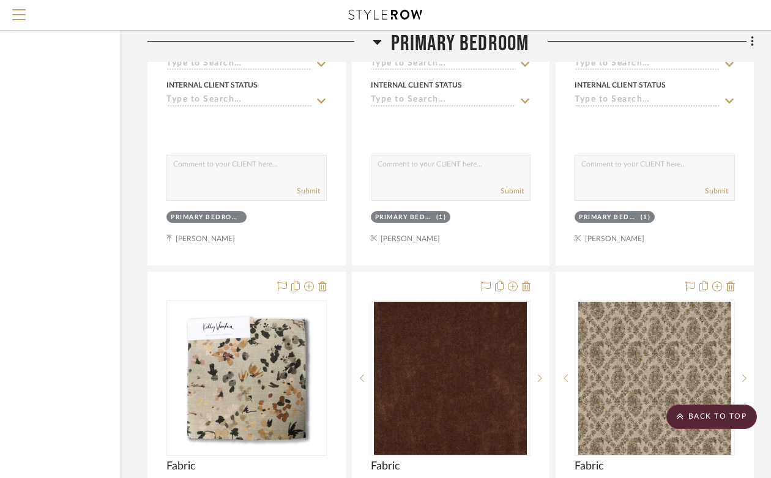
scroll to position [17450, 110]
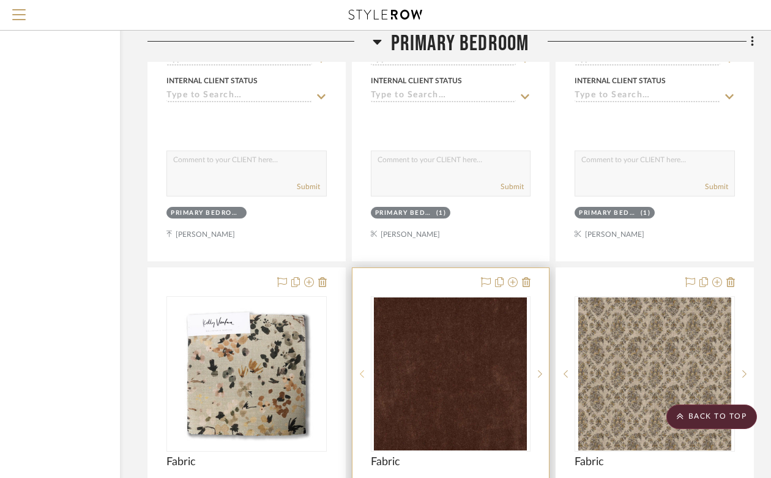
drag, startPoint x: 335, startPoint y: 241, endPoint x: 355, endPoint y: 293, distance: 56.2
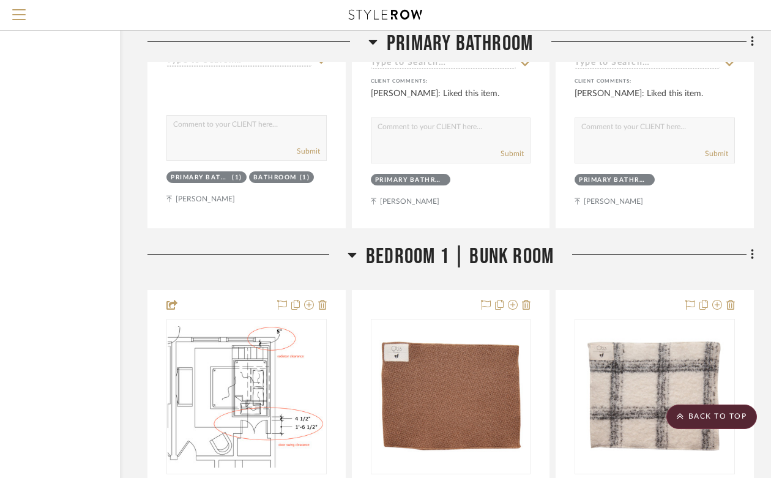
scroll to position [22547, 110]
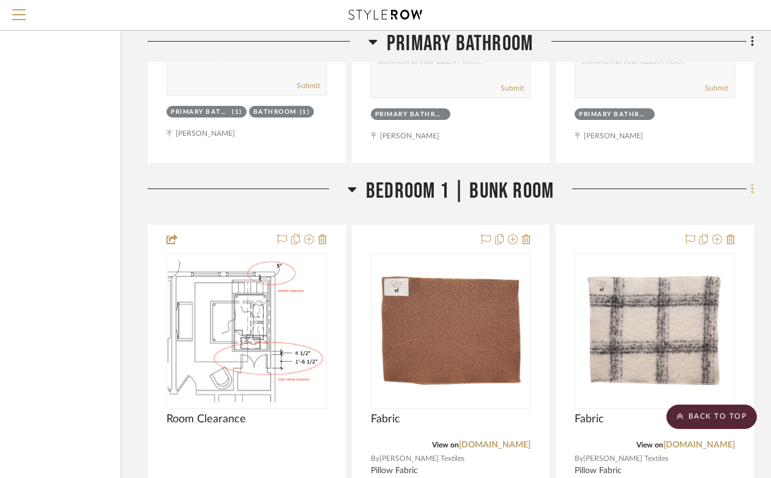
click at [749, 180] on fa-icon at bounding box center [751, 190] width 8 height 20
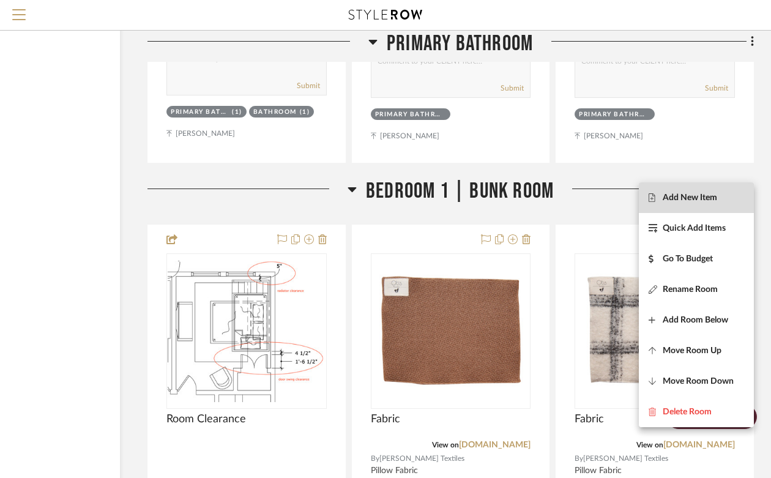
click at [709, 195] on span "Add New Item" at bounding box center [690, 198] width 54 height 10
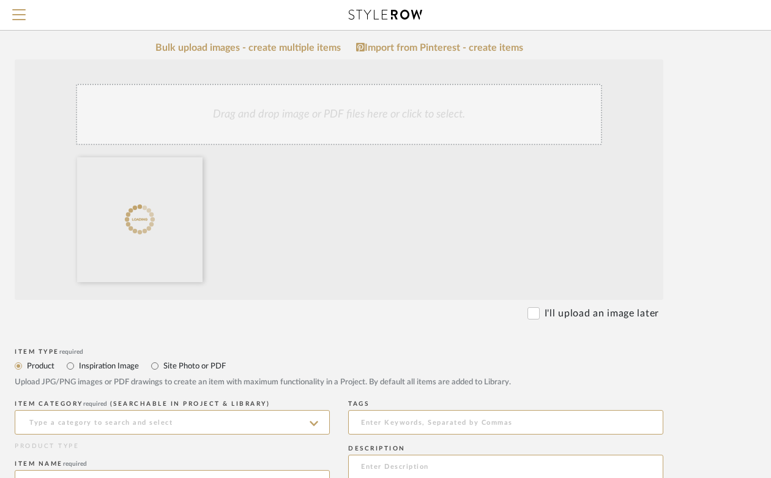
scroll to position [212, 102]
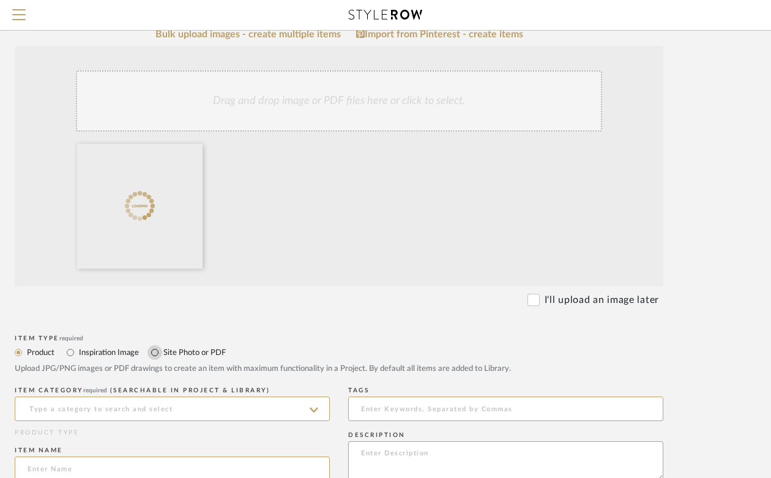
click at [154, 349] on input "Site Photo or PDF" at bounding box center [155, 352] width 15 height 15
radio input "true"
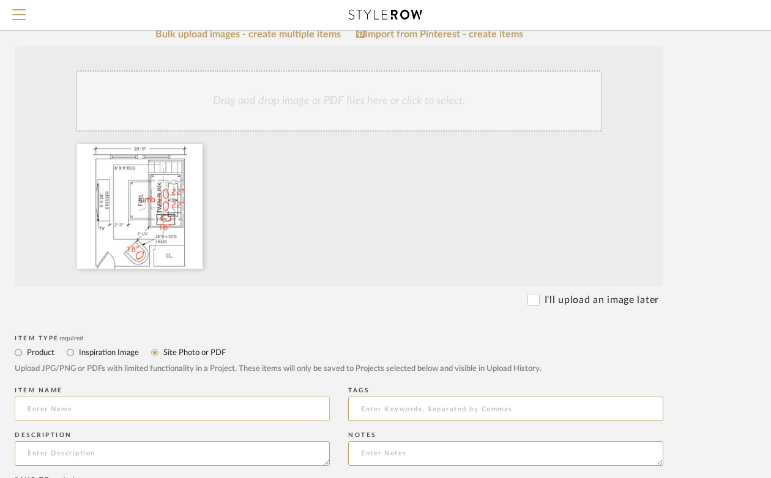
click at [153, 401] on input at bounding box center [172, 409] width 315 height 24
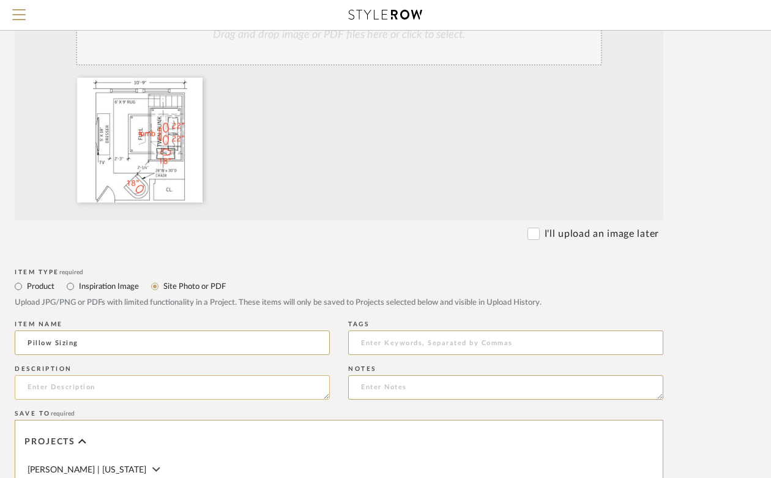
type input "Pillow Sizing"
click at [130, 389] on textarea at bounding box center [172, 387] width 315 height 24
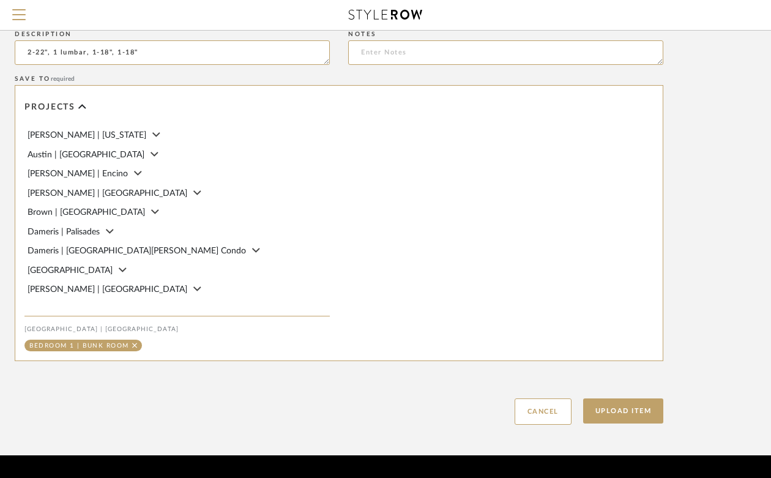
scroll to position [646, 102]
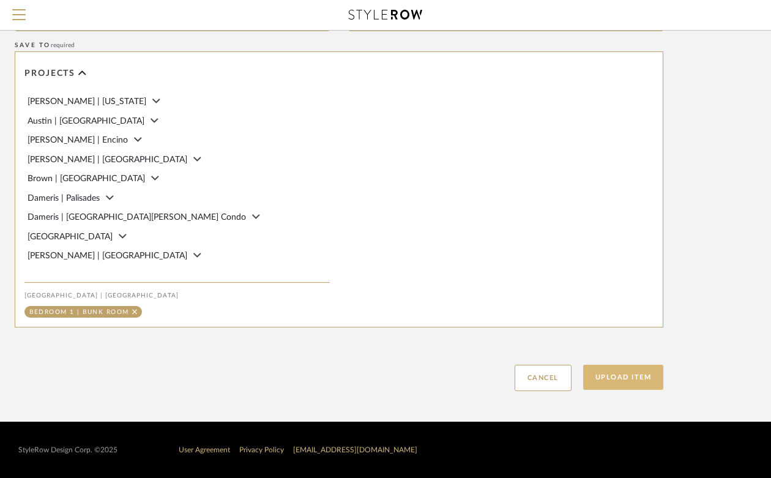
type textarea "2-22", 1 lumbar, 1-18", 1-18""
click at [621, 374] on button "Upload Item" at bounding box center [623, 377] width 81 height 25
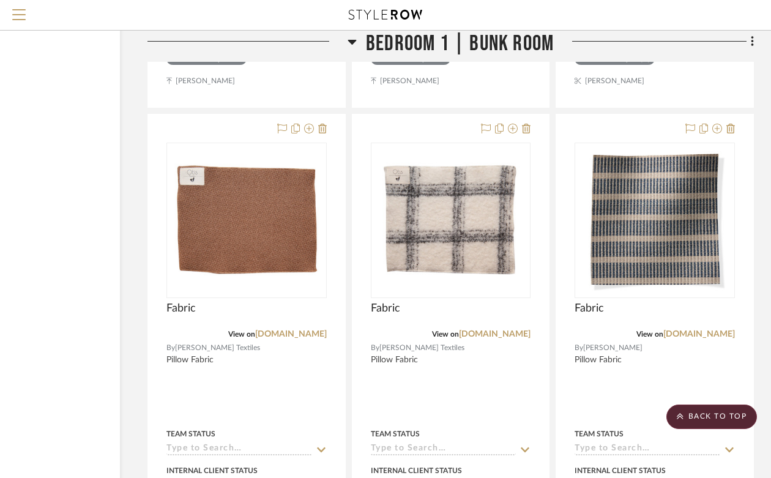
scroll to position [19894, 110]
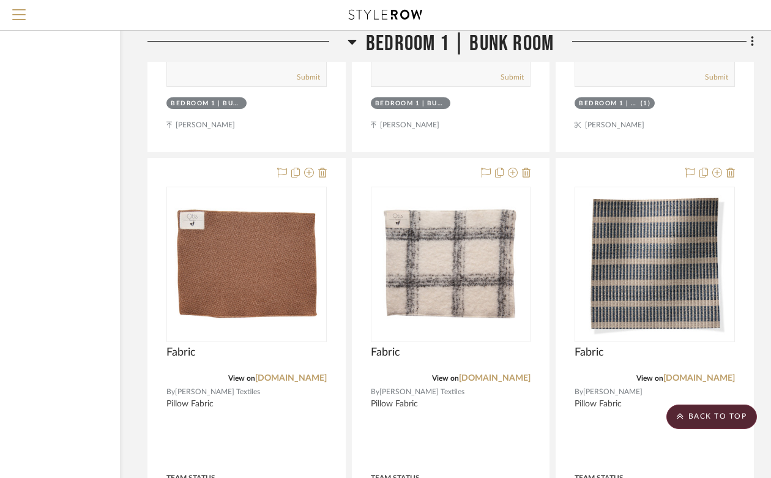
drag, startPoint x: 449, startPoint y: 104, endPoint x: 747, endPoint y: 0, distance: 315.8
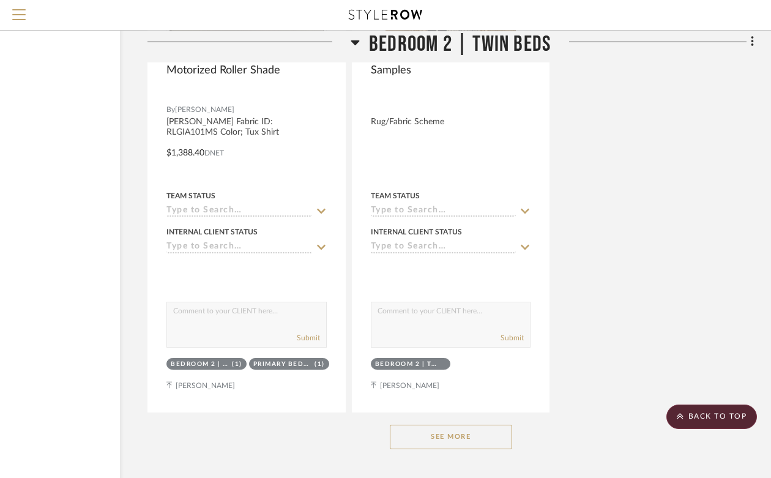
scroll to position [26395, 110]
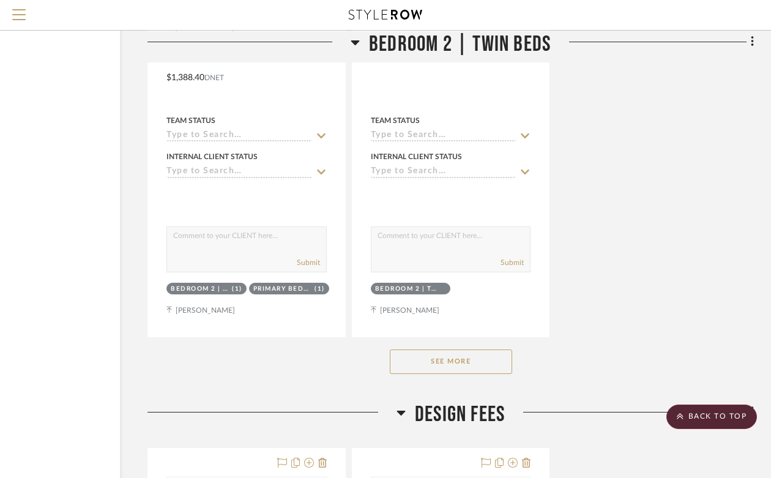
click at [476, 350] on button "See More" at bounding box center [451, 362] width 122 height 24
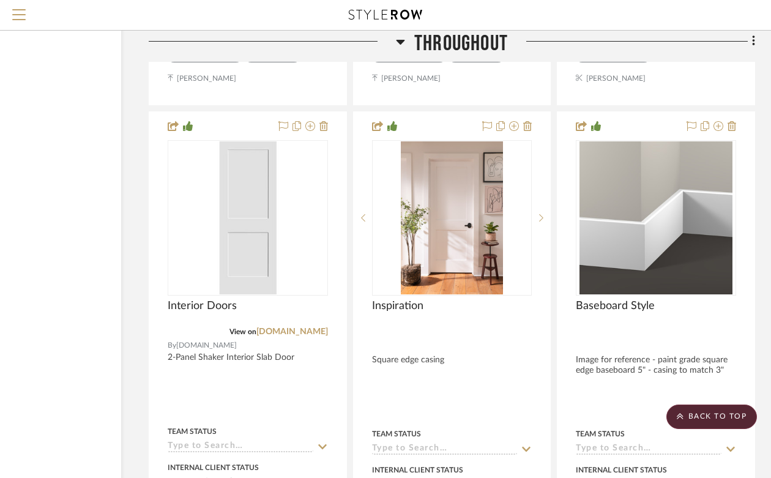
scroll to position [2524, 109]
